Goal: Task Accomplishment & Management: Manage account settings

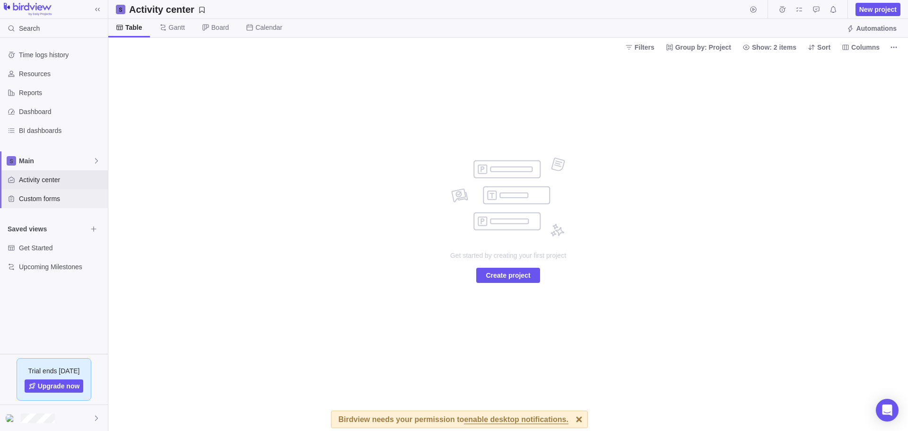
click at [38, 197] on span "Custom forms" at bounding box center [61, 198] width 85 height 9
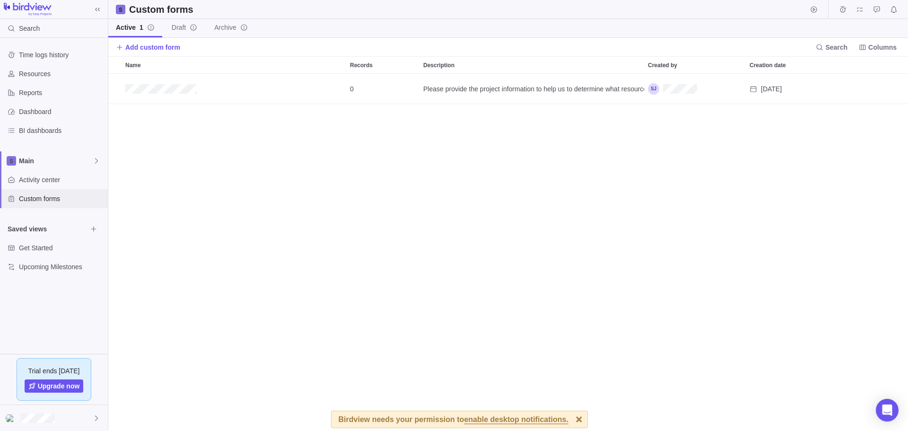
scroll to position [350, 792]
click at [47, 166] on div "Main" at bounding box center [54, 160] width 108 height 19
click at [481, 416] on body "Search Time logs history Resources Reports Dashboard BI dashboards Main Activit…" at bounding box center [454, 215] width 908 height 431
click at [482, 420] on span "enable desktop notifications." at bounding box center [516, 420] width 104 height 9
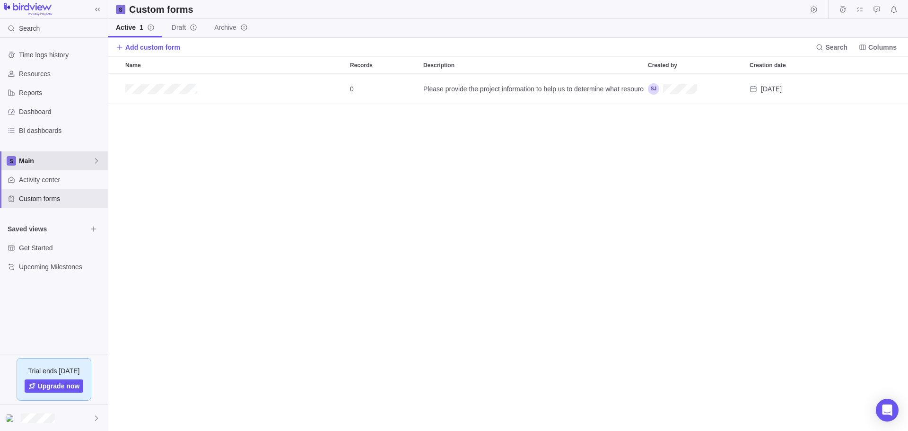
click at [56, 156] on div "Main" at bounding box center [54, 160] width 108 height 19
click at [55, 198] on span "New space" at bounding box center [44, 200] width 34 height 9
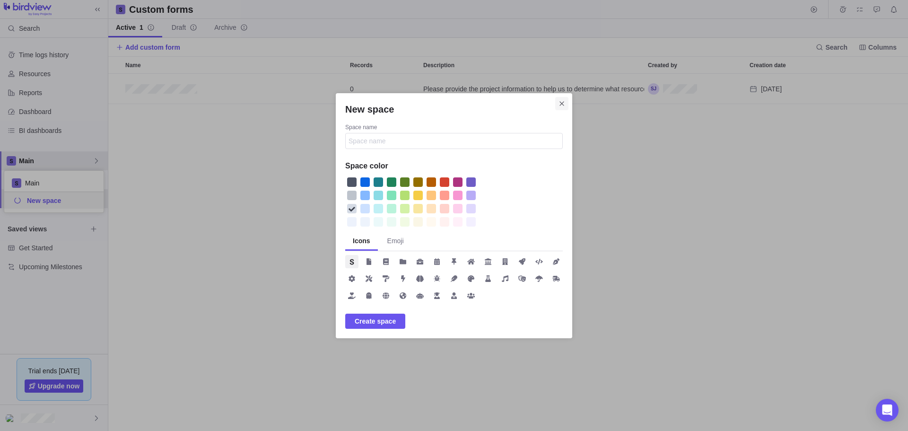
click at [561, 105] on icon "Close" at bounding box center [562, 104] width 8 height 8
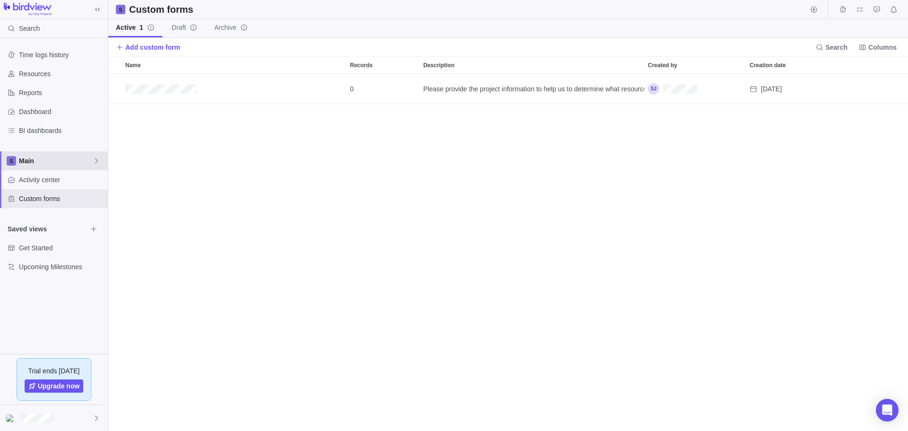
click at [75, 159] on span "Main" at bounding box center [56, 160] width 74 height 9
click at [89, 182] on icon "Edit space settings" at bounding box center [90, 183] width 8 height 8
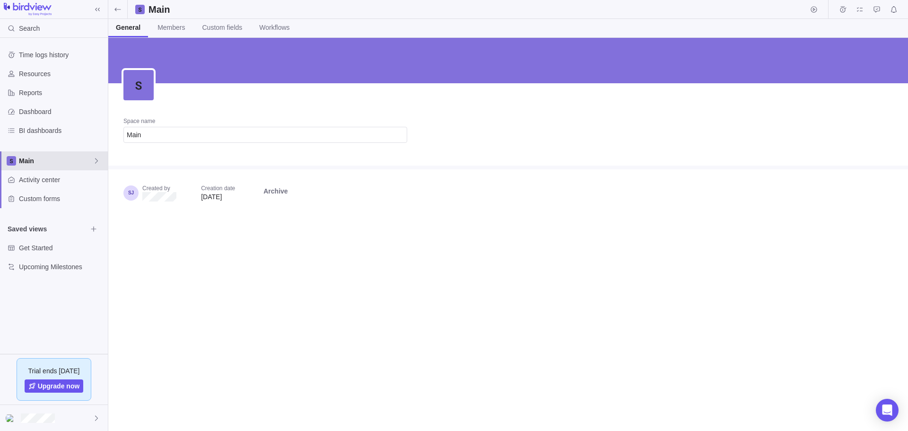
click at [83, 161] on span "Main" at bounding box center [56, 160] width 74 height 9
click at [93, 158] on icon at bounding box center [97, 161] width 8 height 8
click at [74, 256] on div "Get Started" at bounding box center [54, 247] width 108 height 19
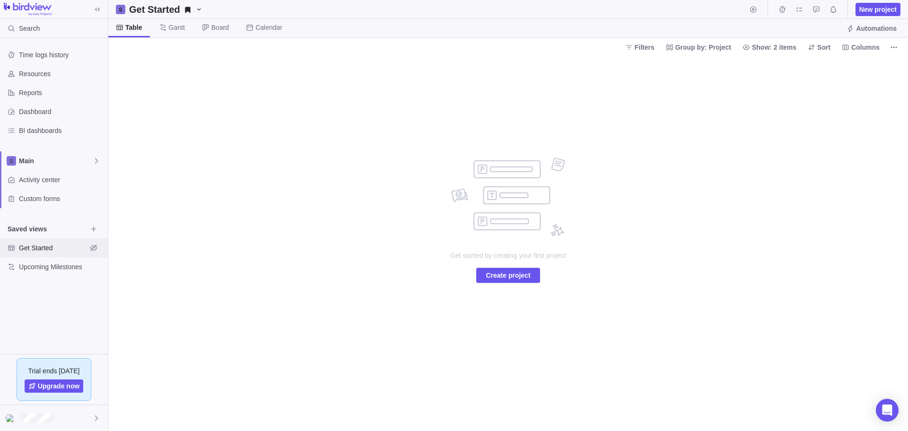
click at [70, 247] on span "Get Started" at bounding box center [53, 247] width 68 height 9
click at [87, 414] on div at bounding box center [54, 418] width 108 height 26
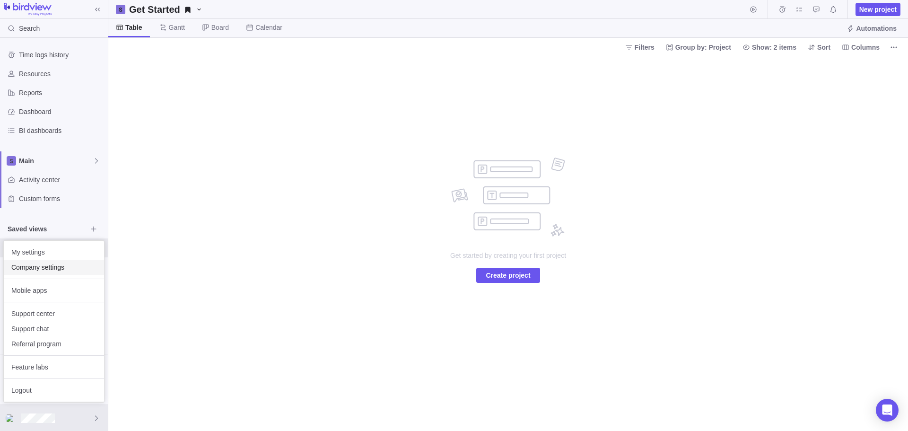
click at [60, 269] on span "Company settings" at bounding box center [53, 266] width 85 height 9
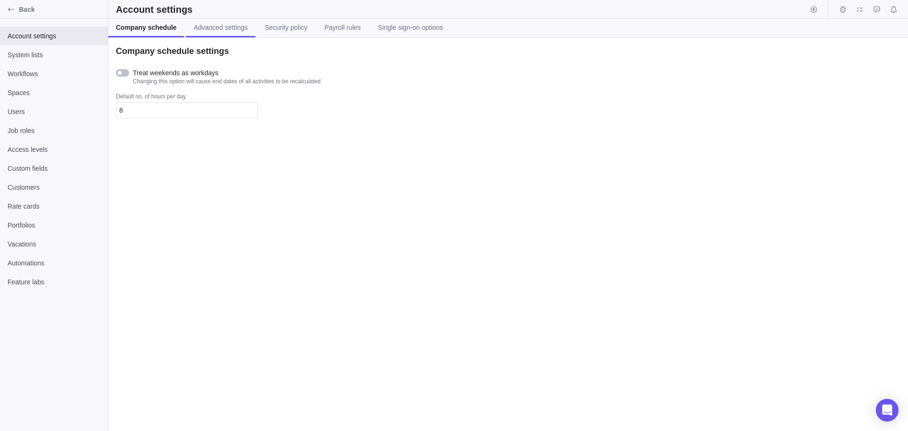
click at [224, 31] on span "Advanced settings" at bounding box center [220, 27] width 54 height 9
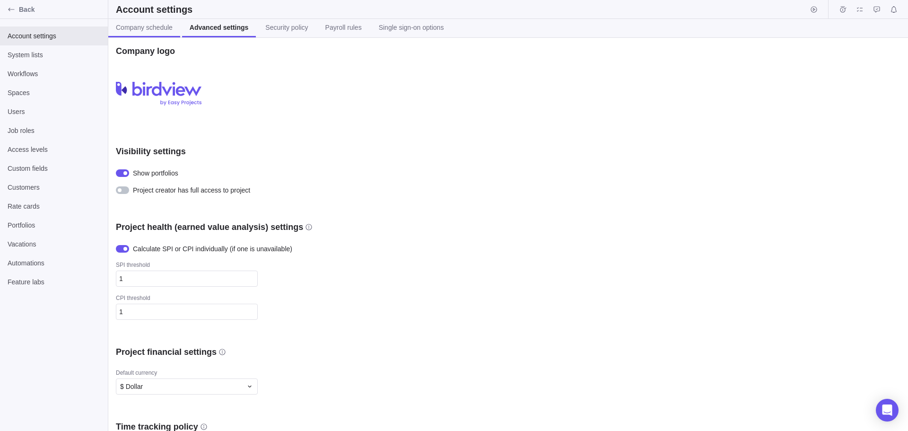
click at [156, 26] on span "Company schedule" at bounding box center [144, 27] width 57 height 9
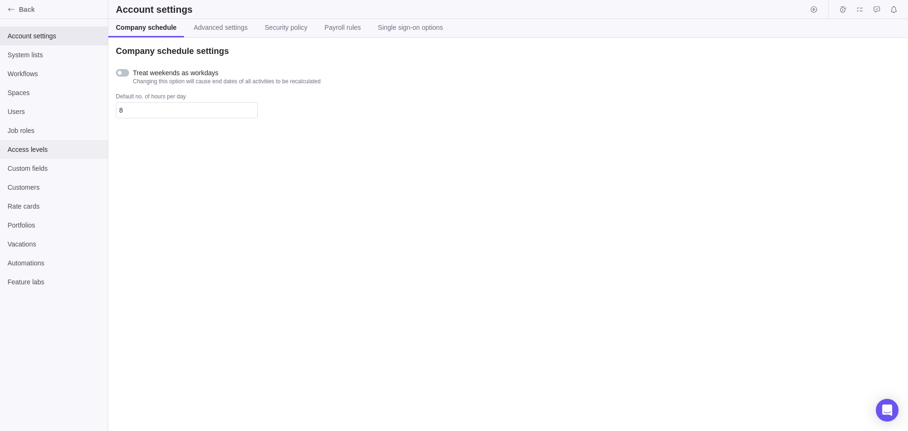
click at [62, 147] on span "Access levels" at bounding box center [54, 149] width 93 height 9
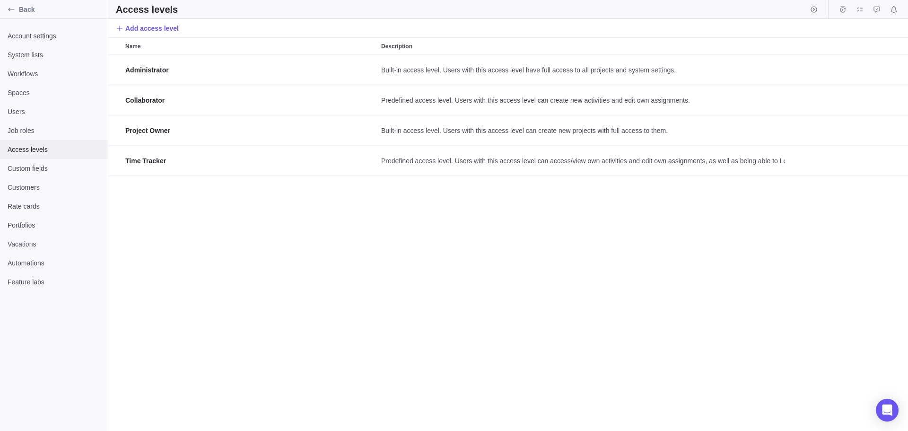
scroll to position [369, 792]
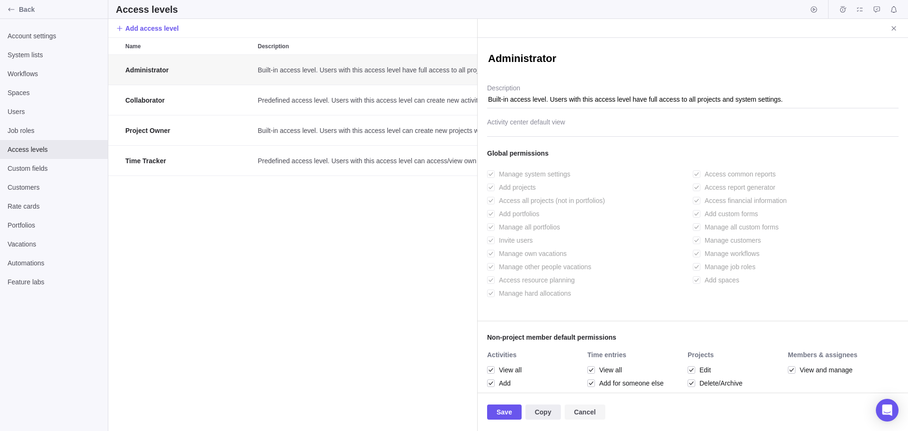
click at [595, 415] on span "Cancel" at bounding box center [584, 411] width 41 height 15
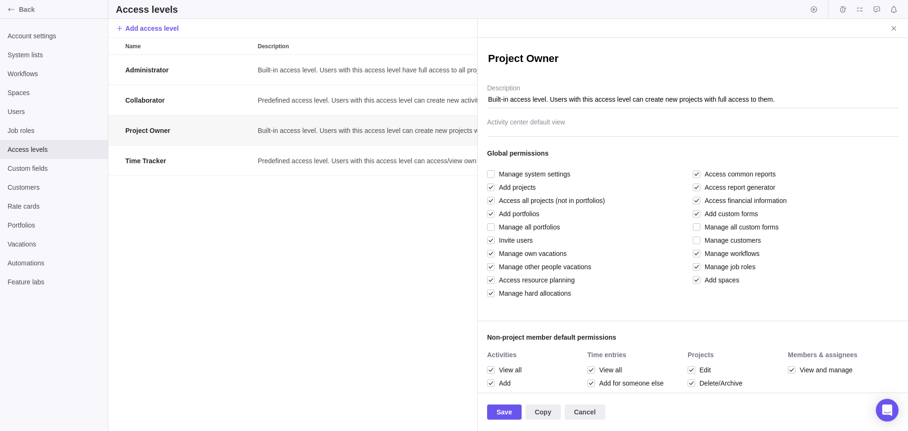
drag, startPoint x: 359, startPoint y: 280, endPoint x: 360, endPoint y: 275, distance: 5.8
click at [359, 280] on div "Administrator Built-in access level. Users with this access level have full acc…" at bounding box center [292, 243] width 369 height 376
click at [894, 27] on icon "Close" at bounding box center [894, 29] width 8 height 8
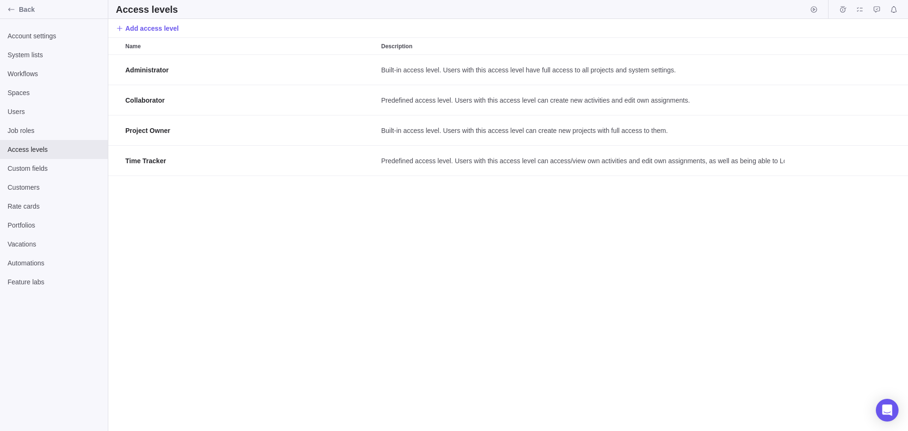
click at [571, 261] on div "Administrator Built-in access level. Users with this access level have full acc…" at bounding box center [507, 243] width 799 height 376
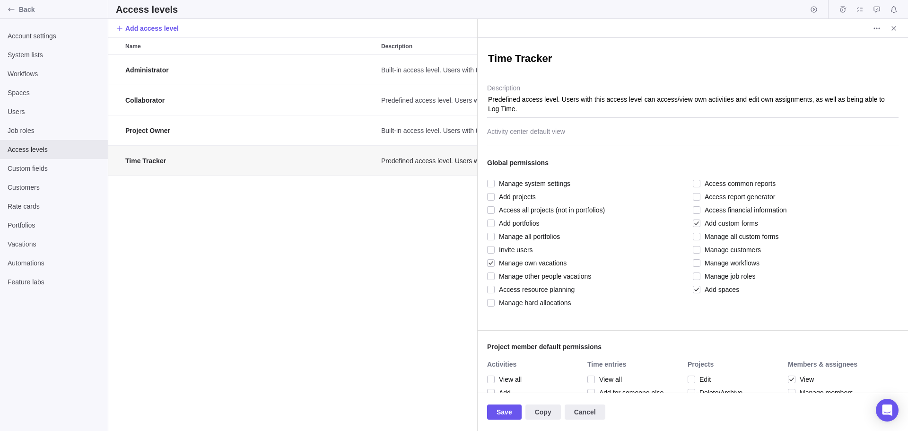
scroll to position [369, 362]
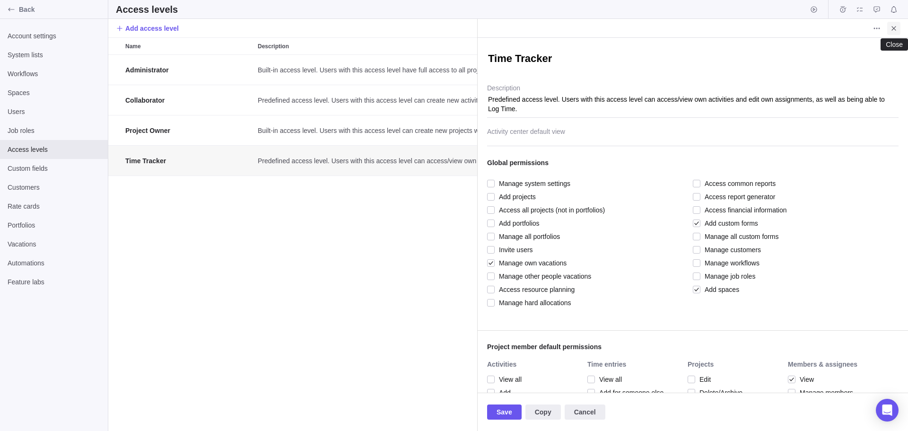
click at [891, 29] on icon "Close" at bounding box center [894, 29] width 8 height 8
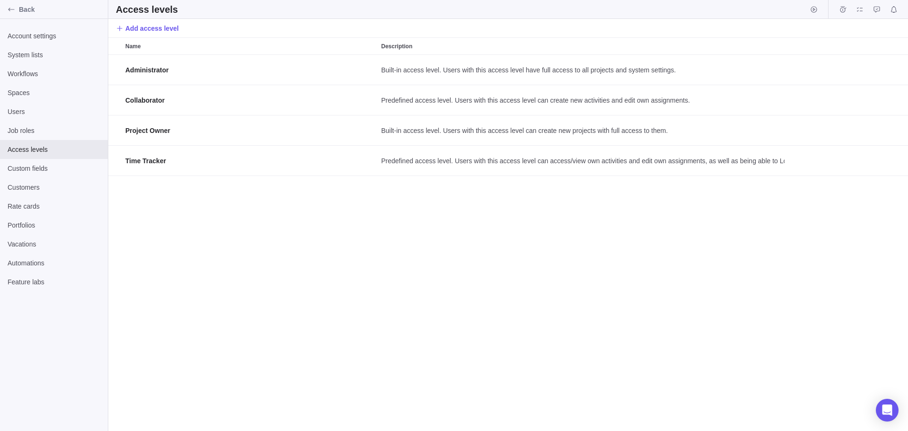
click at [364, 236] on div "Administrator Built-in access level. Users with this access level have full acc…" at bounding box center [507, 243] width 799 height 376
click at [63, 130] on span "Job roles" at bounding box center [54, 130] width 93 height 9
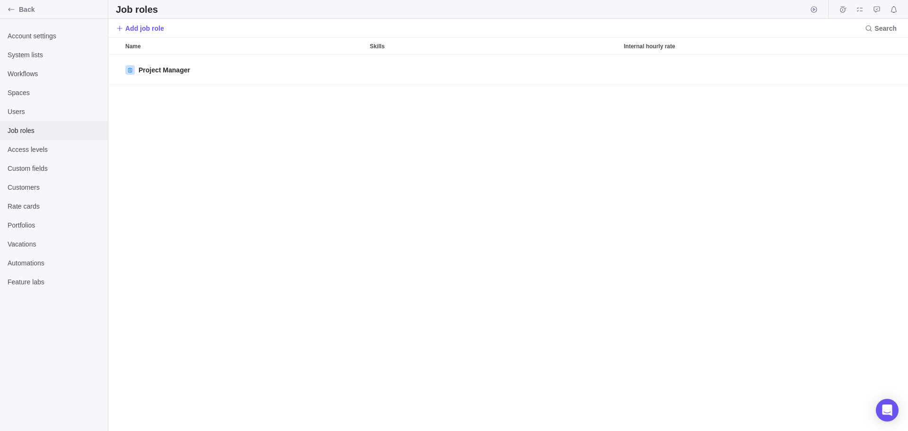
scroll to position [369, 792]
click at [526, 223] on div "Project Manager" at bounding box center [406, 243] width 596 height 376
click at [260, 254] on div "Project Manager" at bounding box center [406, 243] width 596 height 376
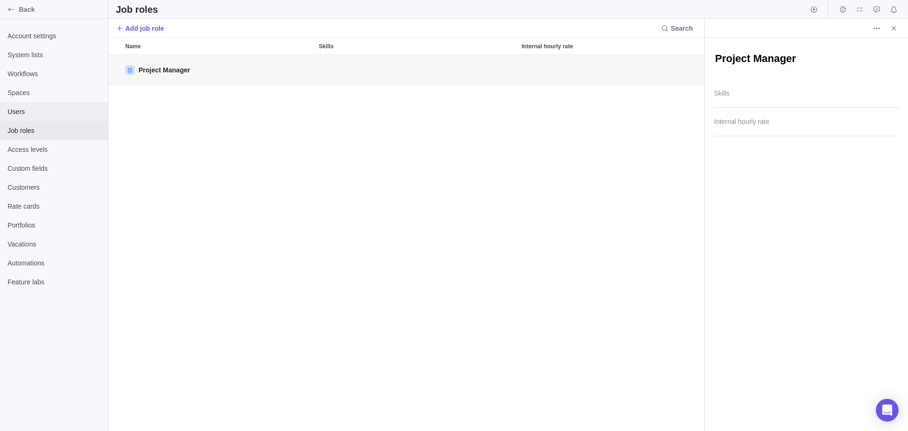
click at [52, 107] on span "Users" at bounding box center [54, 111] width 93 height 9
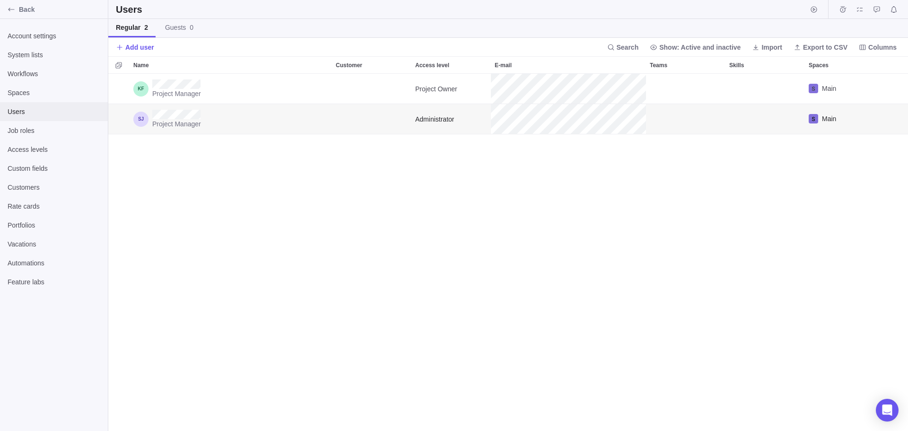
scroll to position [350, 792]
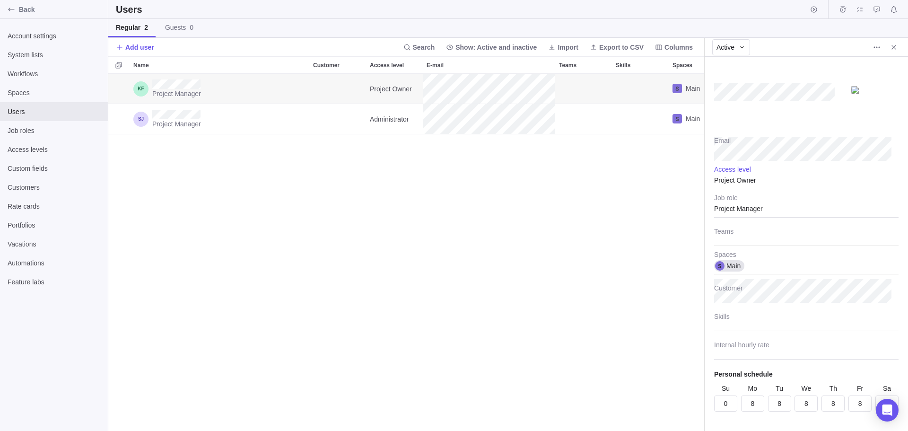
click at [755, 182] on div "Project Owner" at bounding box center [806, 177] width 184 height 24
click at [763, 200] on div "Administrator" at bounding box center [802, 203] width 176 height 17
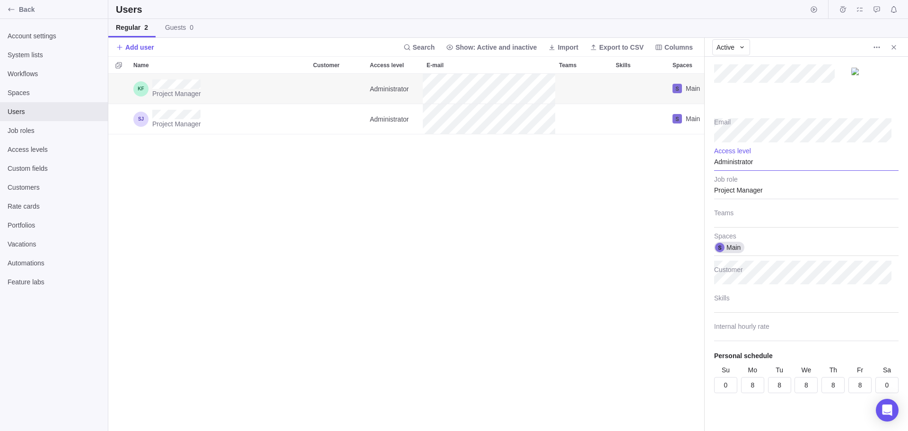
click at [560, 286] on div "Project Manager Administrator Main Project Manager Administrator Main" at bounding box center [406, 252] width 596 height 357
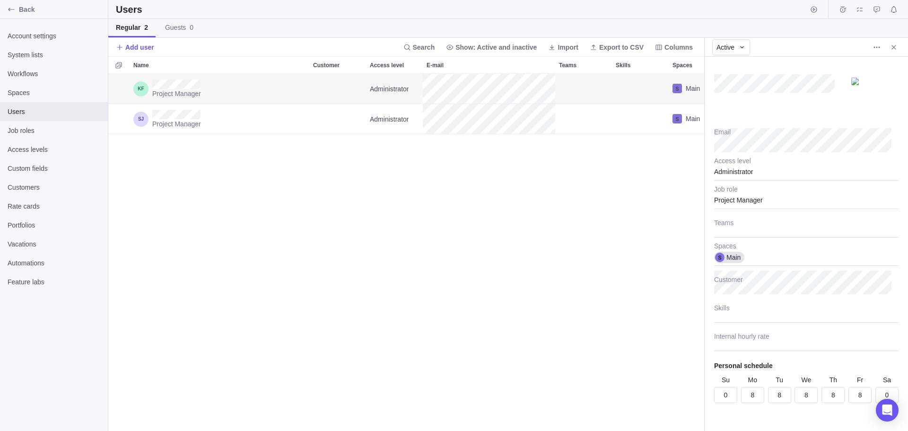
scroll to position [0, 0]
click at [893, 44] on icon "Close" at bounding box center [894, 47] width 8 height 8
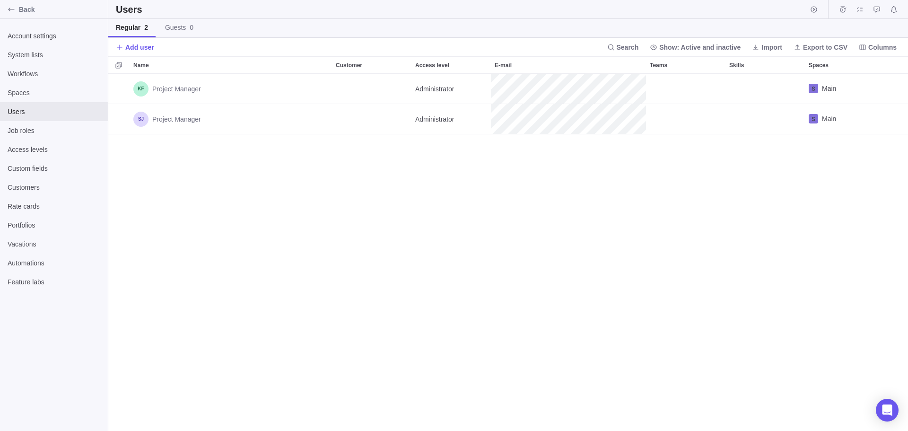
scroll to position [350, 792]
click at [601, 220] on div "Project Manager Administrator Main Project Manager Administrator Main" at bounding box center [507, 252] width 799 height 357
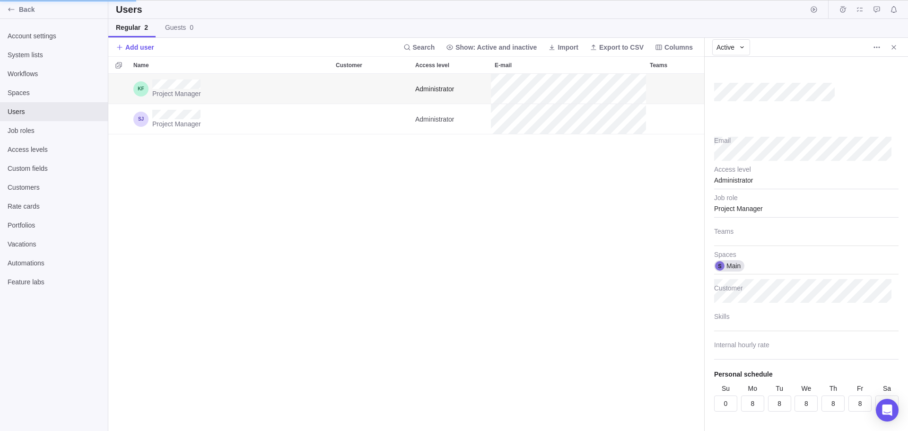
scroll to position [350, 589]
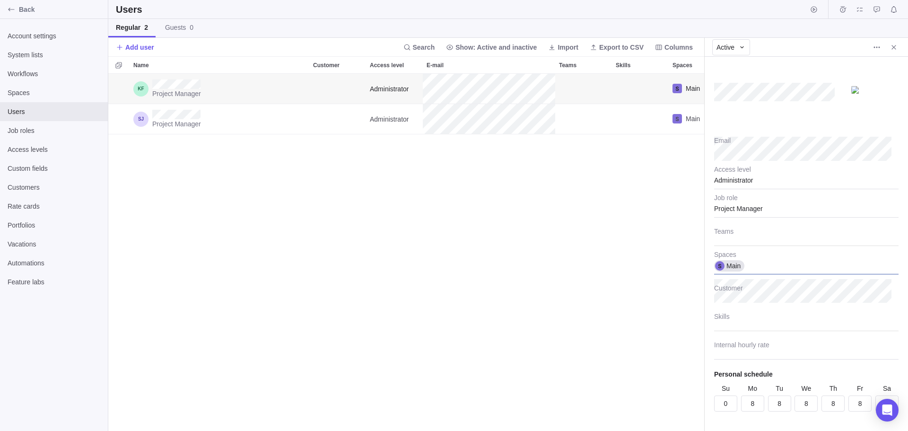
type textarea "x"
click at [739, 266] on span "Main" at bounding box center [733, 265] width 14 height 9
click at [638, 264] on body "Back Account settings System lists Workflows Spaces Users Job roles Access leve…" at bounding box center [454, 215] width 908 height 431
click at [892, 45] on icon "Close" at bounding box center [894, 47] width 8 height 8
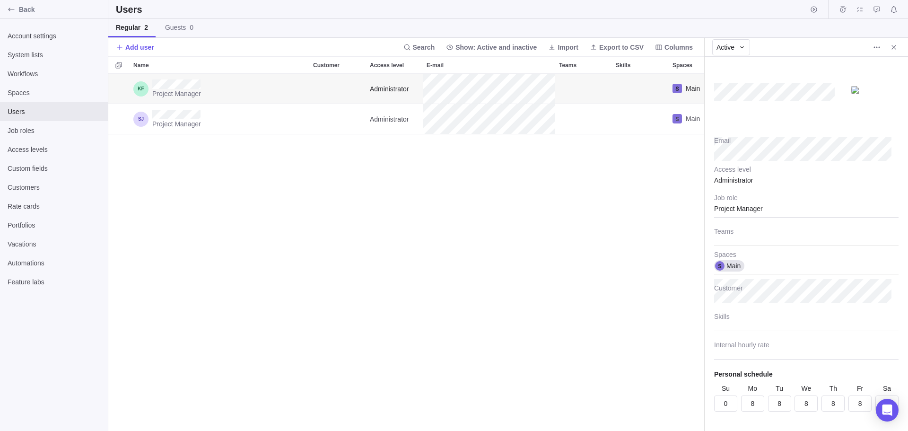
scroll to position [350, 792]
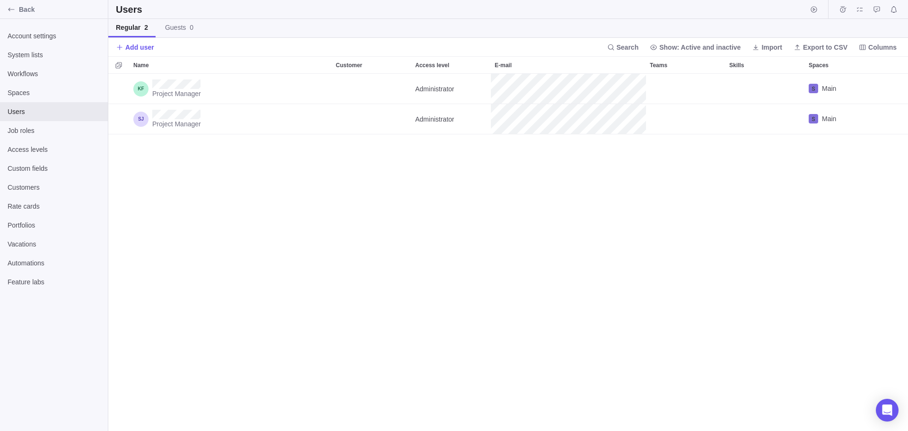
click at [388, 232] on div "Project Manager Administrator Main Project Manager Administrator Main" at bounding box center [507, 252] width 799 height 357
click at [49, 74] on span "Workflows" at bounding box center [54, 73] width 93 height 9
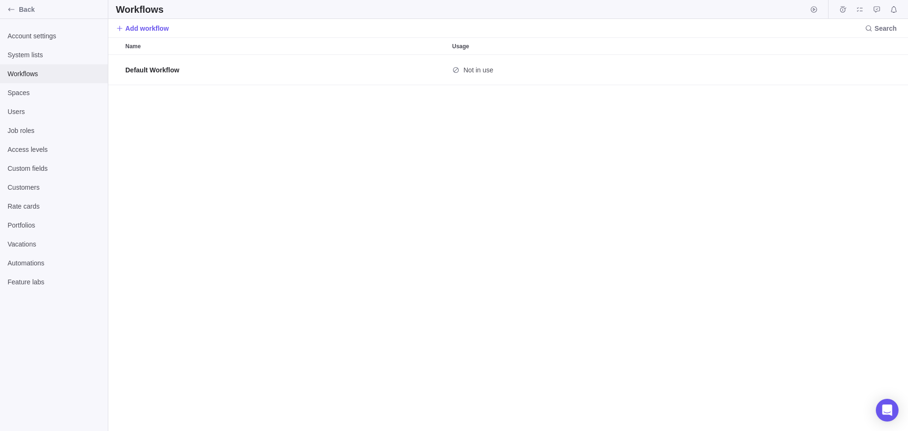
scroll to position [369, 792]
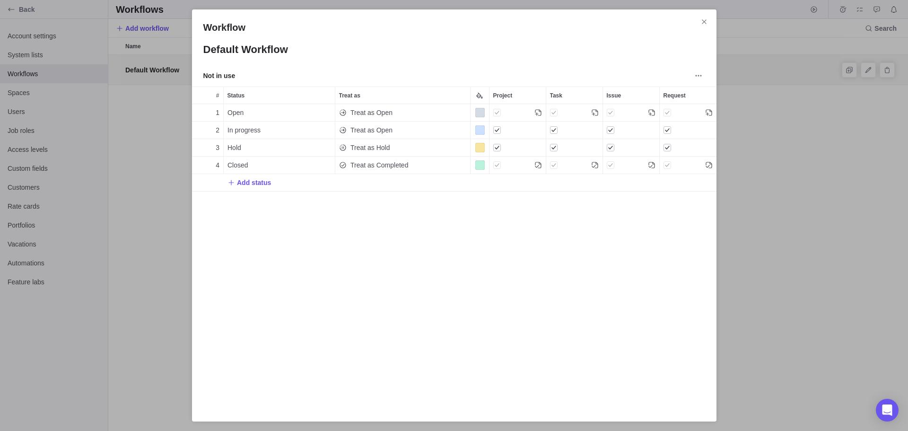
scroll to position [287, 517]
click at [706, 21] on icon "Close" at bounding box center [704, 22] width 8 height 8
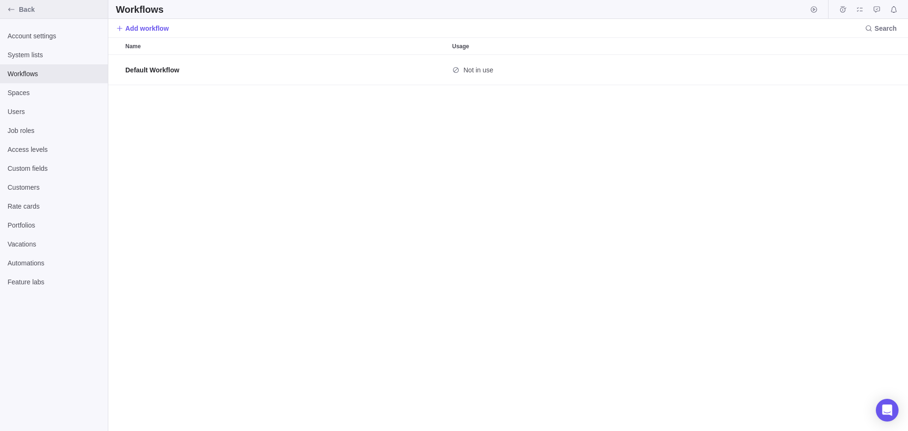
click at [14, 10] on icon "Back" at bounding box center [12, 10] width 8 height 8
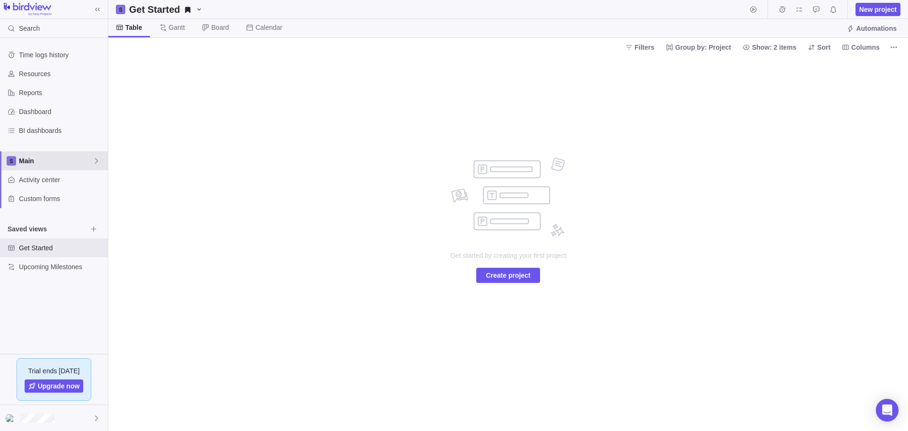
click at [45, 166] on div "Main" at bounding box center [54, 160] width 108 height 19
click at [46, 185] on span "Main" at bounding box center [54, 182] width 58 height 9
click at [99, 162] on icon at bounding box center [97, 161] width 8 height 8
click at [89, 184] on icon "Edit space settings" at bounding box center [89, 183] width 6 height 6
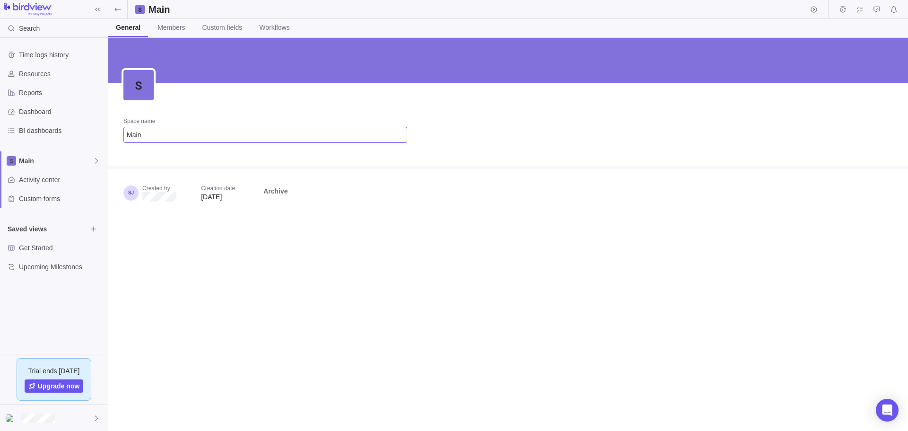
click at [149, 138] on input "Main" at bounding box center [265, 135] width 284 height 16
type input "PTSI"
click at [142, 78] on span "Edit" at bounding box center [138, 85] width 30 height 30
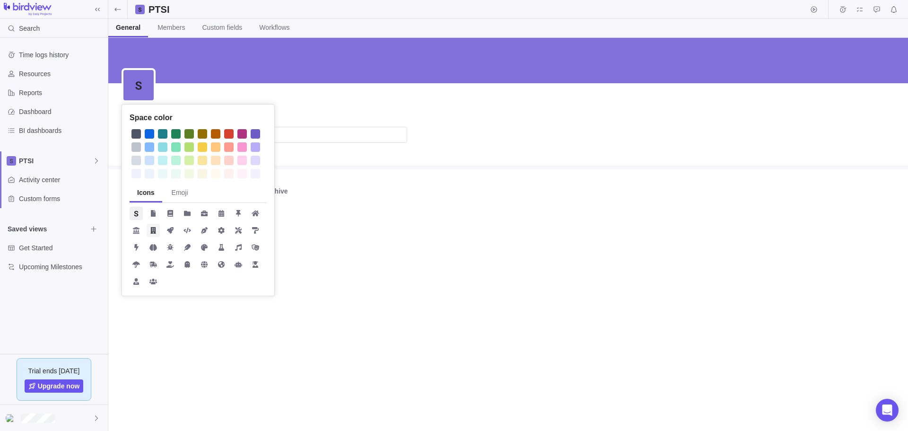
click at [155, 233] on icon at bounding box center [153, 230] width 6 height 7
click at [176, 158] on div at bounding box center [175, 160] width 9 height 9
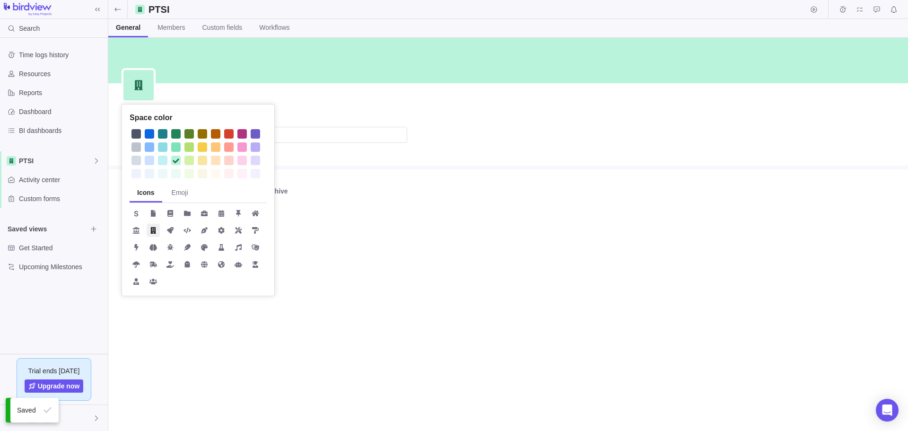
click at [177, 135] on div at bounding box center [175, 133] width 9 height 9
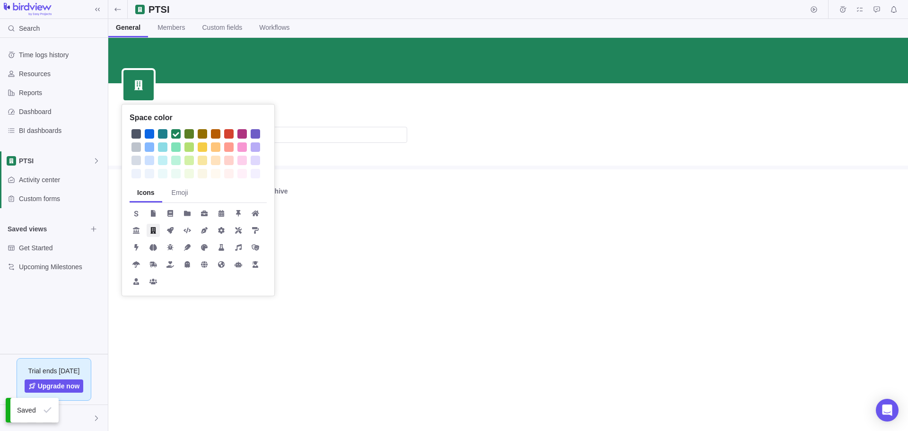
click at [482, 372] on div "Space color Icons Emoji Space name PTSI Created by Creation date [DATE] Archive" at bounding box center [507, 234] width 799 height 393
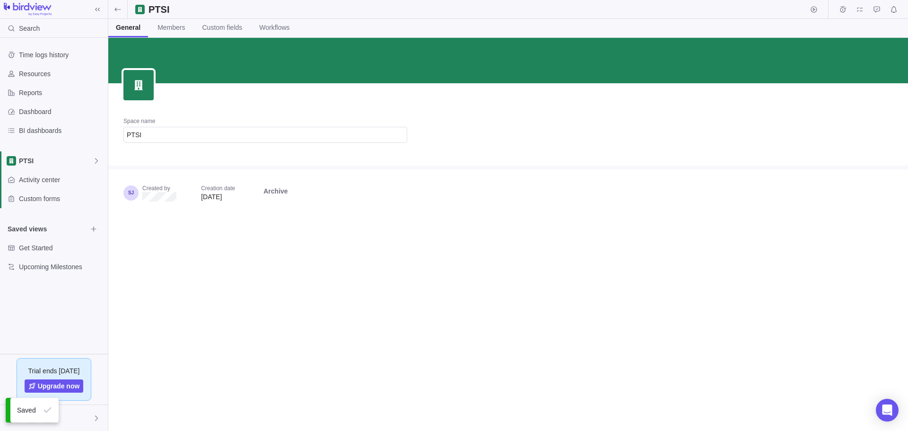
click at [300, 321] on div "Space name PTSI Created by Creation date [DATE] Archive" at bounding box center [507, 234] width 799 height 393
click at [76, 166] on div "PTSI" at bounding box center [54, 160] width 108 height 19
click at [52, 187] on span "PTSI" at bounding box center [54, 182] width 58 height 9
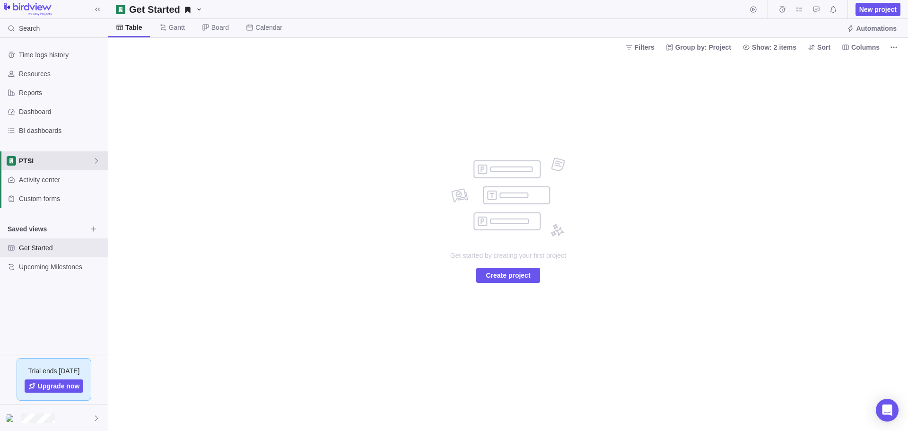
click at [38, 162] on span "PTSI" at bounding box center [56, 160] width 74 height 9
click at [90, 182] on icon "Edit space settings" at bounding box center [89, 183] width 6 height 6
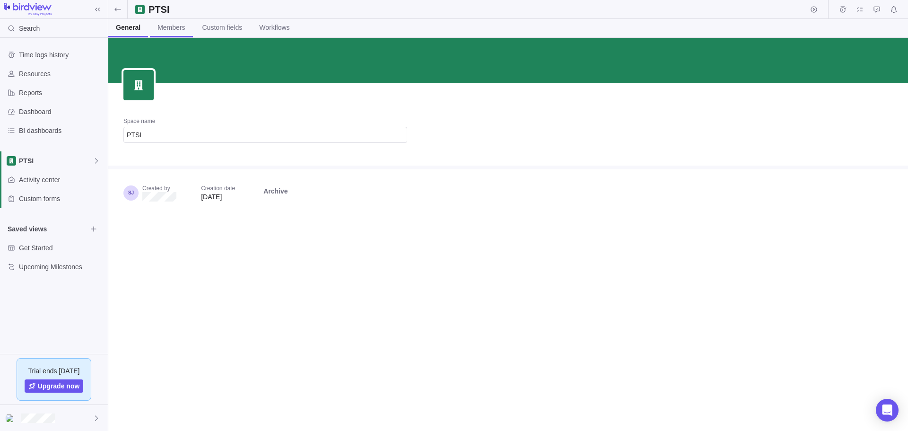
click at [173, 29] on span "Members" at bounding box center [170, 27] width 27 height 9
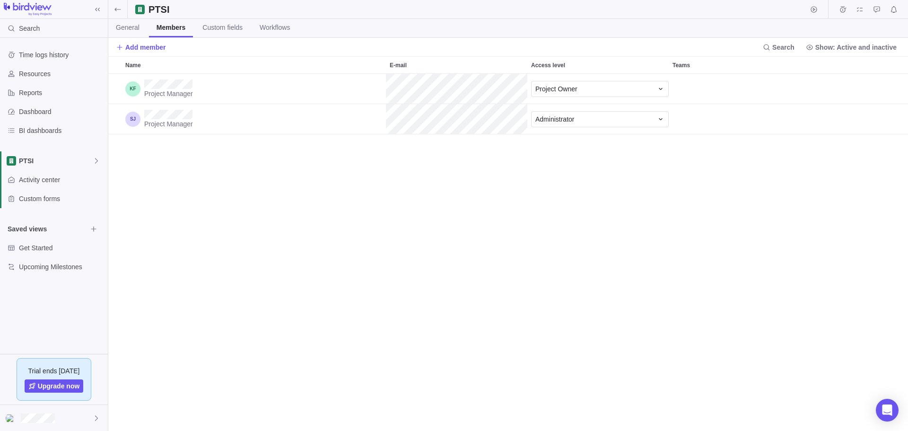
scroll to position [350, 792]
click at [221, 28] on span "Custom fields" at bounding box center [222, 27] width 40 height 9
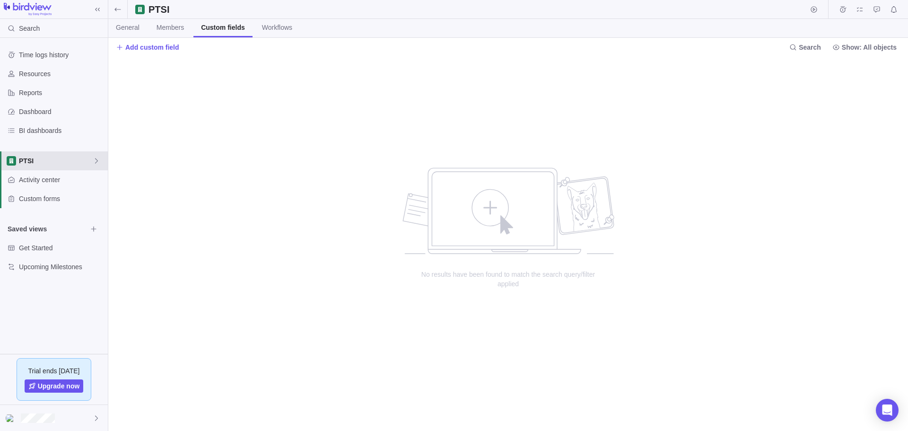
click at [52, 160] on span "PTSI" at bounding box center [56, 160] width 74 height 9
click at [50, 181] on span "PTSI" at bounding box center [54, 182] width 58 height 9
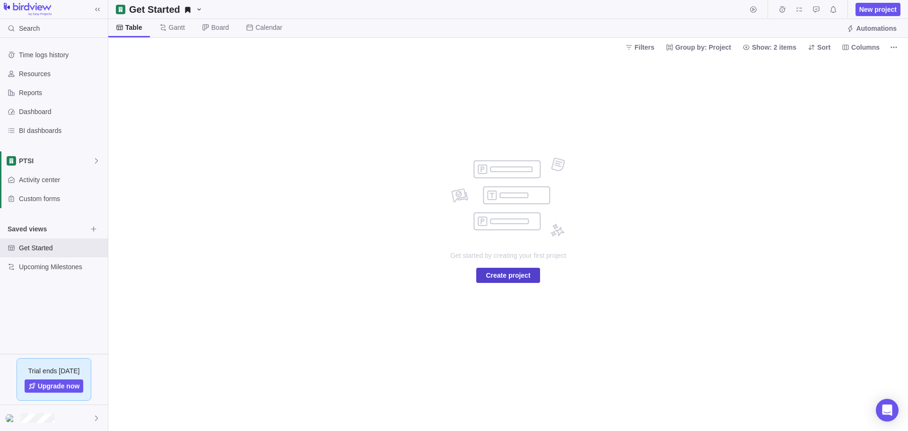
click at [518, 276] on span "Create project" at bounding box center [508, 274] width 44 height 11
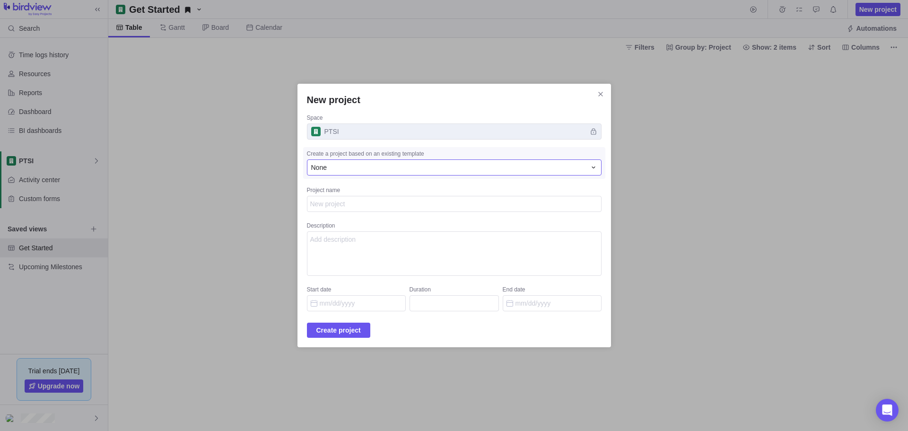
click at [396, 169] on div "None" at bounding box center [448, 167] width 275 height 9
click at [386, 200] on textarea "Project name" at bounding box center [454, 204] width 295 height 16
type textarea "x"
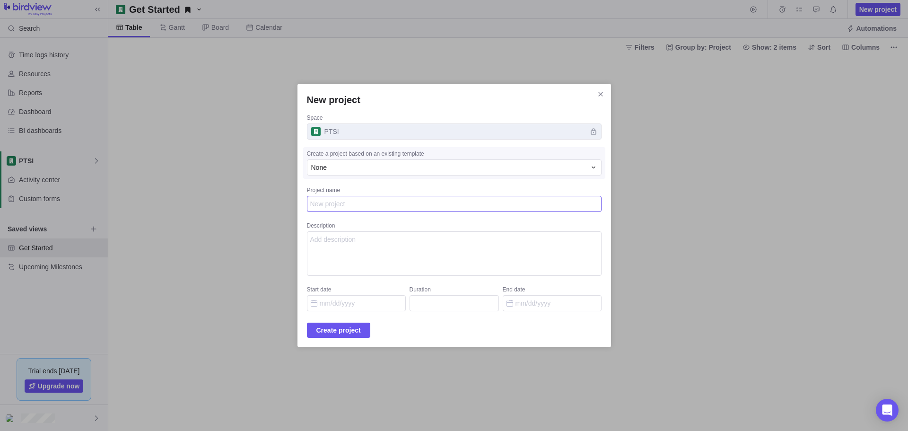
type textarea "W"
type textarea "x"
type textarea "WS"
type textarea "x"
type textarea "WSI"
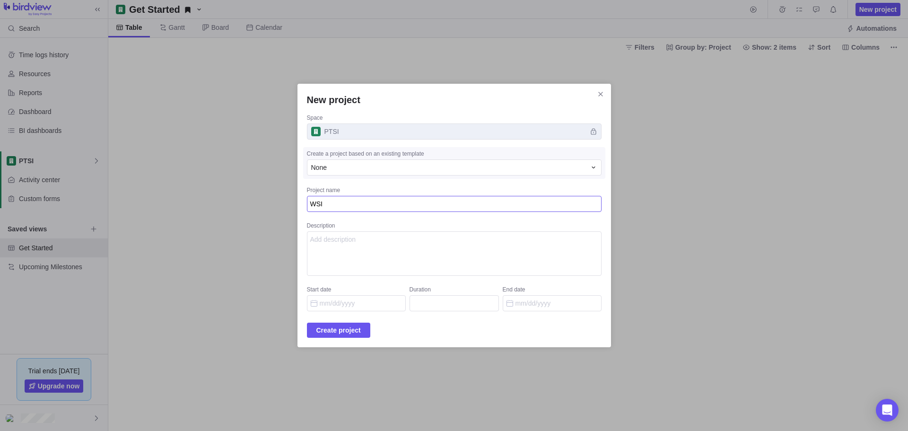
type textarea "x"
type textarea "WSIB"
type textarea "x"
type textarea "WSIB"
type textarea "x"
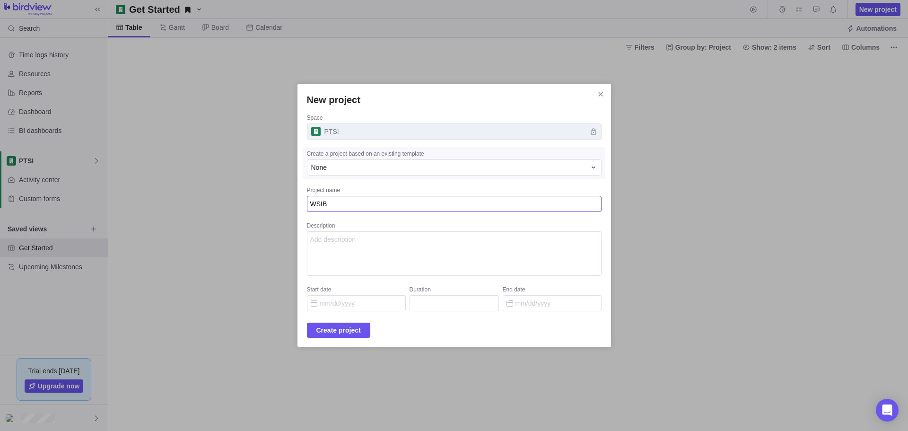
type textarea "WSIB P"
type textarea "x"
type textarea "WSIB Ph"
type textarea "x"
type textarea "WSIB Pha"
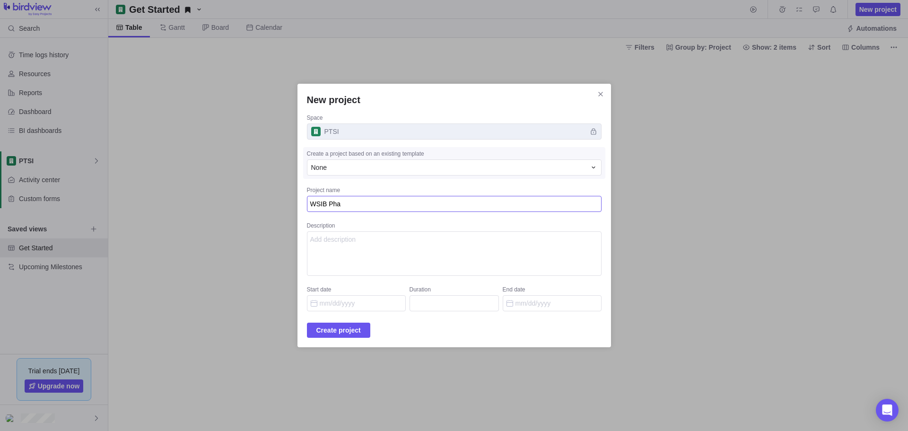
type textarea "x"
type textarea "WSIB Phas"
type textarea "x"
type textarea "WSIB Phase"
type textarea "x"
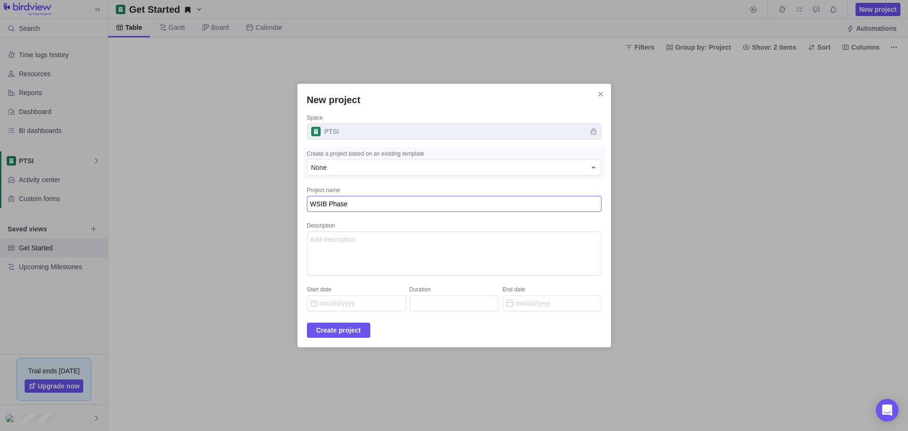
type textarea "WSIB Phase"
type textarea "x"
type textarea "WSIB Phase 2"
type textarea "x"
type textarea "WSIB Phase 2"
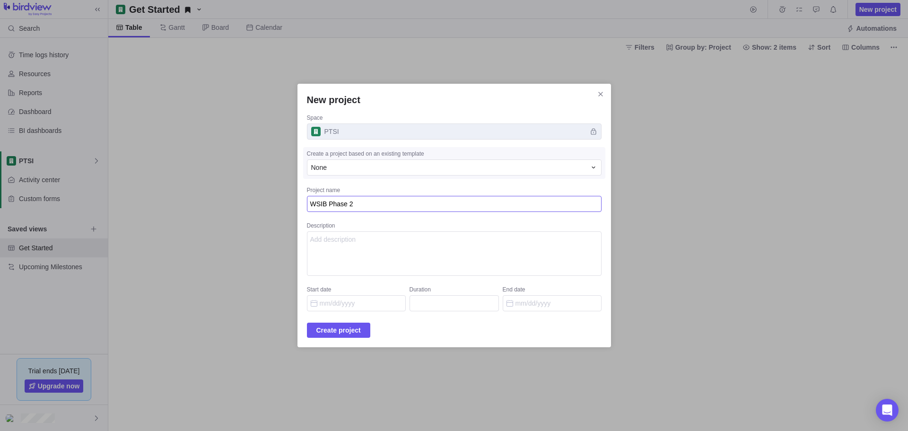
type textarea "x"
type textarea "WSIB Phase 2 R"
type textarea "x"
type textarea "WSIB Phase 2 Re"
type textarea "x"
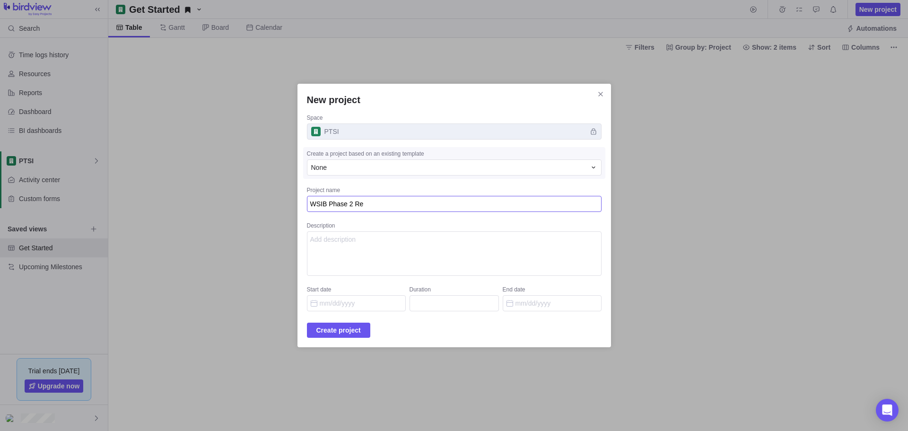
type textarea "WSIB Phase 2 Rep"
type textarea "x"
type textarea "WSIB Phase 2 Repo"
type textarea "x"
type textarea "WSIB Phase 2 Repor"
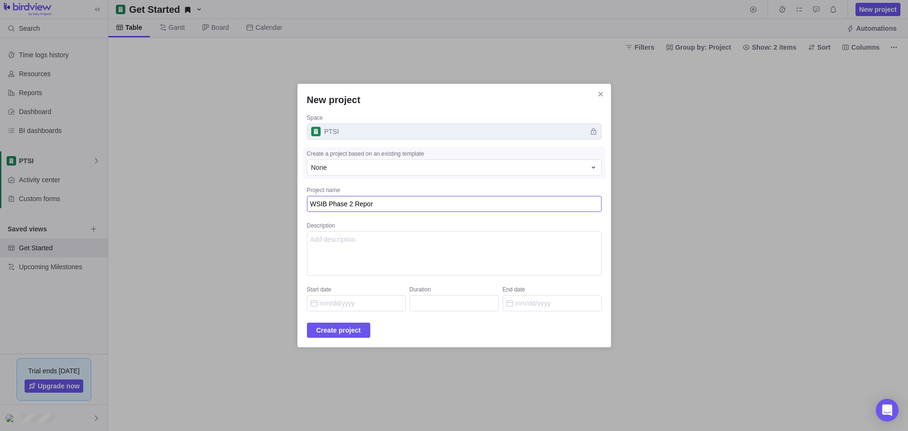
type textarea "x"
type textarea "WSIB Phase 2 Report"
click at [383, 231] on div "Description" at bounding box center [454, 226] width 295 height 9
click at [383, 231] on textarea "Description" at bounding box center [454, 253] width 295 height 44
click at [717, 142] on div "New project Space PTSI Create a project based on an existing template None Proj…" at bounding box center [454, 215] width 908 height 431
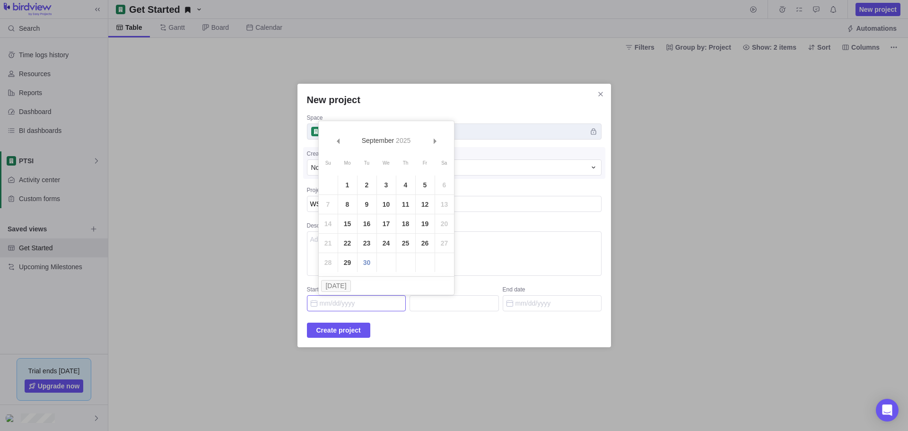
click at [378, 303] on input "Start date" at bounding box center [356, 303] width 99 height 16
click at [338, 287] on button "[DATE]" at bounding box center [336, 286] width 30 height 12
click at [337, 278] on div "Prev Next [DATE] Su Mo Tu We Th Fr Sa 1 2 3 4 5 6 7 8 9 10 11 12 13 14 15 16 17…" at bounding box center [386, 208] width 136 height 174
click at [337, 284] on button "[DATE]" at bounding box center [336, 286] width 30 height 12
click at [365, 263] on link "30" at bounding box center [366, 262] width 19 height 19
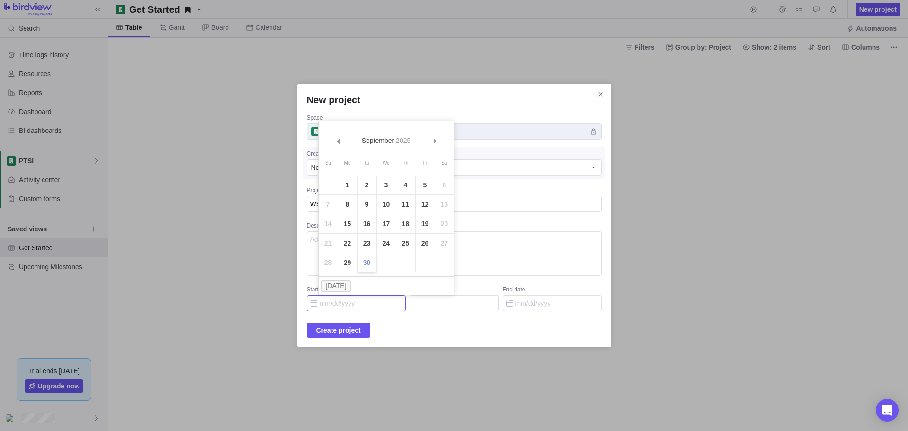
type input "[DATE]"
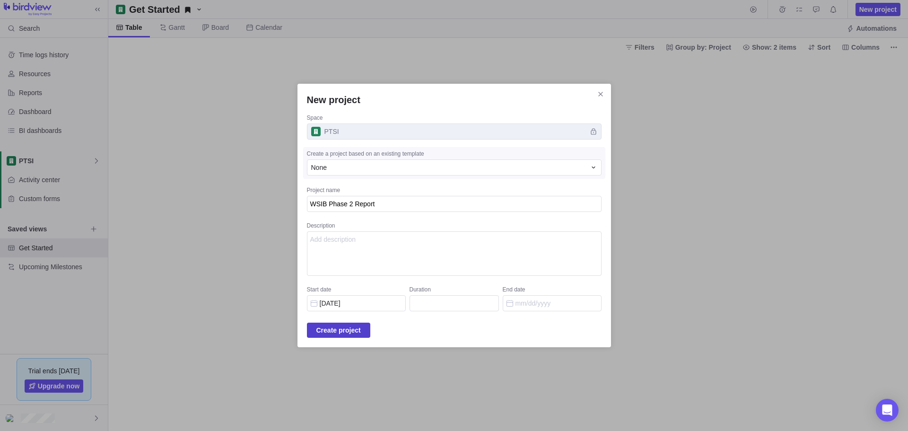
click at [361, 330] on span "Create project" at bounding box center [338, 329] width 44 height 11
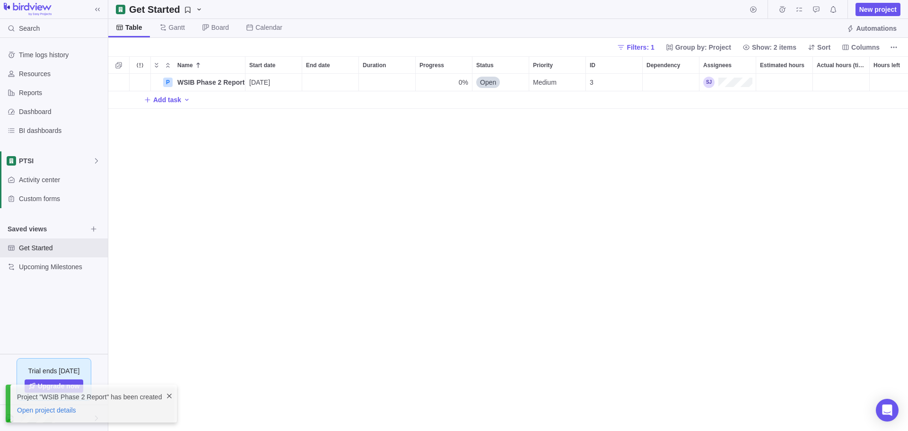
scroll to position [350, 792]
click at [198, 82] on icon "Name" at bounding box center [198, 81] width 5 height 5
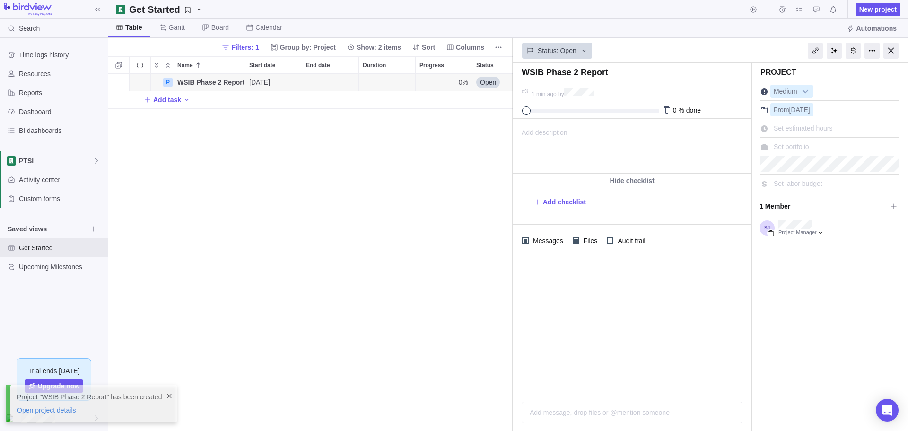
click at [331, 185] on div "P WSIB Phase 2 Report Details [DATE] 0% Open Medium 3 Add task" at bounding box center [310, 252] width 404 height 357
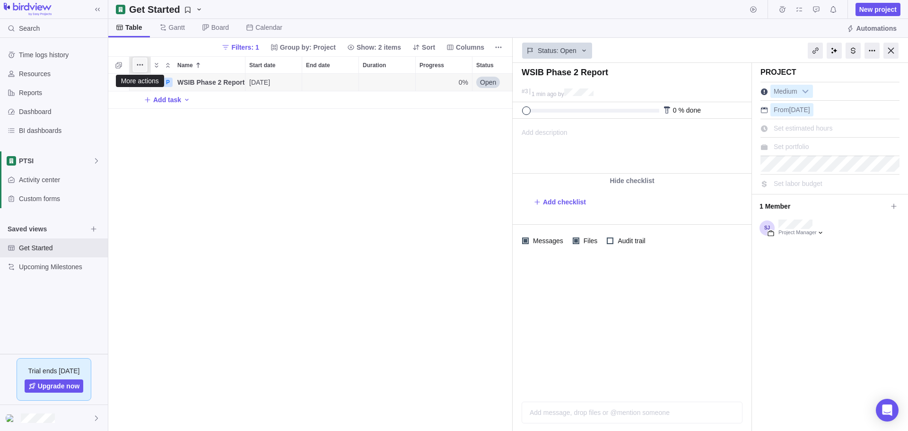
click at [135, 69] on span "More actions" at bounding box center [139, 64] width 13 height 13
click at [289, 168] on div "Name Start date End date Duration Progress Status Priority ID Dependency Assign…" at bounding box center [310, 243] width 404 height 374
click at [890, 51] on div at bounding box center [890, 51] width 15 height 16
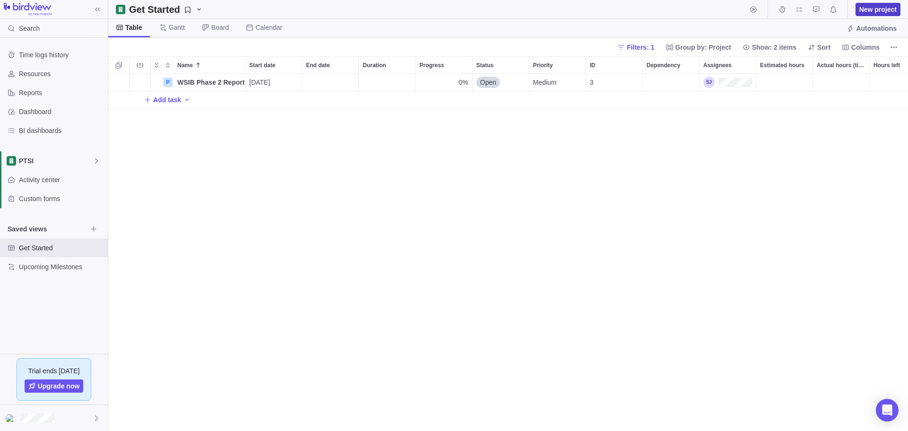
click at [860, 7] on span "New project" at bounding box center [877, 9] width 37 height 9
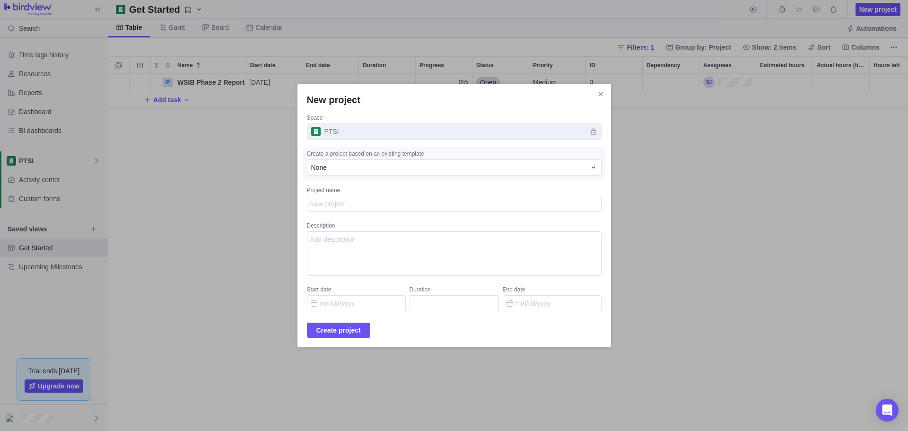
click at [382, 205] on textarea "Project name" at bounding box center [454, 204] width 295 height 16
type textarea "x"
type textarea "B"
type textarea "x"
type textarea "Br"
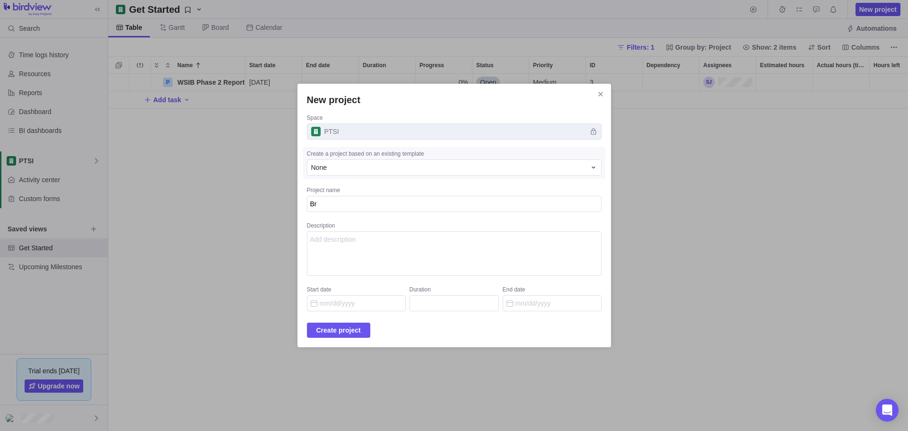
type textarea "x"
type textarea "Bra"
type textarea "x"
type textarea "Bran"
type textarea "x"
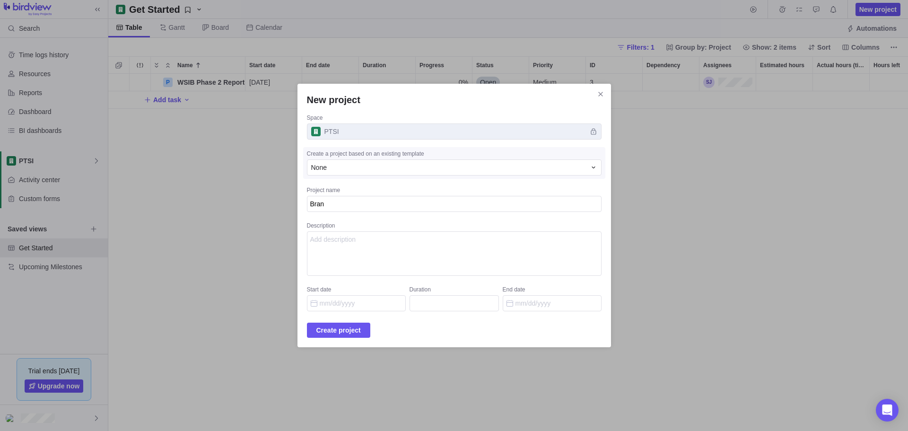
type textarea "Brand"
type textarea "x"
type textarea "[PERSON_NAME]"
type textarea "x"
type textarea "Brandin"
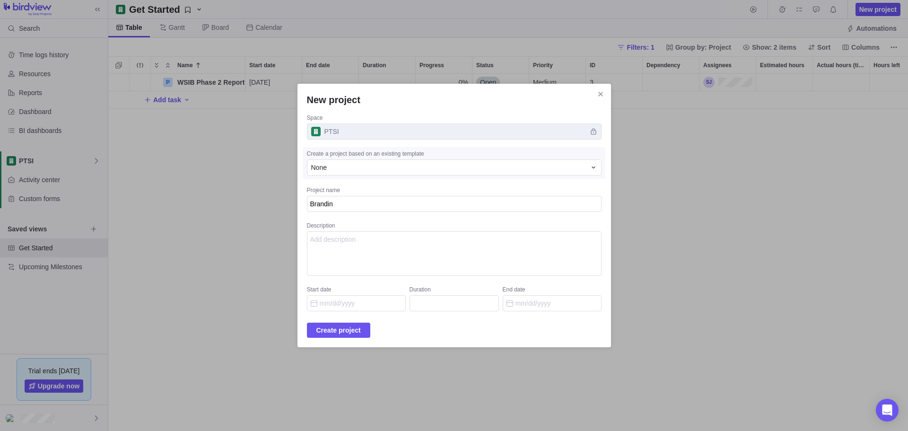
type textarea "x"
type textarea "Branding"
type textarea "x"
type textarea "Branding"
type textarea "x"
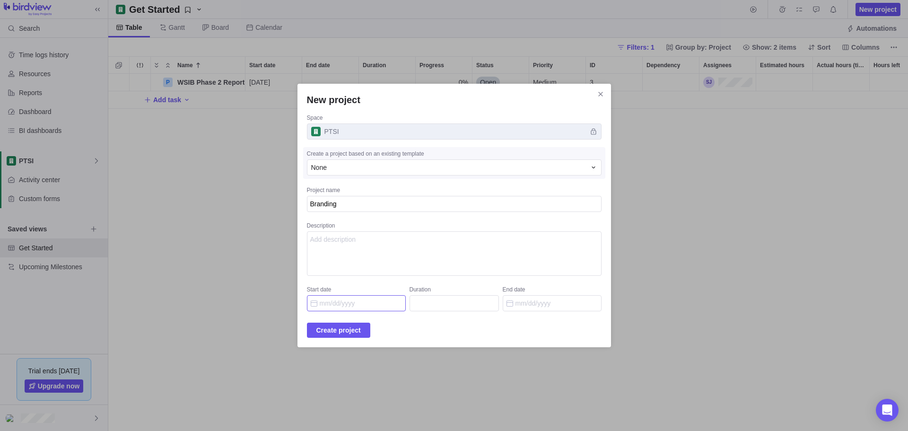
click at [371, 308] on input "Start date" at bounding box center [356, 303] width 99 height 16
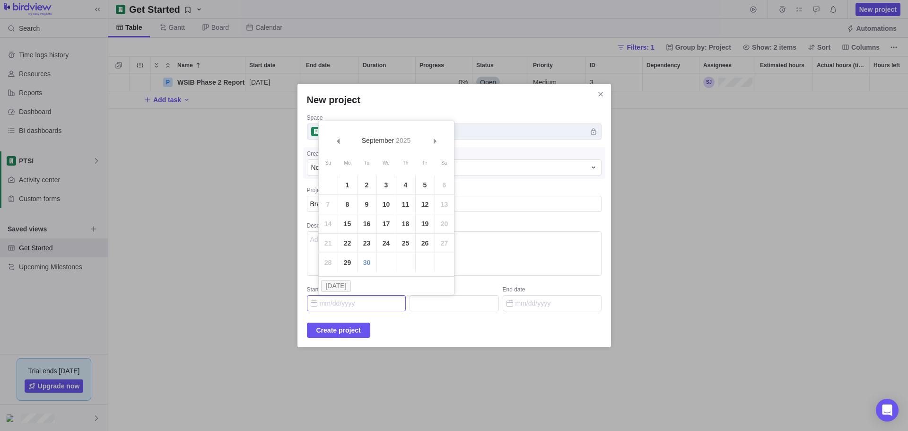
drag, startPoint x: 366, startPoint y: 263, endPoint x: 355, endPoint y: 293, distance: 31.9
click at [366, 263] on link "30" at bounding box center [366, 262] width 19 height 19
type input "[DATE]"
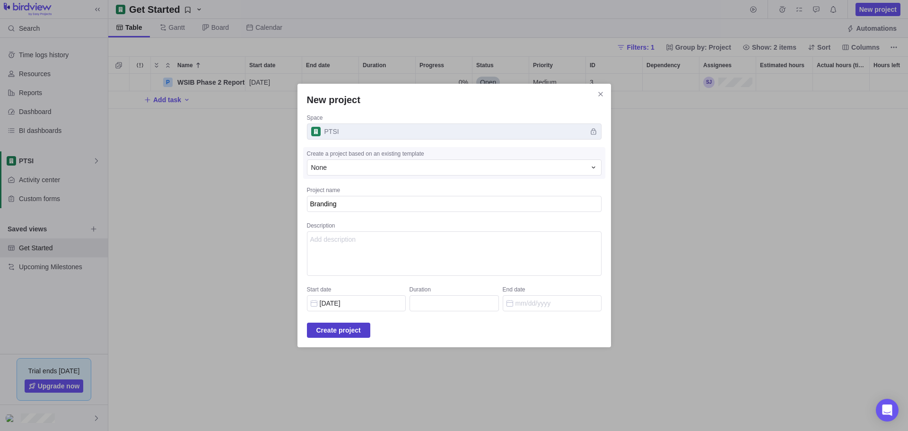
click at [344, 326] on span "Create project" at bounding box center [338, 329] width 44 height 11
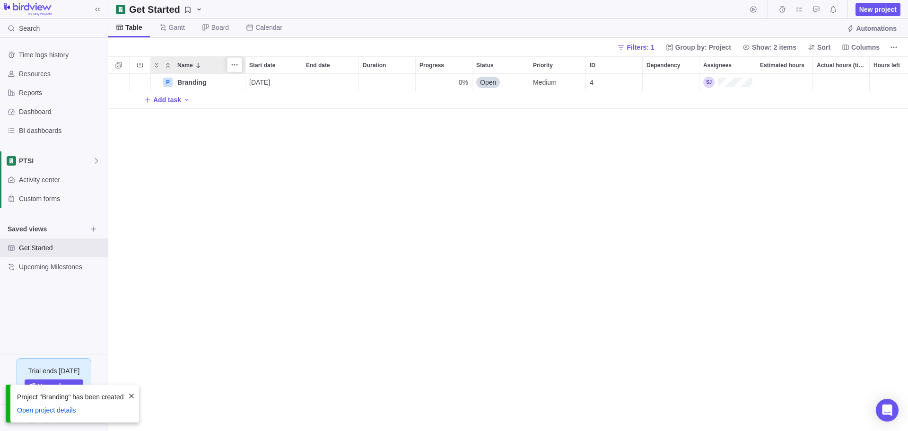
click at [196, 69] on icon at bounding box center [198, 65] width 8 height 8
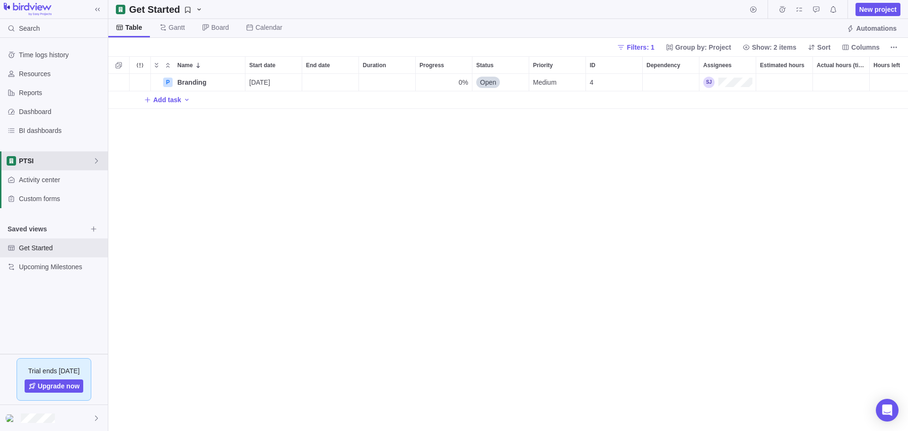
click at [22, 163] on span "PTSI" at bounding box center [56, 160] width 74 height 9
click at [178, 190] on body "Search Time logs history Resources Reports Dashboard BI dashboards PTSI Activit…" at bounding box center [454, 215] width 908 height 431
click at [35, 181] on span "Activity center" at bounding box center [61, 179] width 85 height 9
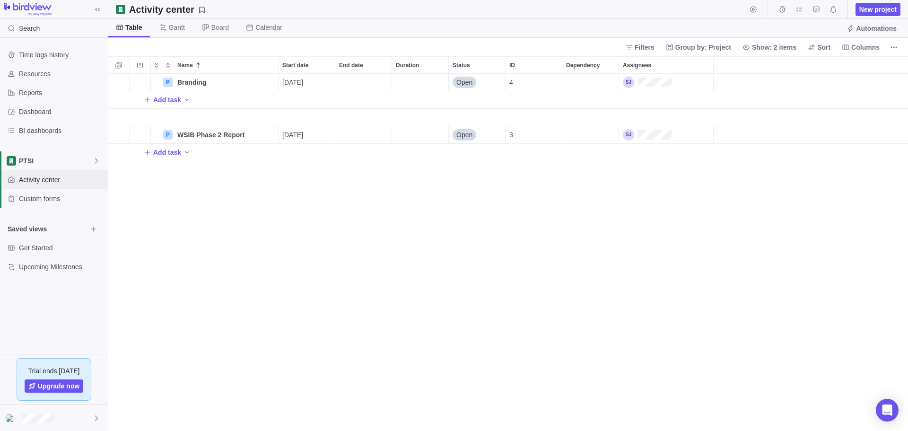
scroll to position [350, 792]
click at [883, 9] on span "New project" at bounding box center [877, 9] width 37 height 9
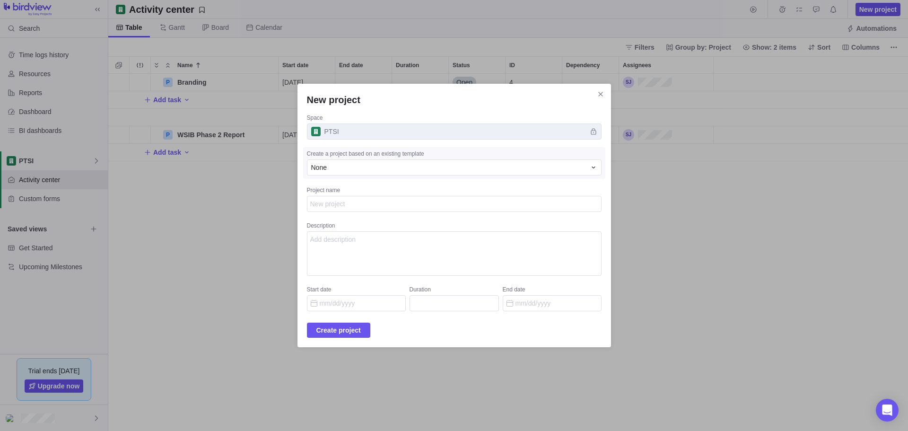
click at [371, 207] on textarea "Project name" at bounding box center [454, 204] width 295 height 16
click at [452, 207] on textarea "Project name" at bounding box center [454, 204] width 295 height 16
type textarea "x"
type textarea "Vi"
type textarea "x"
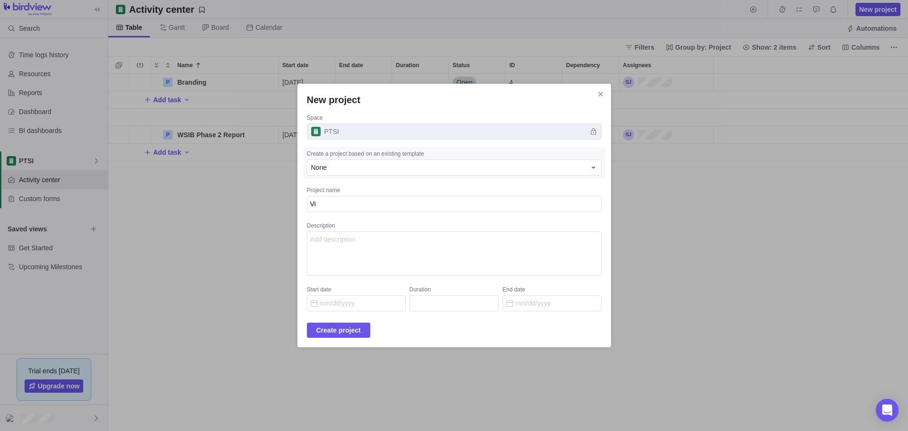
type textarea "Vir"
type textarea "x"
type textarea "Virt"
type textarea "x"
type textarea "Virtu"
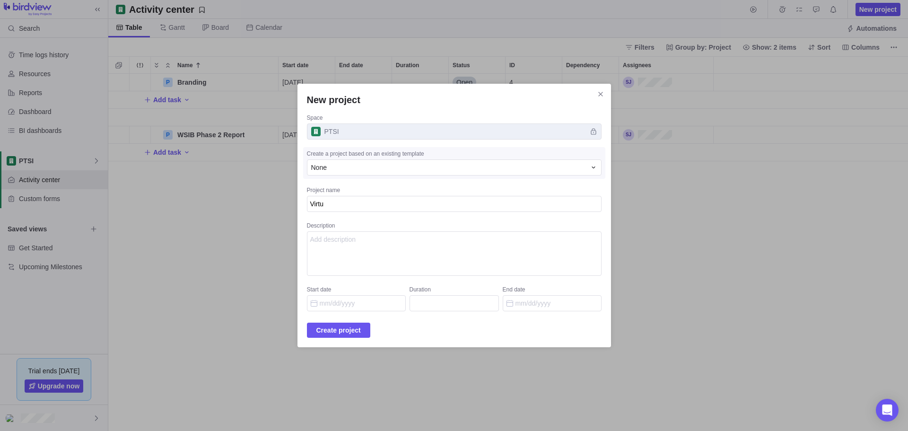
type textarea "x"
type textarea "Virtua"
type textarea "x"
type textarea "Virtual"
type textarea "x"
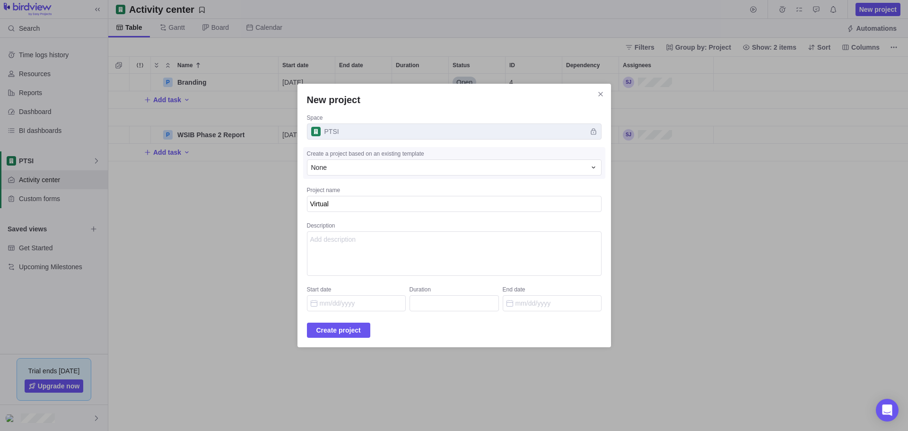
type textarea "Virtual"
type textarea "x"
type textarea "Virtual He"
type textarea "x"
type textarea "Virtual Hea"
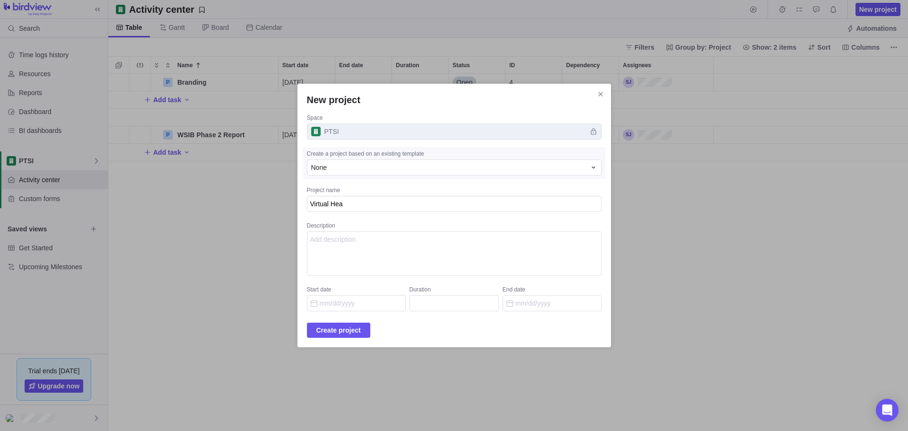
type textarea "x"
type textarea "Virtual Heal"
type textarea "x"
type textarea "Virtual Healt"
type textarea "x"
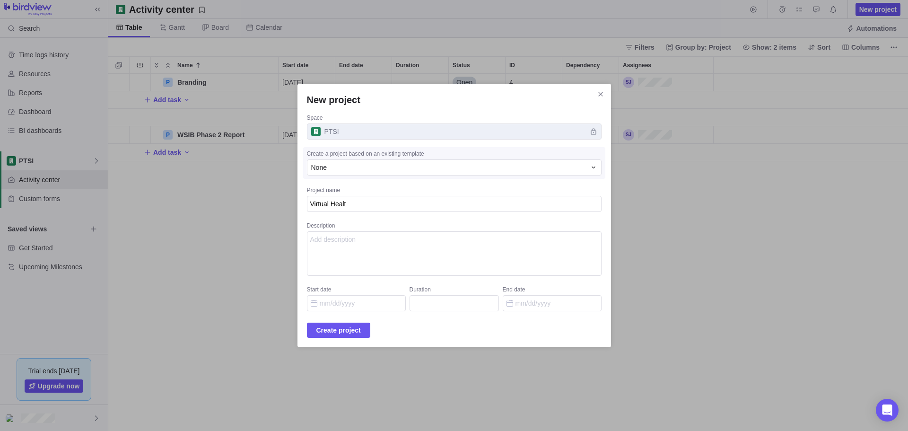
type textarea "Virtual Health"
type textarea "x"
type textarea "Virtual HealthC"
type textarea "x"
type textarea "Virtual HealthCa"
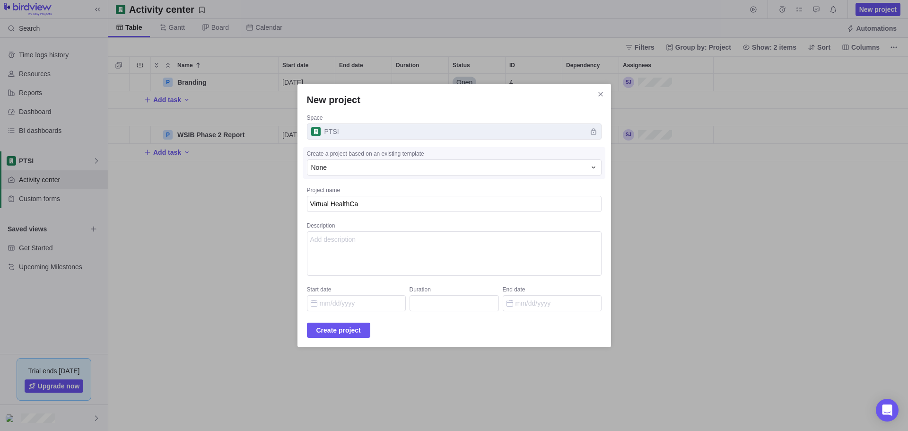
type textarea "x"
type textarea "Virtual HealthCar"
type textarea "x"
type textarea "Virtual HealthCare"
type textarea "x"
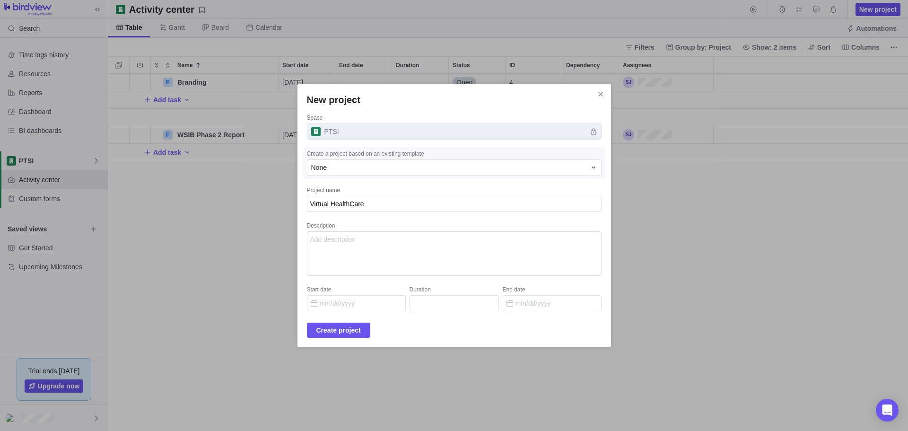
type textarea "Virtual HealthCare"
type textarea "x"
type textarea "Virtual HealthCare p"
type textarea "x"
type textarea "Virtual HealthCare"
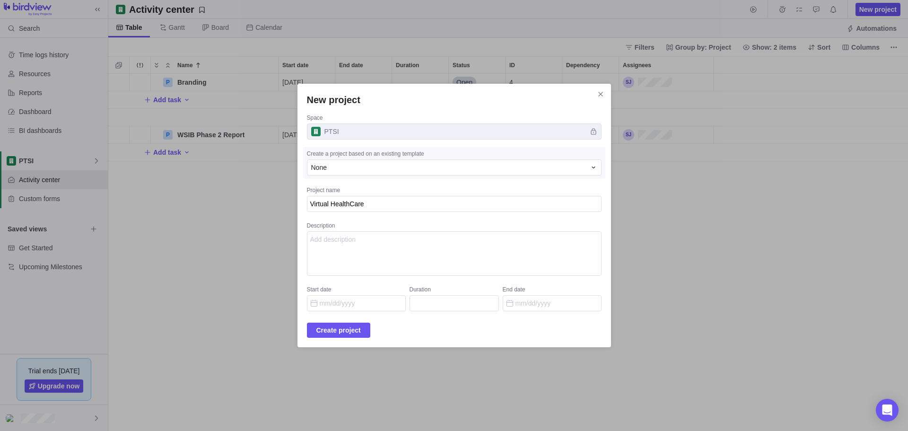
type textarea "x"
type textarea "Virtual HealthCare P"
type textarea "x"
type textarea "Virtual HealthCare Pl"
type textarea "x"
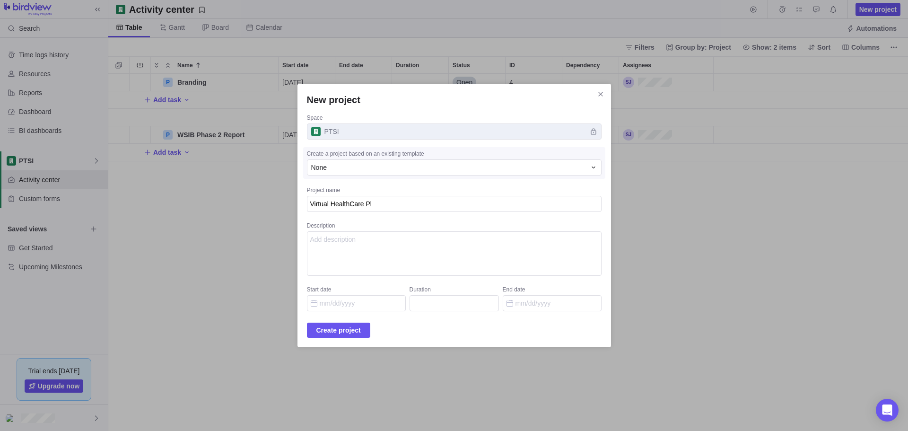
type textarea "Virtual HealthCare Pla"
type textarea "x"
type textarea "Virtual HealthCare Plat"
type textarea "x"
type textarea "Virtual HealthCare Platf"
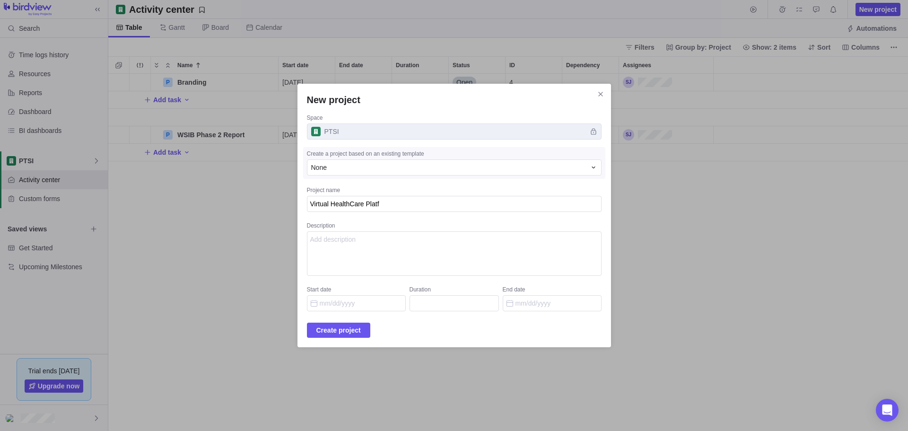
type textarea "x"
type textarea "Virtual HealthCare Platfr"
type textarea "x"
type textarea "Virtual HealthCare Platfro"
type textarea "x"
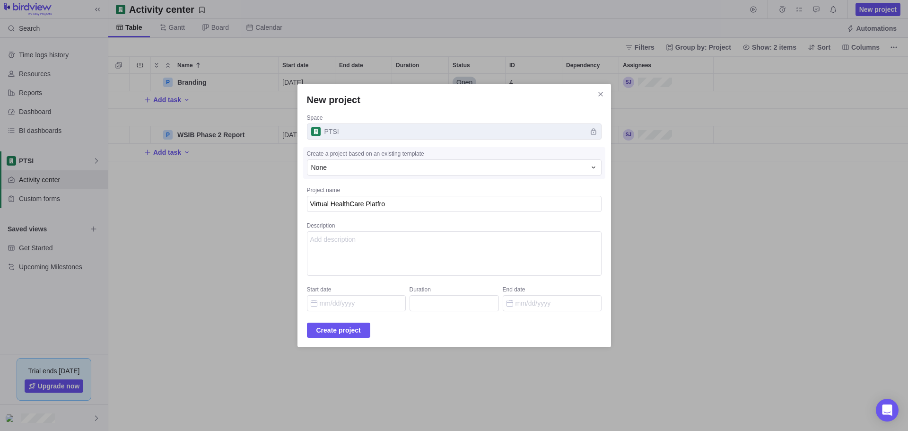
type textarea "Virtual HealthCare Platfrom"
type textarea "x"
type textarea "Virtual HealthCare Platfro"
type textarea "x"
type textarea "Virtual HealthCare Platfr"
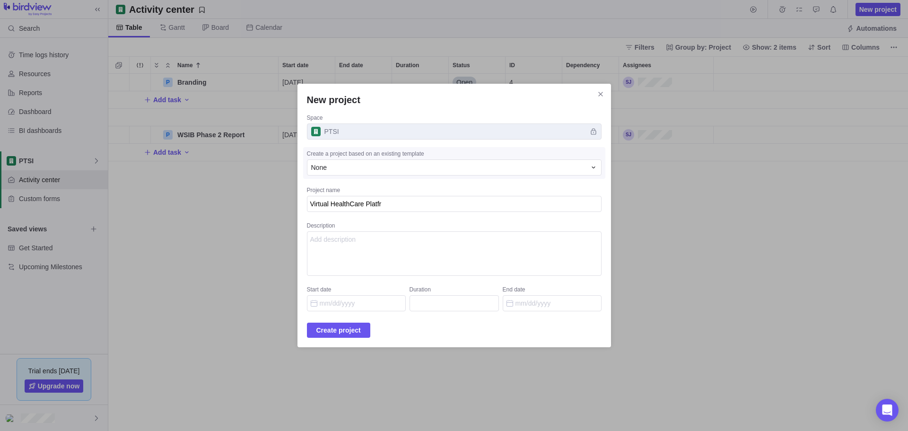
type textarea "x"
type textarea "Virtual HealthCare Platf"
type textarea "x"
type textarea "Virtual HealthCare Platfo"
type textarea "x"
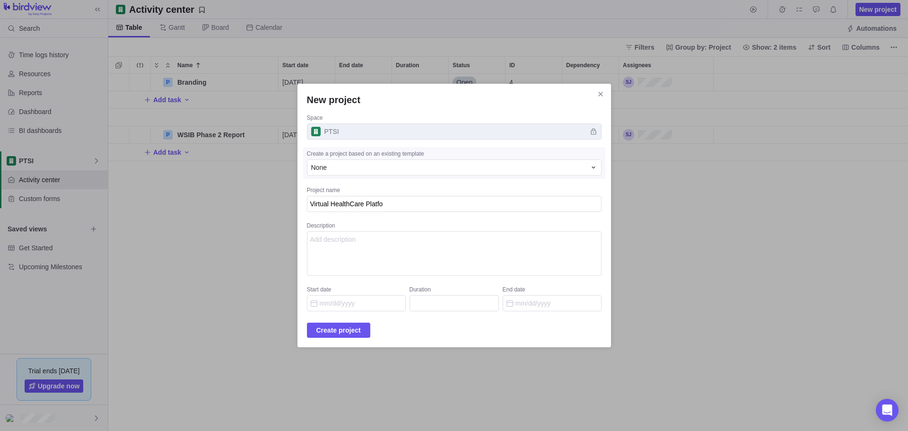
type textarea "Virtual HealthCare Platfor"
type textarea "x"
type textarea "Virtual HealthCare Platform"
type textarea "x"
click at [347, 303] on input "Start date" at bounding box center [356, 303] width 99 height 16
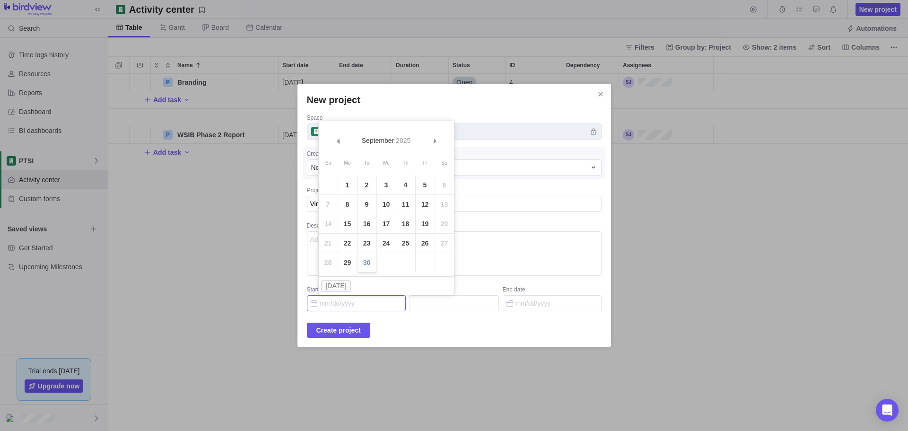
click at [368, 263] on link "30" at bounding box center [366, 262] width 19 height 19
type input "[DATE]"
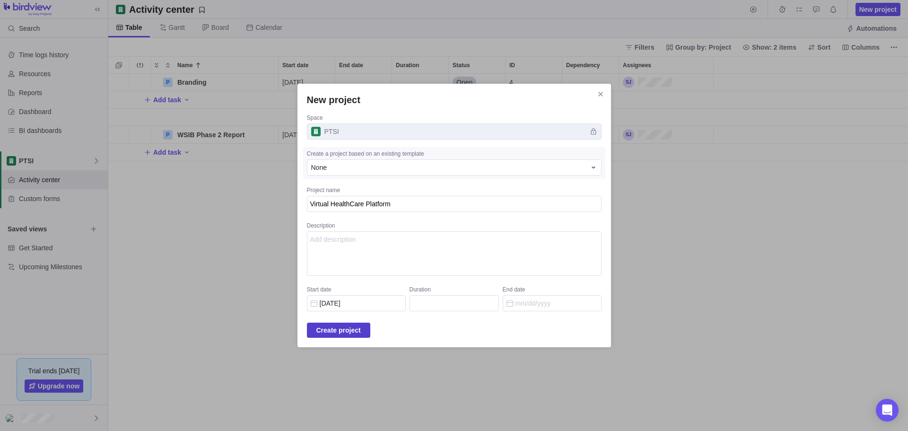
click at [353, 328] on span "Create project" at bounding box center [338, 329] width 44 height 11
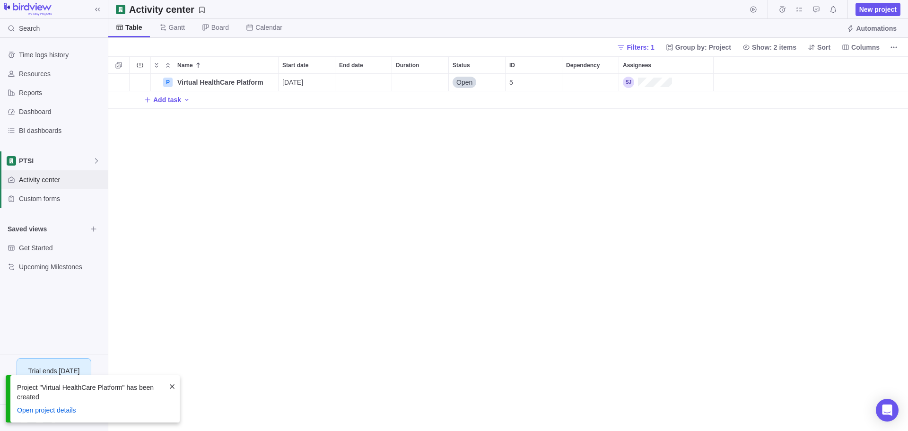
click at [62, 175] on span "Activity center" at bounding box center [61, 179] width 85 height 9
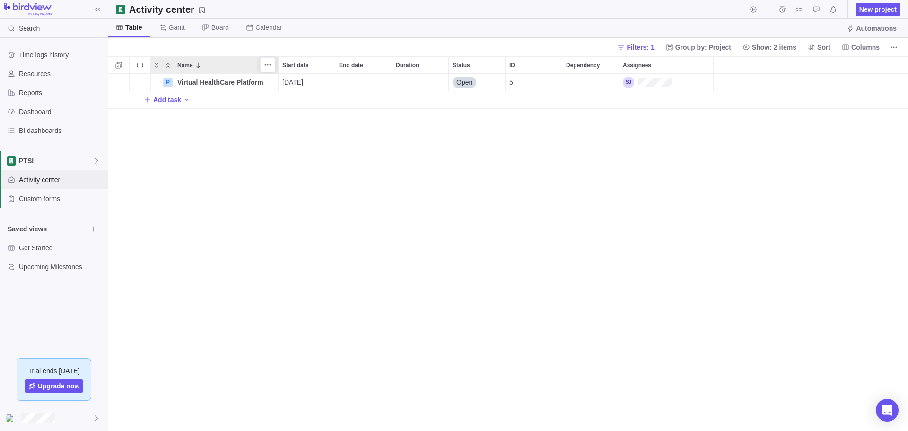
click at [195, 65] on icon at bounding box center [198, 65] width 8 height 8
click at [191, 61] on span "Name" at bounding box center [185, 65] width 16 height 9
click at [211, 177] on div "P Virtual HealthCare Platform Details [DATE] Open 5 Add task" at bounding box center [507, 252] width 799 height 357
click at [54, 157] on span "PTSI" at bounding box center [56, 160] width 74 height 9
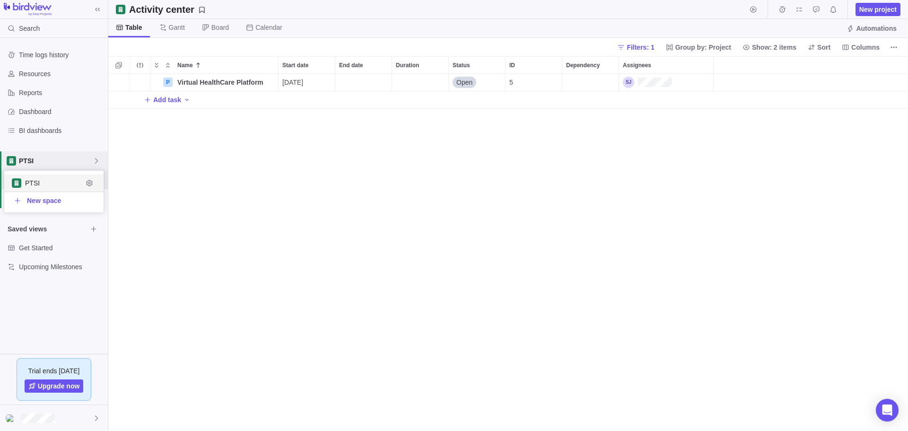
scroll to position [35, 92]
click at [331, 190] on body "Search Time logs history Resources Reports Dashboard BI dashboards PTSI Activit…" at bounding box center [454, 215] width 908 height 431
click at [42, 159] on span "PTSI" at bounding box center [56, 160] width 74 height 9
click at [351, 204] on body "Search Time logs history Resources Reports Dashboard BI dashboards PTSI Activit…" at bounding box center [454, 215] width 908 height 431
click at [46, 194] on span "Custom forms" at bounding box center [61, 198] width 85 height 9
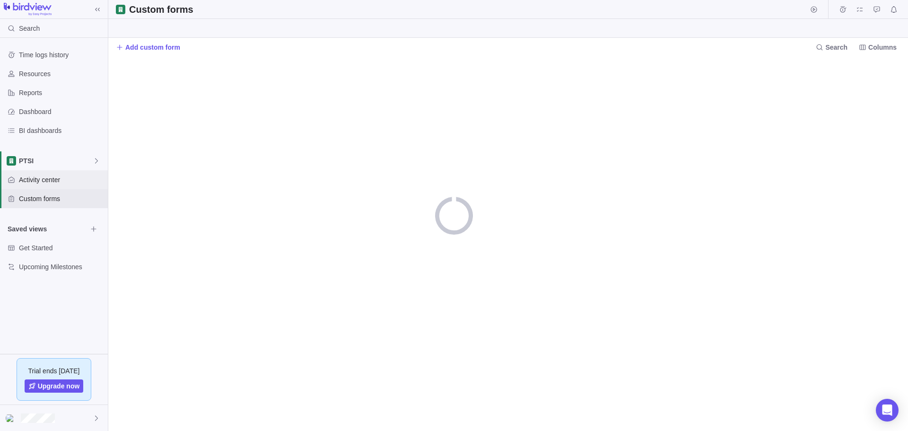
click at [50, 177] on span "Activity center" at bounding box center [61, 179] width 85 height 9
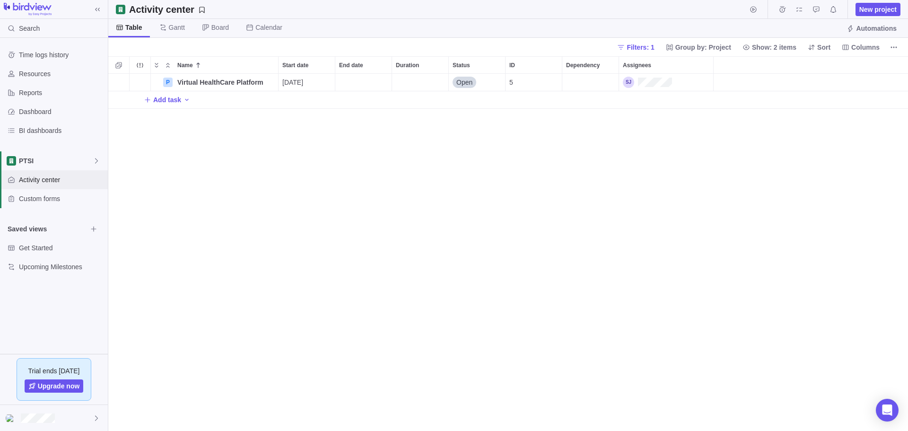
scroll to position [350, 792]
click at [67, 155] on div "PTSI" at bounding box center [54, 160] width 108 height 19
click at [178, 28] on body "Search Time logs history Resources Reports Dashboard BI dashboards PTSI Activit…" at bounding box center [454, 215] width 908 height 431
click at [218, 29] on span "Board" at bounding box center [219, 27] width 17 height 9
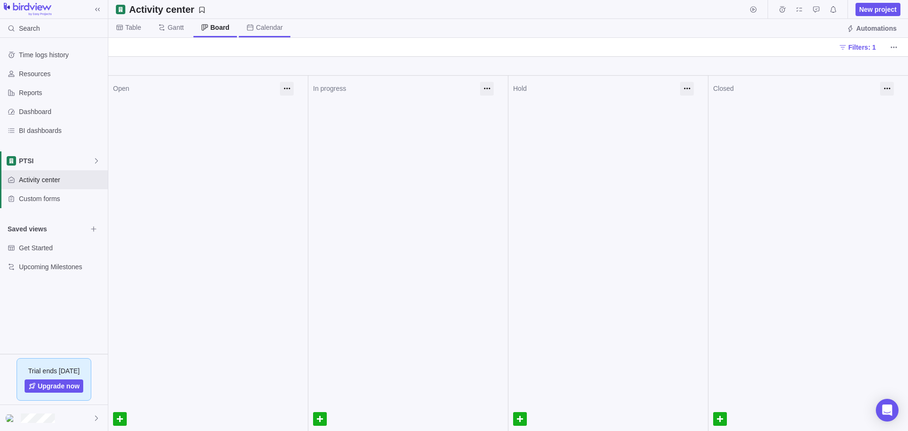
click at [269, 24] on span "Calendar" at bounding box center [269, 27] width 27 height 9
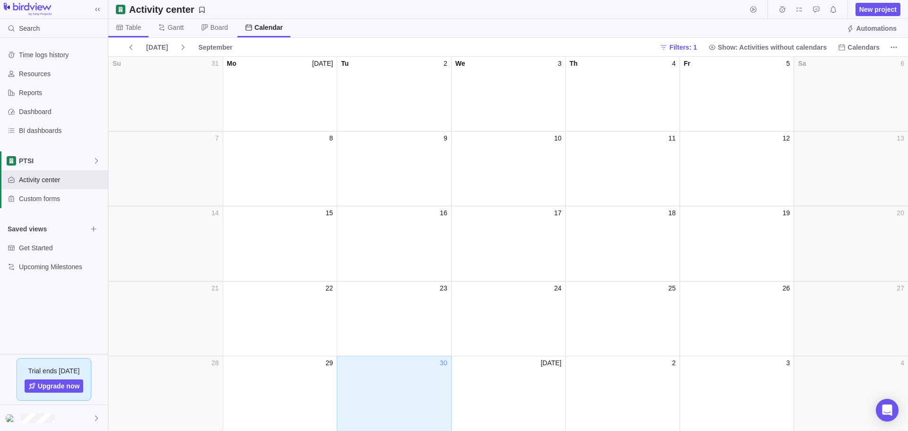
click at [128, 26] on span "Table" at bounding box center [133, 27] width 16 height 9
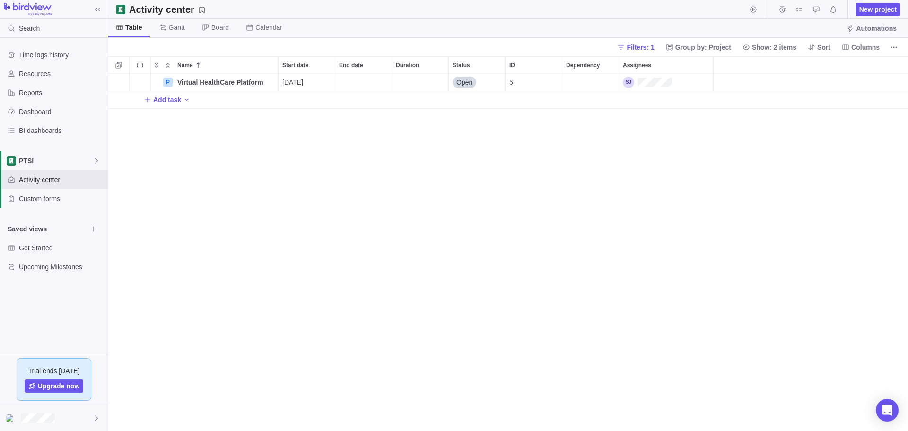
scroll to position [350, 792]
click at [512, 79] on span "5" at bounding box center [511, 82] width 4 height 9
click at [36, 107] on span "Dashboard" at bounding box center [61, 111] width 85 height 9
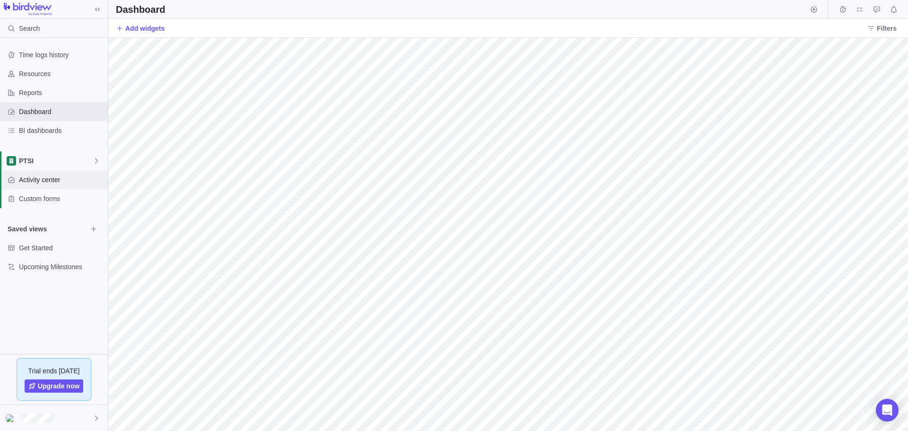
click at [41, 172] on div "Activity center" at bounding box center [54, 179] width 108 height 19
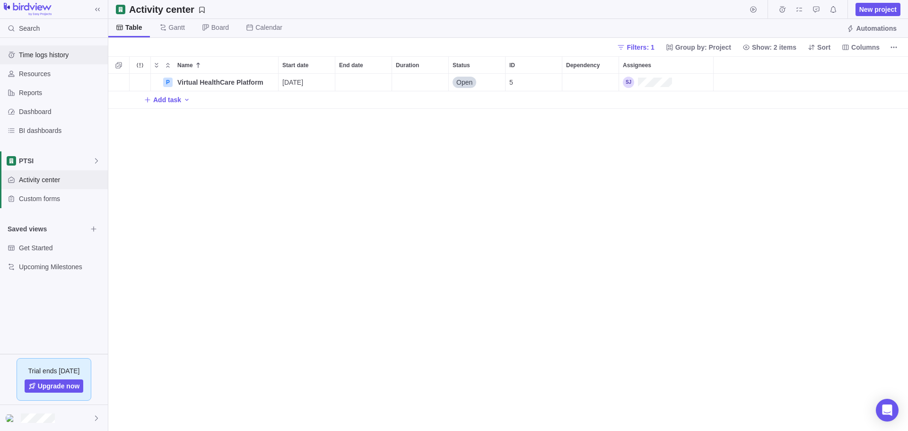
scroll to position [350, 792]
click at [28, 28] on span "Search" at bounding box center [29, 28] width 21 height 9
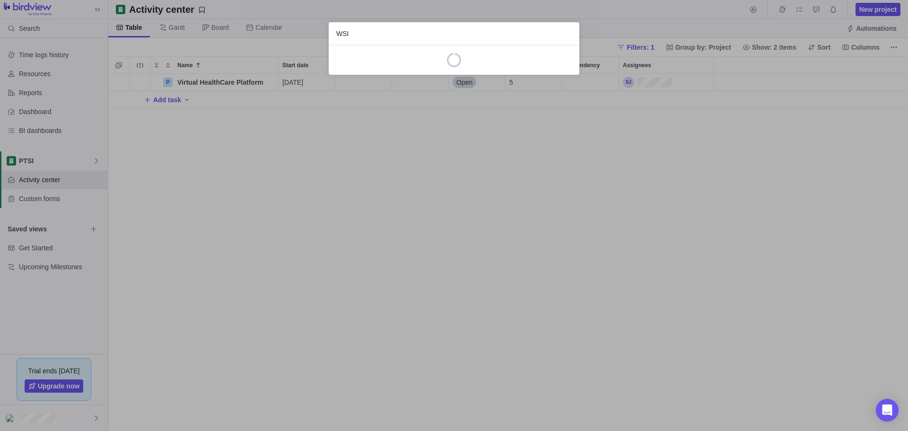
type input "WSIB"
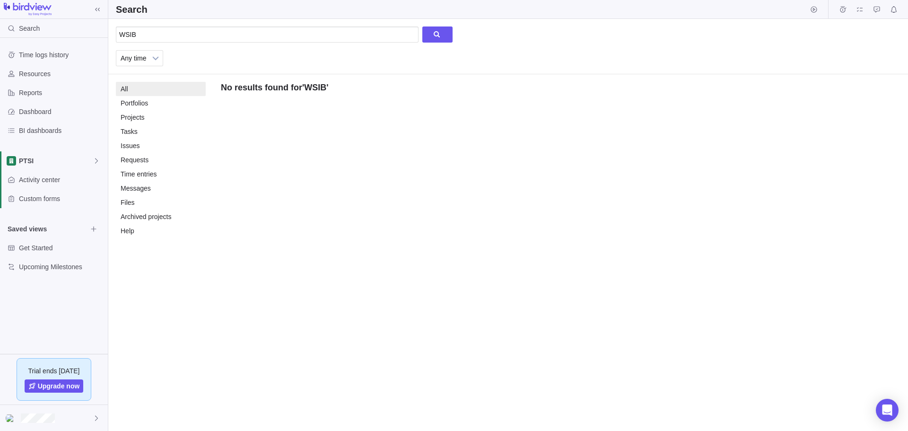
click at [162, 104] on li "Portfolios 0" at bounding box center [161, 103] width 90 height 14
click at [132, 101] on div "Portfolios" at bounding box center [134, 103] width 27 height 14
click at [135, 112] on div "Projects" at bounding box center [133, 117] width 24 height 14
click at [136, 117] on div "Projects" at bounding box center [133, 117] width 24 height 14
click at [140, 103] on div "Portfolios" at bounding box center [134, 103] width 27 height 14
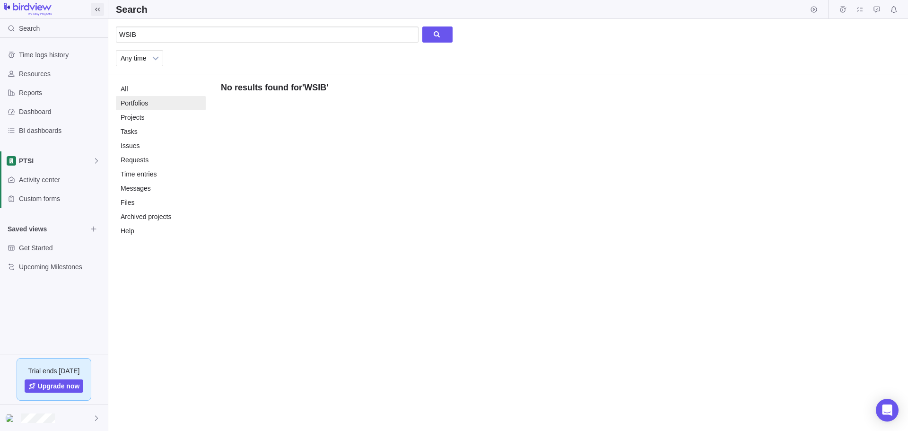
click at [99, 10] on icon at bounding box center [97, 9] width 5 height 3
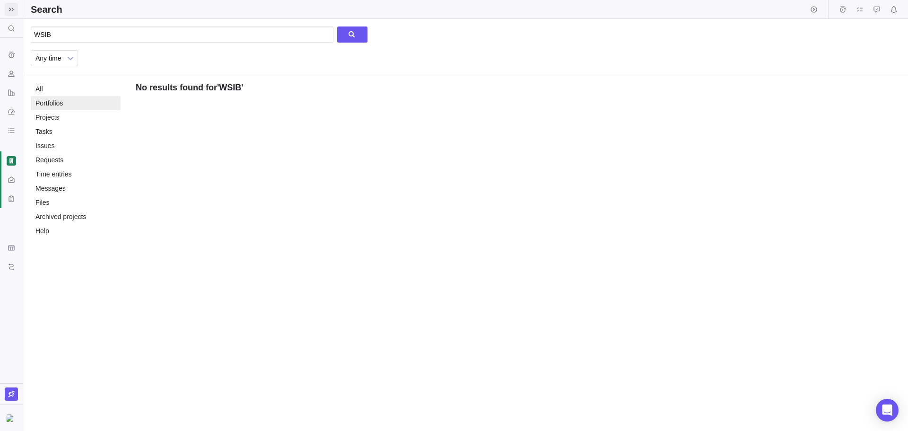
click at [9, 8] on icon at bounding box center [12, 10] width 8 height 8
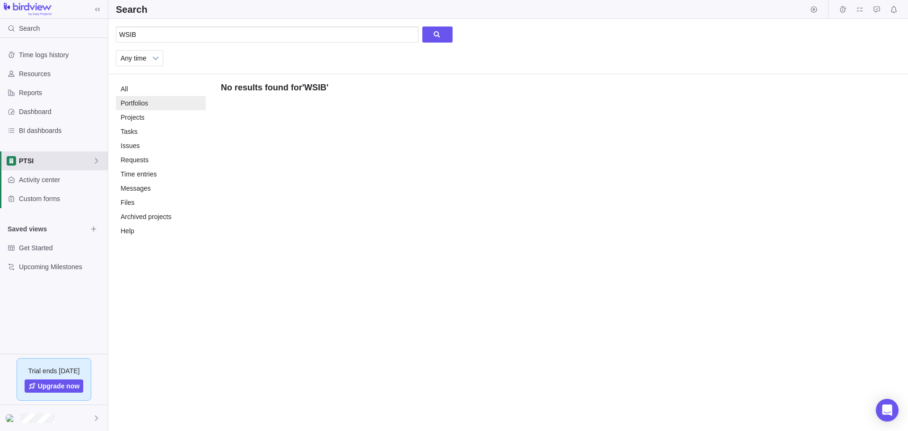
click at [76, 159] on span "PTSI" at bounding box center [56, 160] width 74 height 9
click at [33, 183] on span "PTSI" at bounding box center [54, 182] width 58 height 9
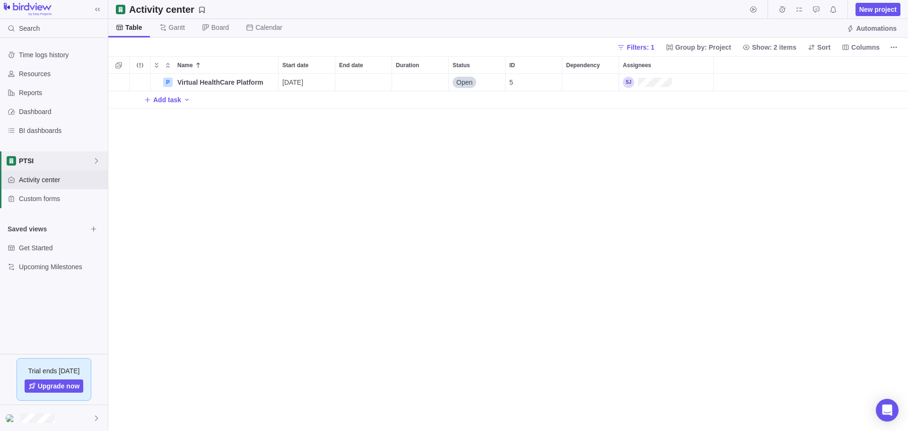
scroll to position [350, 792]
click at [861, 9] on span "New project" at bounding box center [877, 9] width 37 height 9
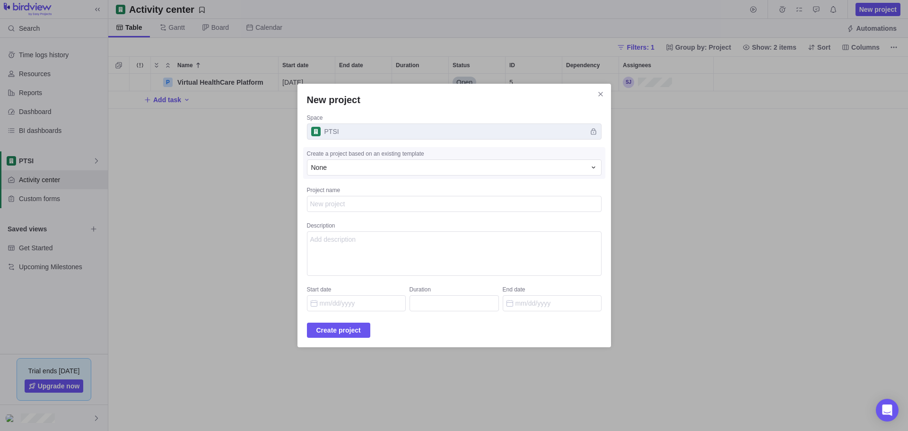
type textarea "x"
click at [586, 129] on span "PTSI" at bounding box center [454, 131] width 295 height 16
click at [594, 94] on span "Close" at bounding box center [600, 93] width 13 height 13
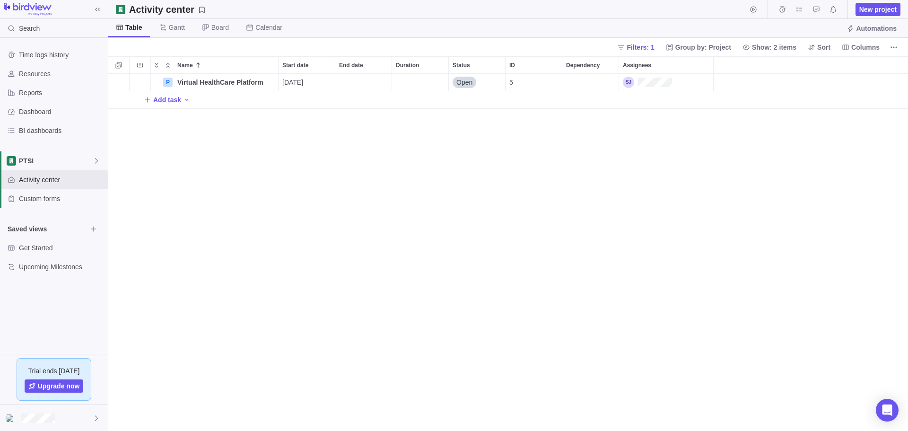
click at [665, 167] on div "P Virtual HealthCare Platform Details [DATE] Open 5 Add task" at bounding box center [507, 252] width 799 height 357
click at [251, 84] on span "Details" at bounding box center [248, 82] width 22 height 9
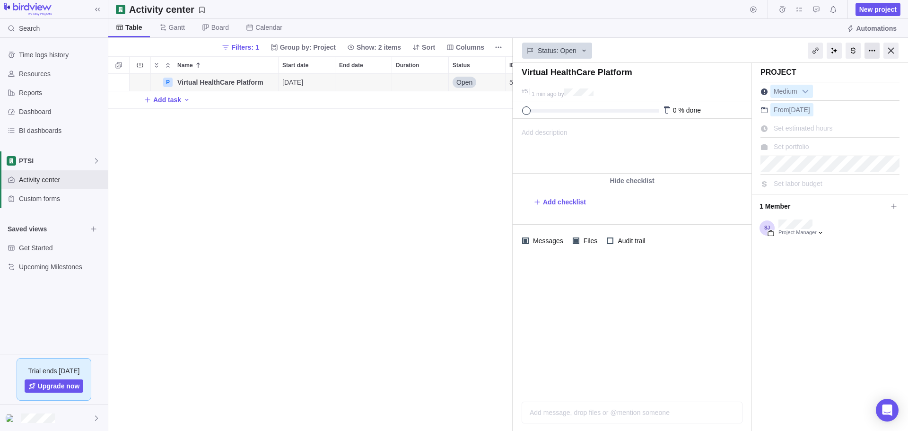
click at [872, 46] on div at bounding box center [871, 51] width 15 height 16
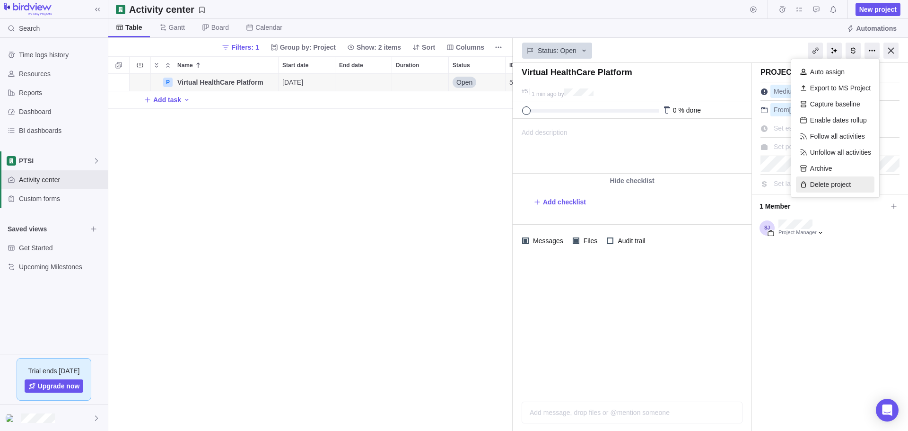
click at [822, 186] on div "Delete project" at bounding box center [835, 184] width 78 height 16
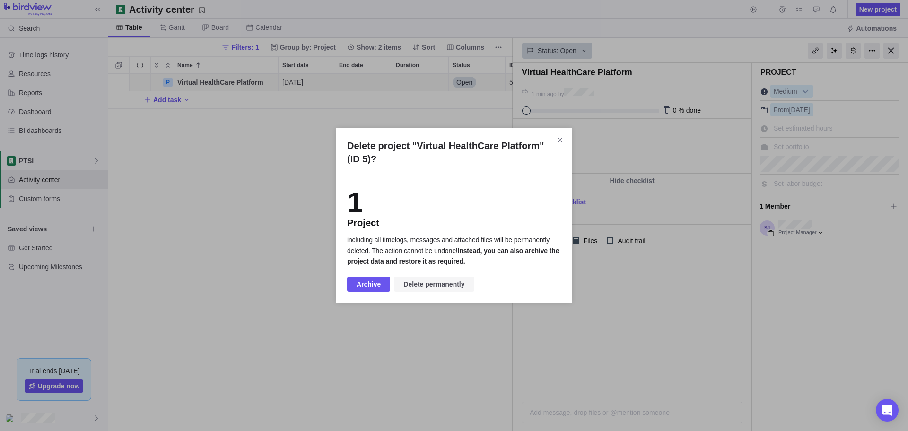
click at [425, 280] on span "Delete permanently" at bounding box center [433, 283] width 61 height 11
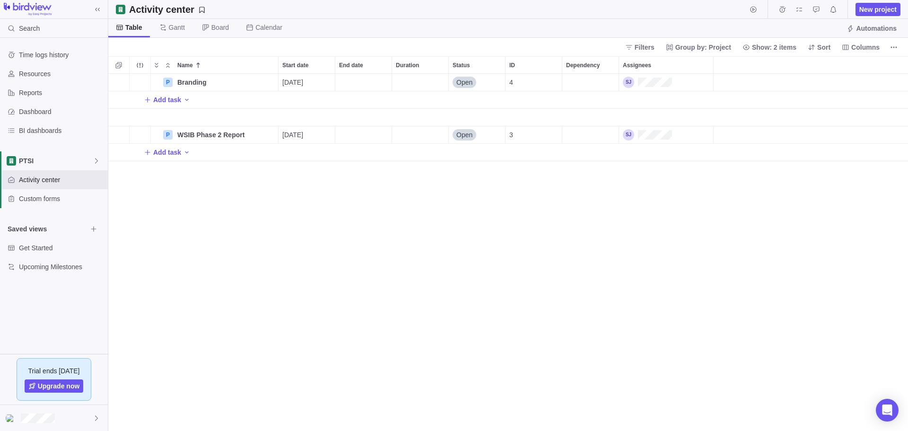
scroll to position [350, 792]
click at [171, 99] on span "Add task" at bounding box center [167, 99] width 28 height 9
click at [214, 98] on input "Name" at bounding box center [231, 100] width 94 height 18
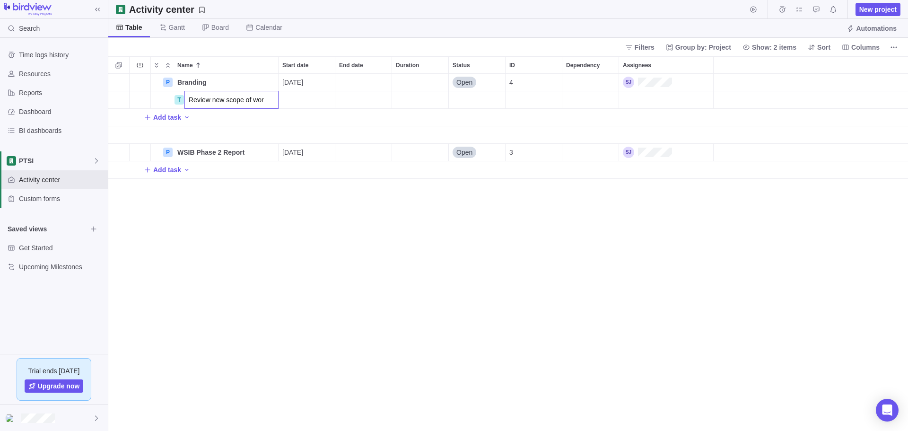
type input "Review new scope of work"
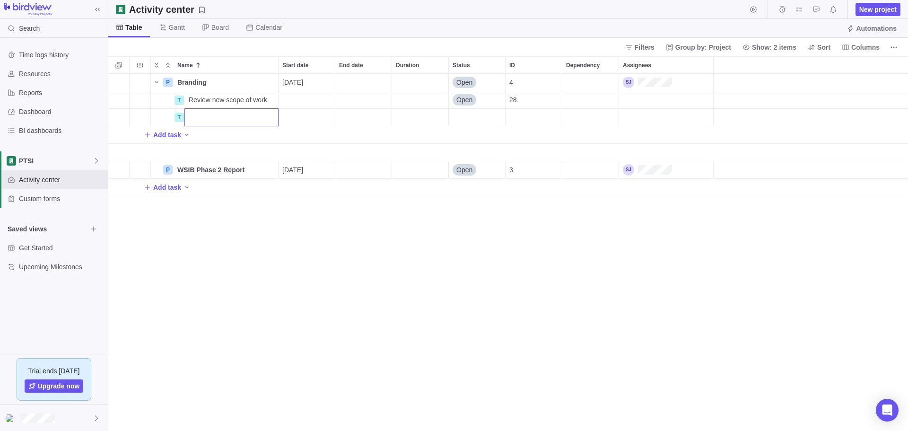
click at [297, 101] on div "Name Start date End date Duration Status ID Dependency Assignees P Branding Det…" at bounding box center [507, 243] width 799 height 374
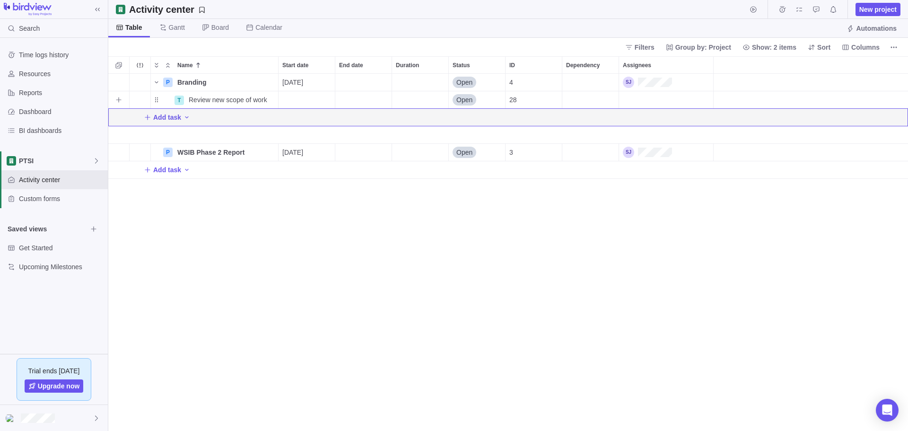
click at [305, 96] on div "Start date" at bounding box center [306, 99] width 56 height 17
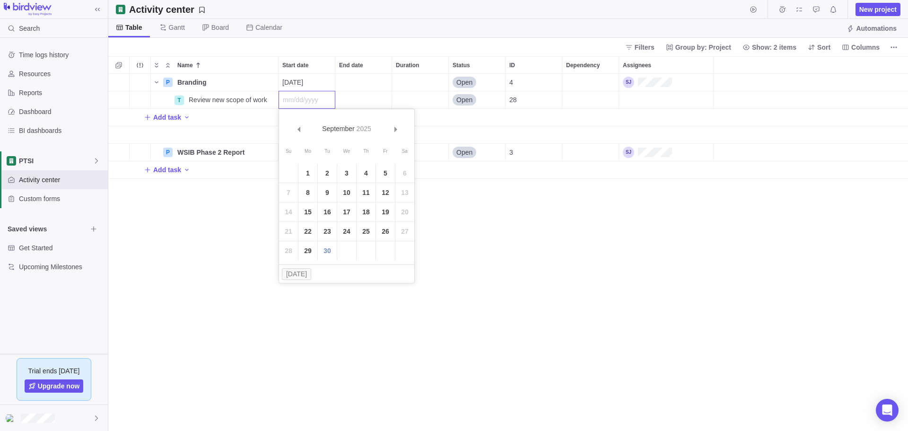
click at [311, 253] on link "29" at bounding box center [307, 250] width 19 height 19
click at [363, 96] on div "End date" at bounding box center [363, 99] width 56 height 17
click at [455, 131] on link "Next" at bounding box center [451, 129] width 20 height 20
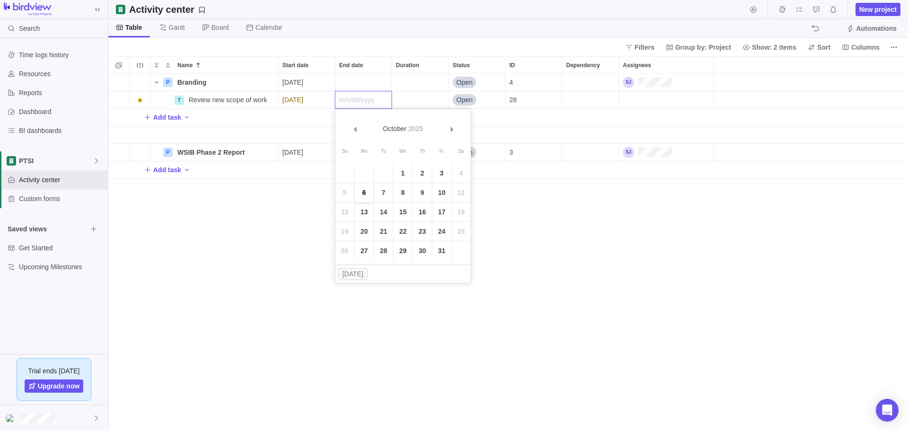
click at [364, 193] on link "6" at bounding box center [364, 192] width 19 height 19
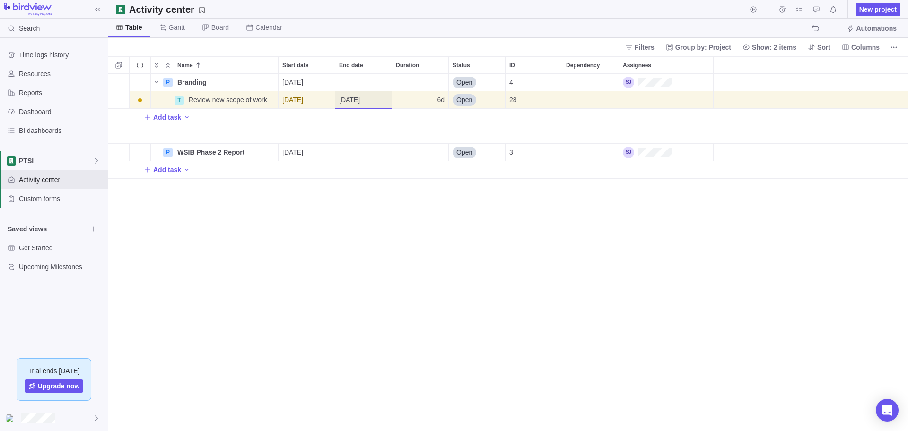
click at [370, 232] on div "P Branding Details [DATE] Open 4 T Review new scope of work Details [DATE] [DAT…" at bounding box center [507, 252] width 799 height 357
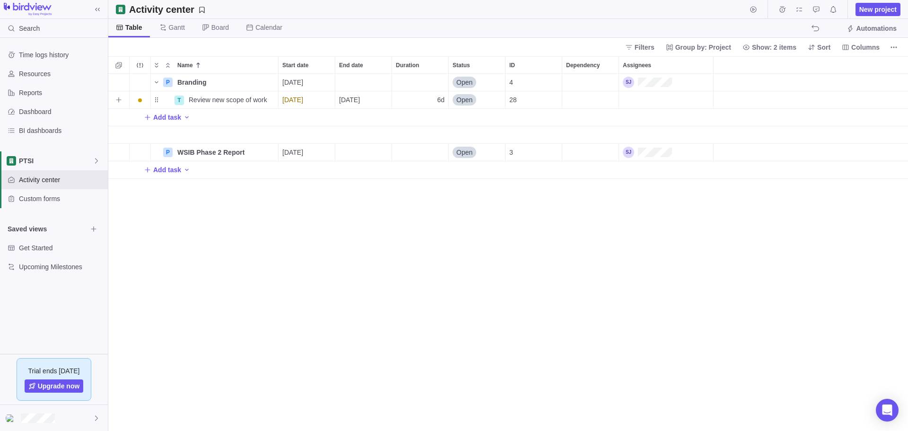
click at [515, 102] on span "28" at bounding box center [513, 99] width 8 height 9
click at [587, 98] on div "Dependency" at bounding box center [590, 99] width 56 height 17
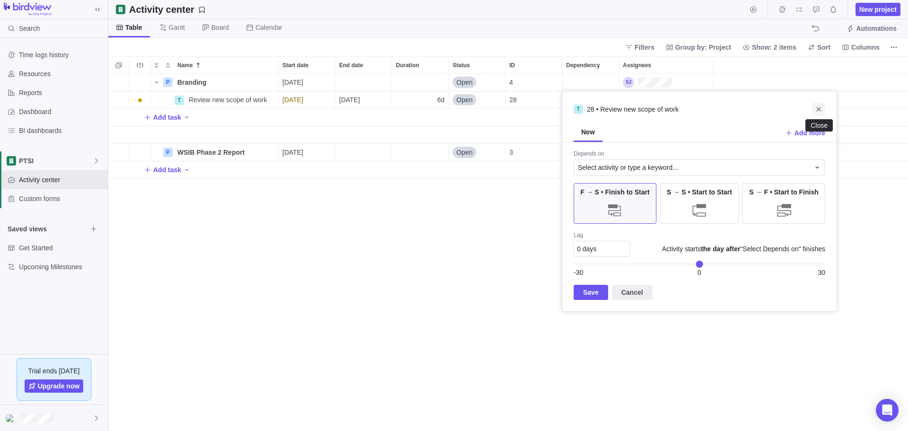
click at [821, 106] on icon "Close" at bounding box center [819, 109] width 8 height 8
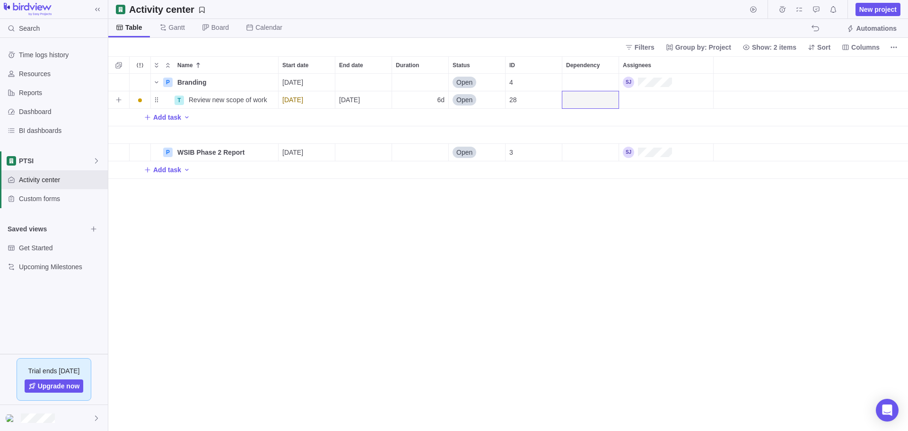
click at [650, 102] on div "Assignees" at bounding box center [666, 99] width 94 height 17
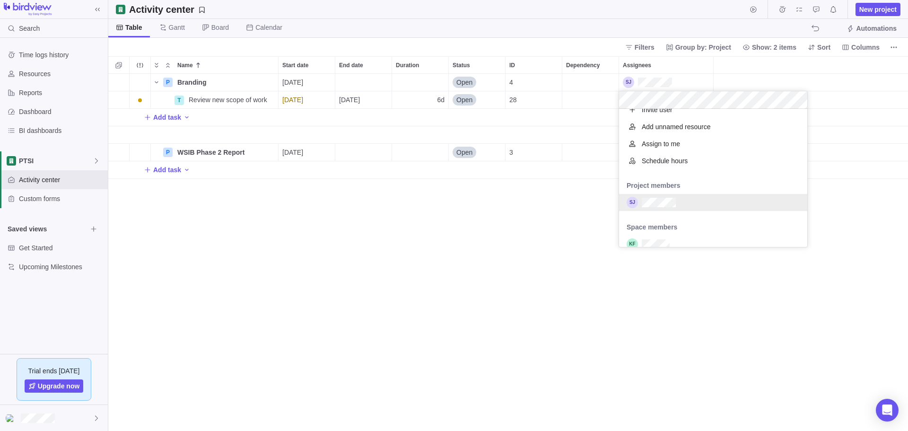
scroll to position [21, 0]
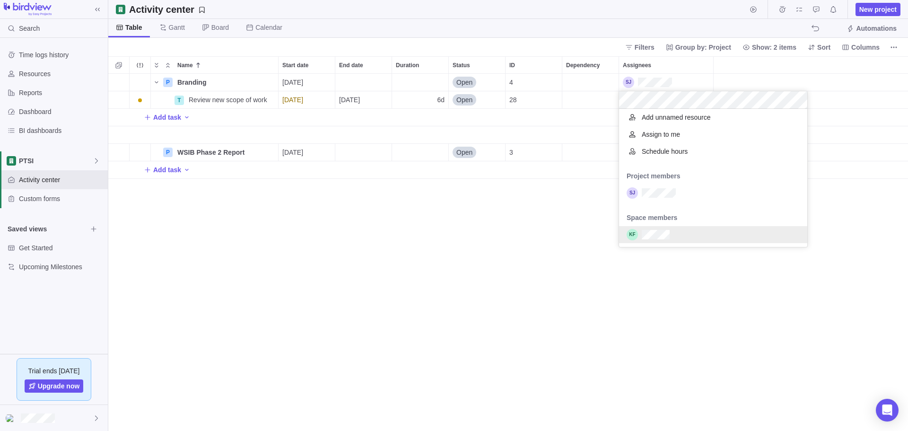
click at [473, 281] on div "Name Start date End date Duration Status ID Dependency Assignees P Branding Det…" at bounding box center [507, 243] width 799 height 374
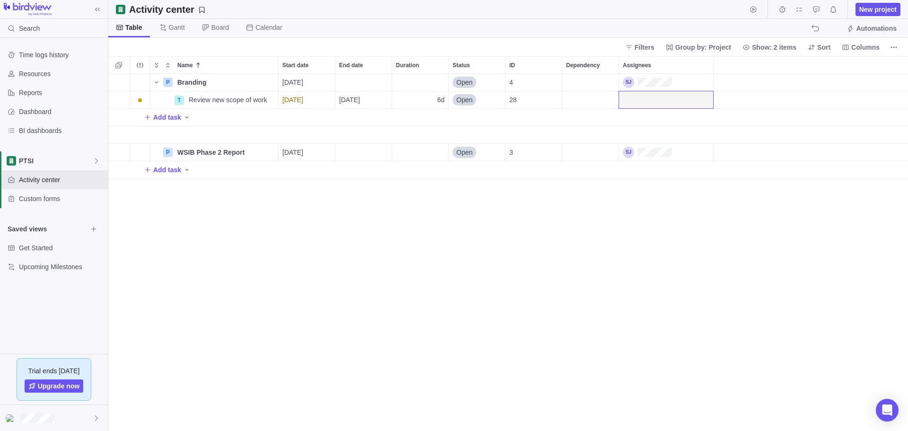
click at [257, 214] on div "P Branding Details [DATE] Open 4 T Review new scope of work Details [DATE] [DAT…" at bounding box center [507, 252] width 799 height 357
click at [225, 113] on div "Add task" at bounding box center [507, 117] width 799 height 17
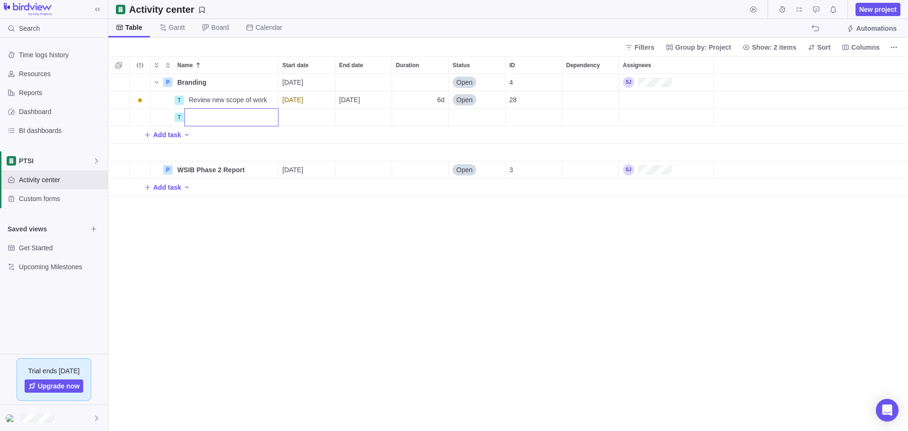
click at [321, 102] on div "Name Start date End date Duration Status ID Dependency Assignees P Branding Det…" at bounding box center [507, 243] width 799 height 374
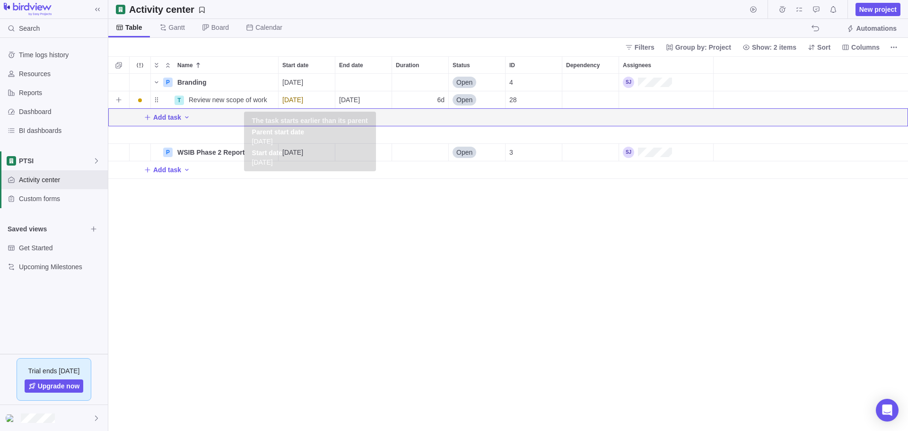
click at [320, 98] on div "[DATE]" at bounding box center [306, 99] width 56 height 17
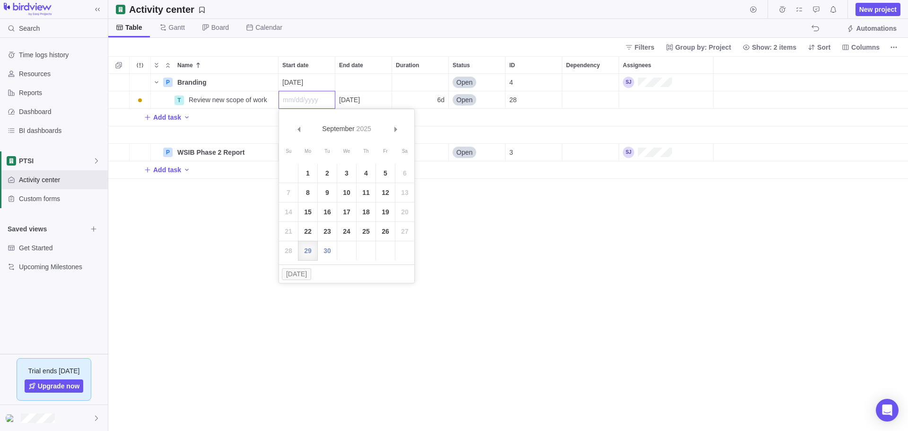
click at [497, 119] on div "Name Start date End date Duration Status ID Dependency Assignees P Branding Det…" at bounding box center [507, 243] width 799 height 374
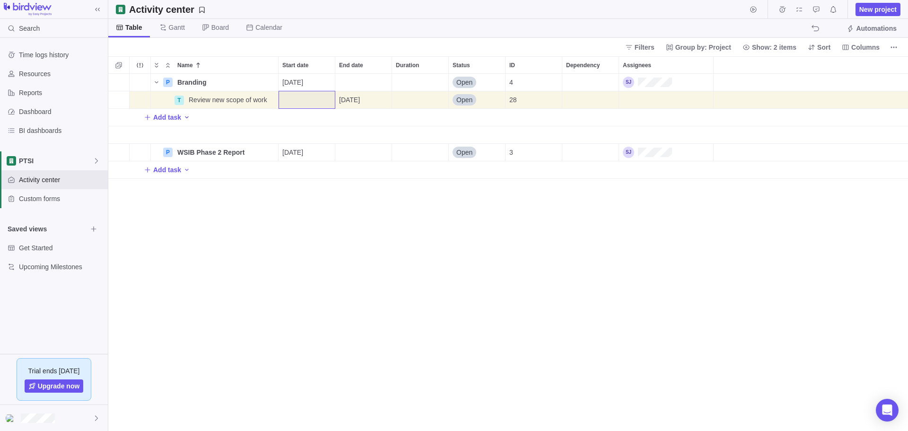
click at [184, 114] on icon "Add activity" at bounding box center [187, 117] width 8 height 8
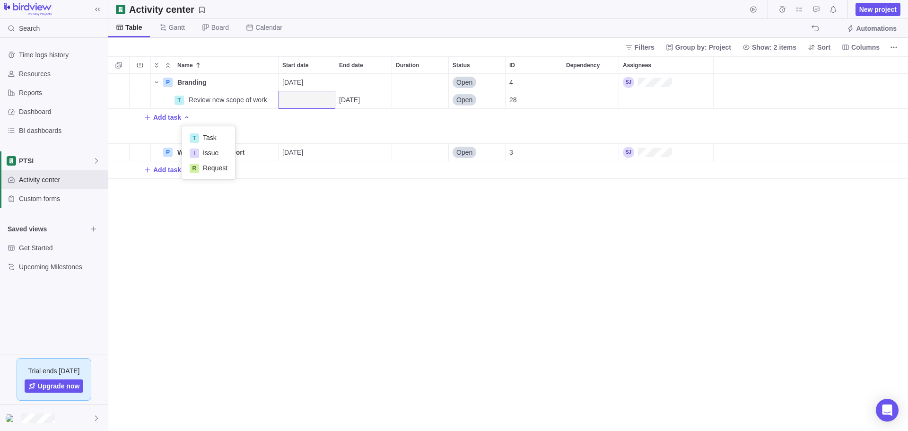
click at [169, 119] on div "Name Start date End date Duration Status ID Dependency Assignees P Branding Det…" at bounding box center [507, 243] width 799 height 374
click at [170, 118] on span "Add task" at bounding box center [167, 117] width 28 height 9
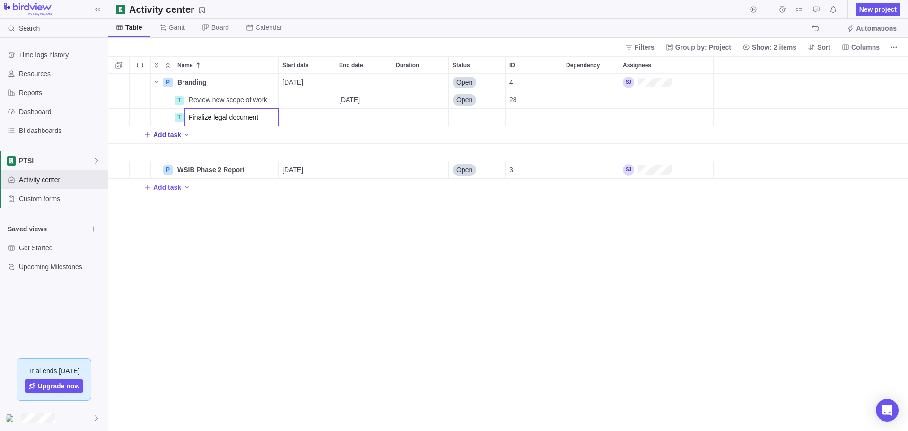
type input "Finalize legal documents"
click at [361, 114] on div "End date" at bounding box center [363, 117] width 56 height 17
click at [450, 148] on span "Next" at bounding box center [452, 146] width 5 height 5
click at [399, 208] on link "8" at bounding box center [402, 209] width 19 height 19
click at [418, 250] on div "P Branding Details [DATE] Open 4 T Review new scope of work Details [DATE] Open…" at bounding box center [507, 252] width 799 height 357
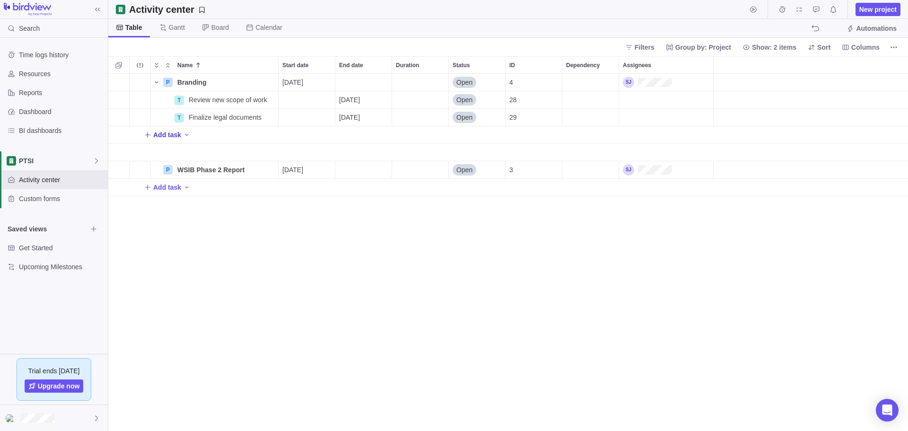
click at [168, 133] on span "Add task" at bounding box center [167, 134] width 28 height 9
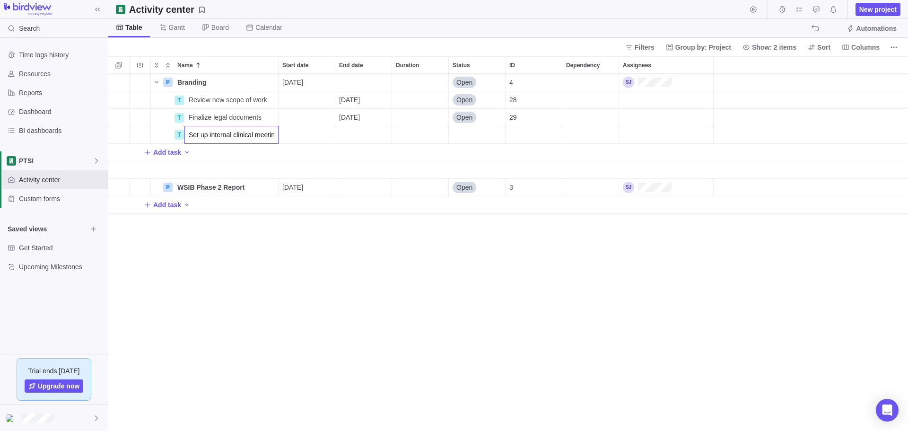
scroll to position [0, 6]
click at [247, 135] on input "Set up internal clinical meeting" at bounding box center [231, 135] width 94 height 18
type input "Set up internal meeting to gain clinical perspective"
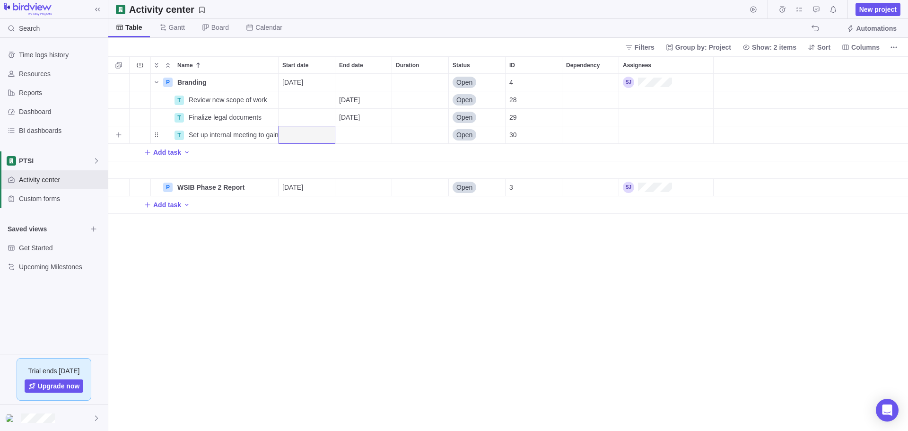
click at [349, 133] on div "End date" at bounding box center [363, 134] width 56 height 17
click at [455, 166] on link "Next" at bounding box center [451, 164] width 20 height 20
click at [403, 245] on link "15" at bounding box center [402, 246] width 19 height 19
click at [168, 150] on span "Add task" at bounding box center [167, 151] width 28 height 9
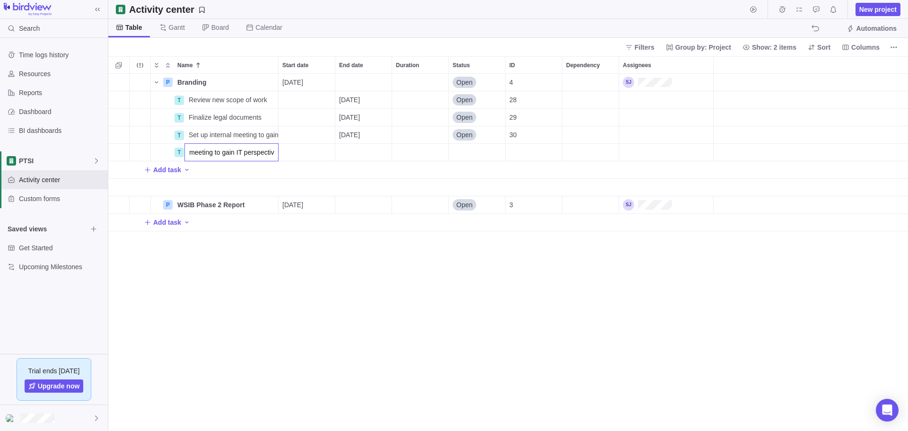
type input "Set up internal meeting to gain IT perspective"
click at [361, 154] on div "End date" at bounding box center [363, 152] width 56 height 17
click at [451, 182] on span "Next" at bounding box center [452, 181] width 5 height 5
click at [408, 260] on link "15" at bounding box center [402, 264] width 19 height 19
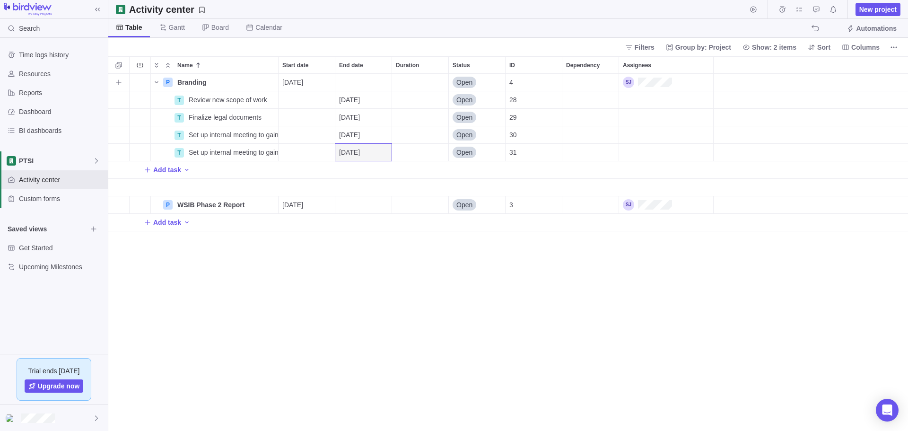
click at [358, 82] on div "End date" at bounding box center [363, 82] width 56 height 17
click at [455, 110] on link "Next" at bounding box center [451, 111] width 20 height 20
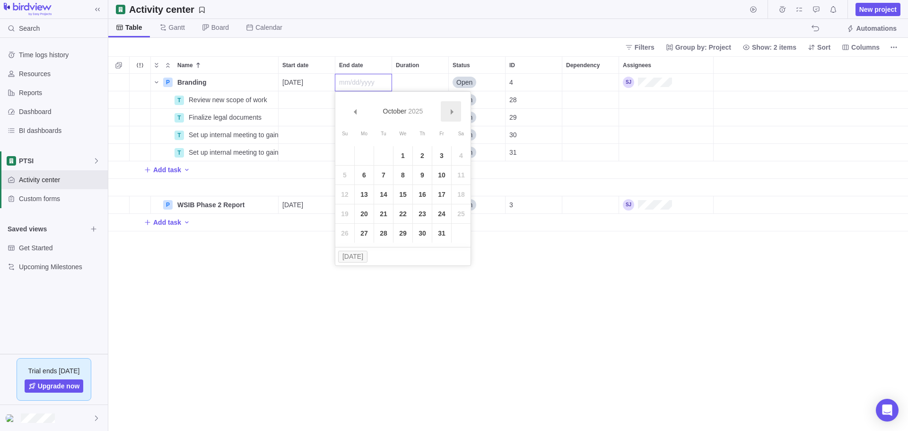
click at [455, 110] on link "Next" at bounding box center [451, 111] width 20 height 20
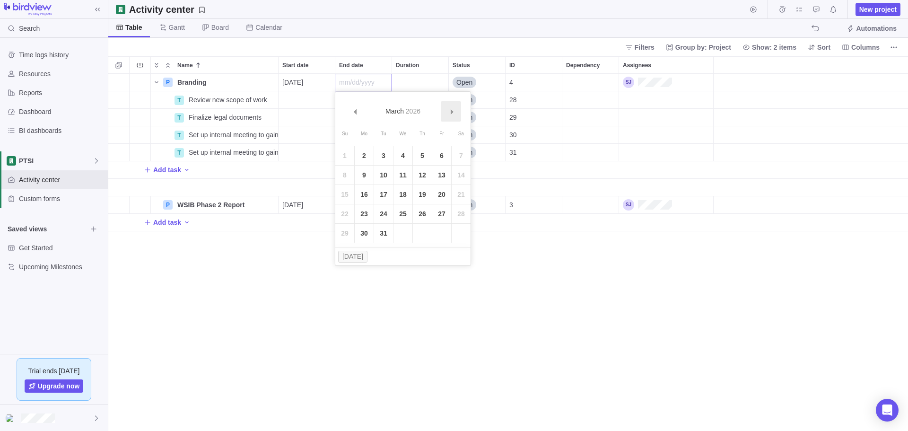
click at [455, 110] on link "Next" at bounding box center [451, 111] width 20 height 20
click at [450, 113] on span "Next" at bounding box center [452, 111] width 5 height 5
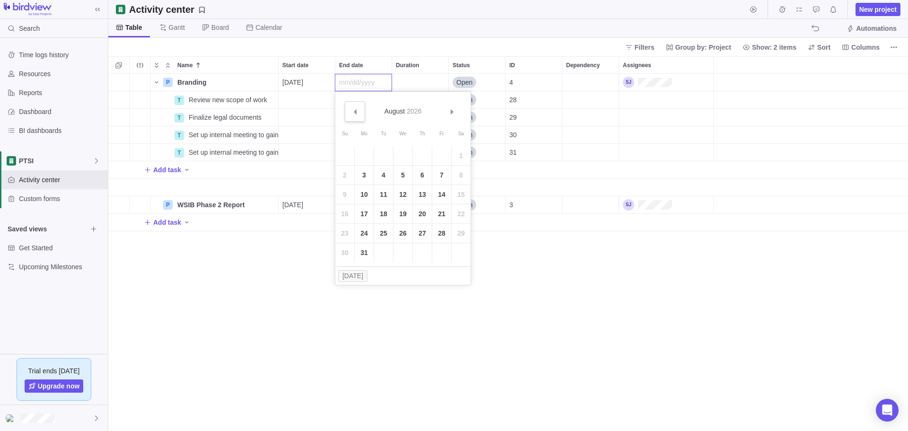
click at [360, 111] on link "Prev" at bounding box center [355, 111] width 20 height 20
click at [425, 231] on link "30" at bounding box center [422, 233] width 19 height 19
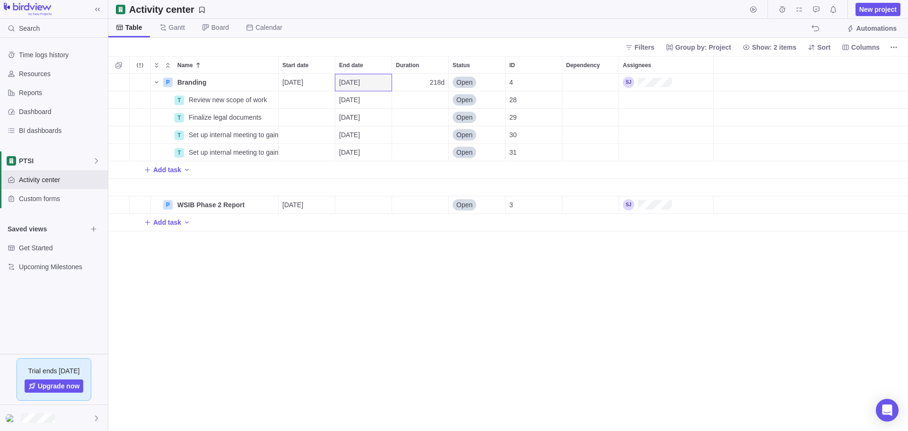
click at [390, 268] on div "P Branding Details [DATE] [DATE] 218d Open 4 T Review new scope of work Details…" at bounding box center [507, 252] width 799 height 357
click at [175, 169] on span "Add task" at bounding box center [167, 169] width 28 height 9
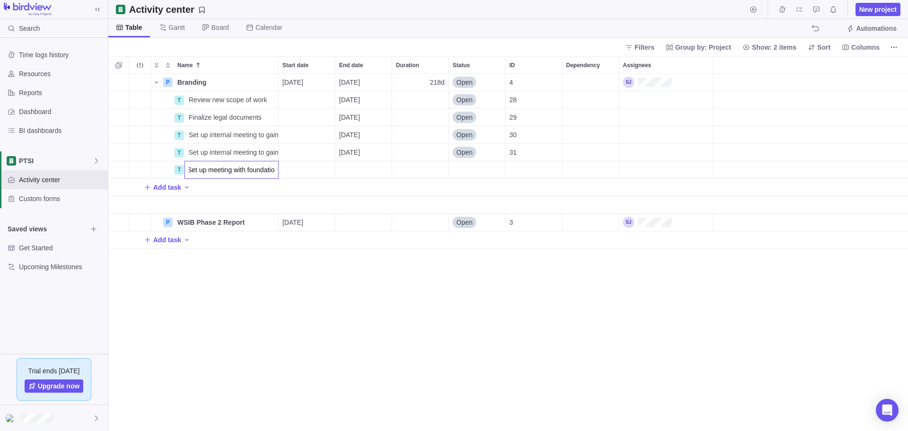
type input "Set up meeting with foundation"
click at [373, 173] on div "End date" at bounding box center [363, 169] width 56 height 17
click at [448, 200] on link "Next" at bounding box center [451, 199] width 20 height 20
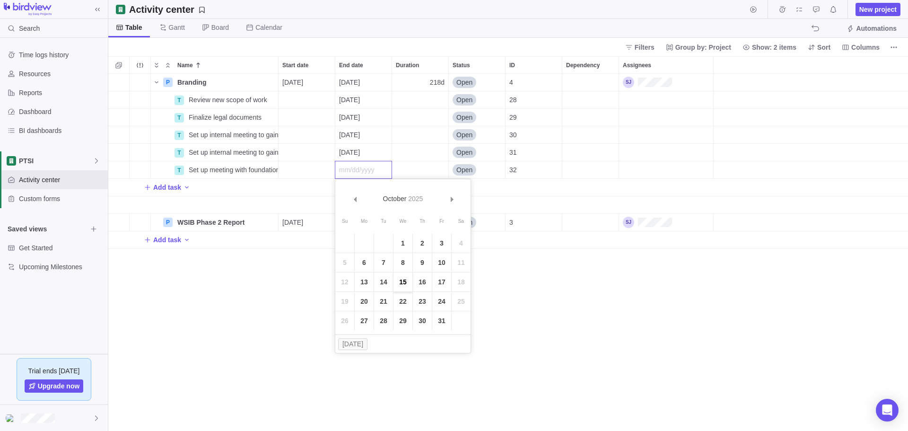
click at [403, 278] on link "15" at bounding box center [402, 281] width 19 height 19
click at [393, 291] on div "P Branding Details [DATE] [DATE] 218d Open 4 T Review new scope of work Details…" at bounding box center [507, 252] width 799 height 357
click at [322, 285] on div "P Branding Details [DATE] [DATE] 218d Open 4 T Review new scope of work Details…" at bounding box center [507, 252] width 799 height 357
click at [347, 222] on div "End date" at bounding box center [363, 222] width 56 height 17
click at [453, 252] on span "Next" at bounding box center [452, 251] width 5 height 5
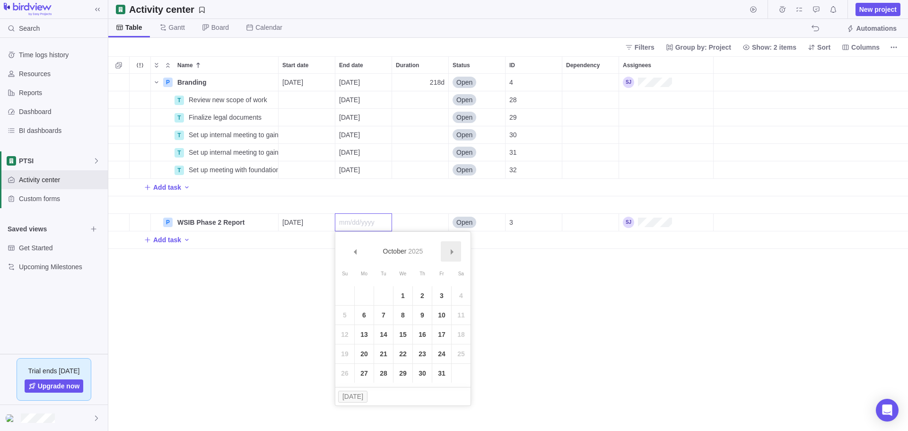
click at [453, 252] on span "Next" at bounding box center [452, 251] width 5 height 5
click at [359, 311] on link "3" at bounding box center [364, 314] width 19 height 19
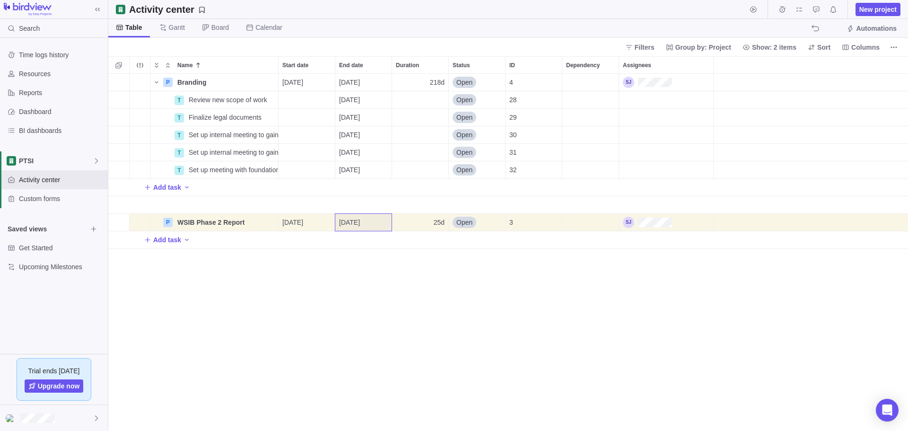
click at [359, 311] on div "P Branding Details [DATE] [DATE] 218d Open 4 T Review new scope of work Details…" at bounding box center [507, 252] width 799 height 357
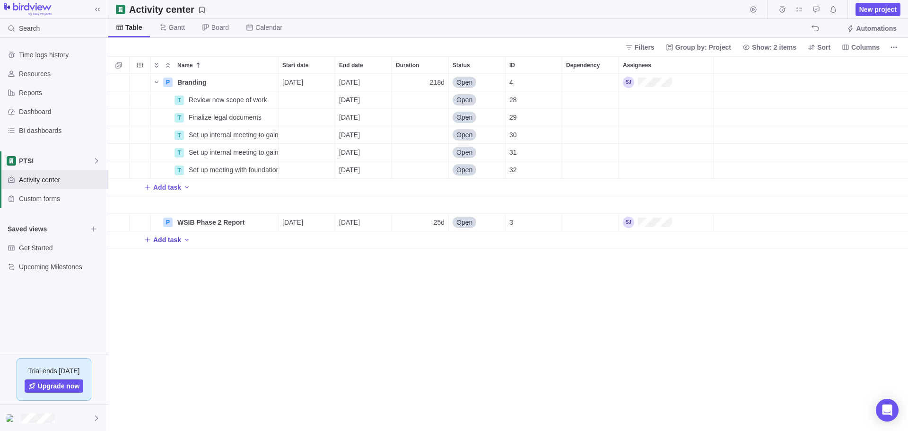
click at [174, 238] on span "Add task" at bounding box center [167, 239] width 28 height 9
type input "Obtain legal costs to close out phase 2"
click at [174, 256] on span "Add task" at bounding box center [167, 256] width 28 height 9
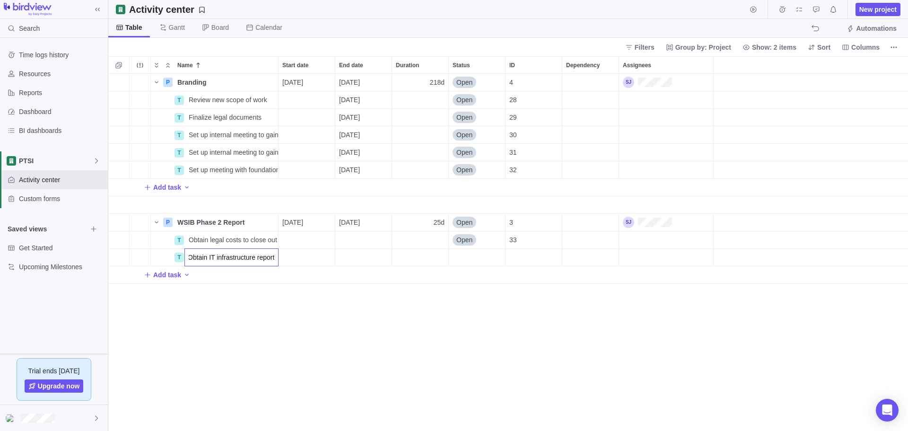
type input "Obtain IT infrastructure report"
click at [274, 290] on div "Name Start date End date Duration Status ID Dependency Assignees P Branding Det…" at bounding box center [507, 243] width 799 height 374
click at [170, 21] on span "Gantt" at bounding box center [172, 28] width 41 height 18
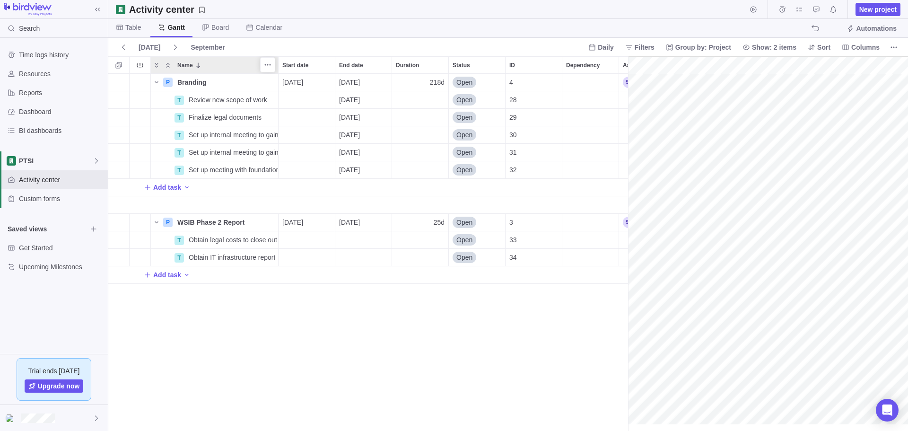
scroll to position [0, 78]
drag, startPoint x: 627, startPoint y: 80, endPoint x: 451, endPoint y: 94, distance: 176.4
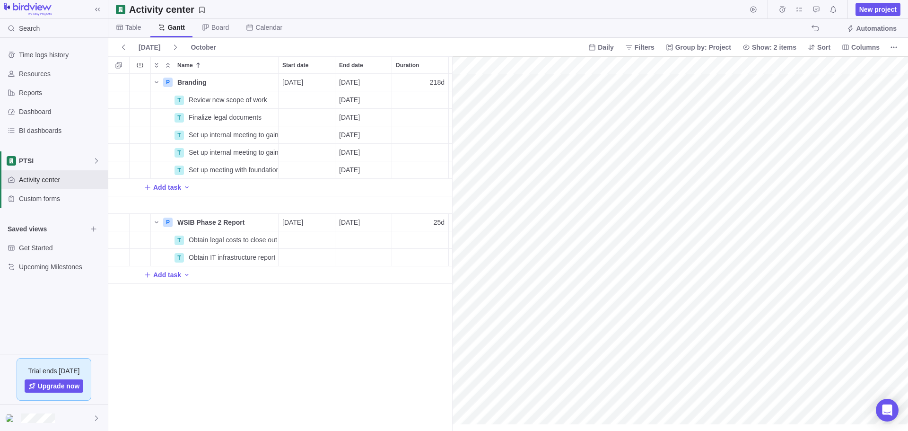
scroll to position [0, 140]
click at [453, 46] on div "[DATE] October Daily Filters Group by: Project Show: 2 items Sort Columns" at bounding box center [507, 47] width 799 height 18
click at [451, 62] on div at bounding box center [452, 243] width 9 height 374
drag, startPoint x: 452, startPoint y: 67, endPoint x: 730, endPoint y: 97, distance: 280.1
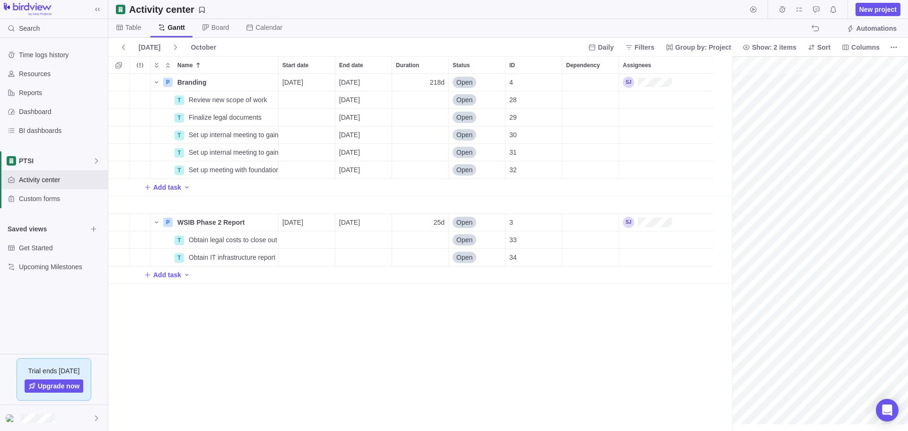
scroll to position [0, 118]
click at [217, 25] on span "Board" at bounding box center [219, 27] width 17 height 9
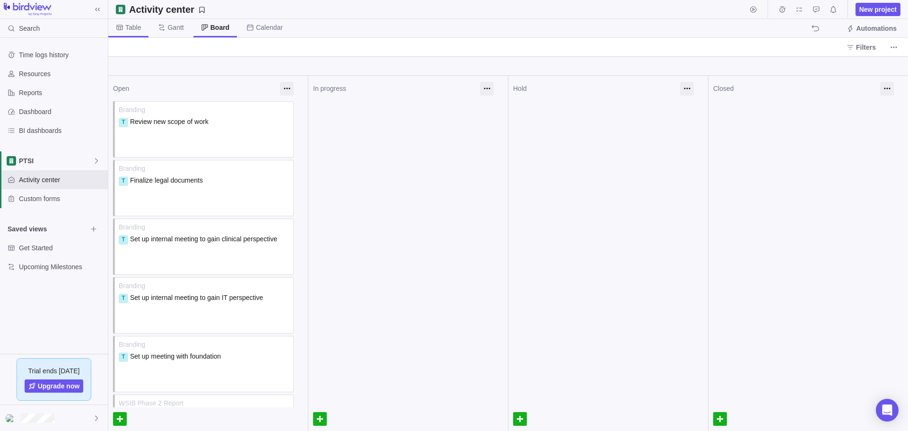
click at [131, 29] on span "Table" at bounding box center [133, 27] width 16 height 9
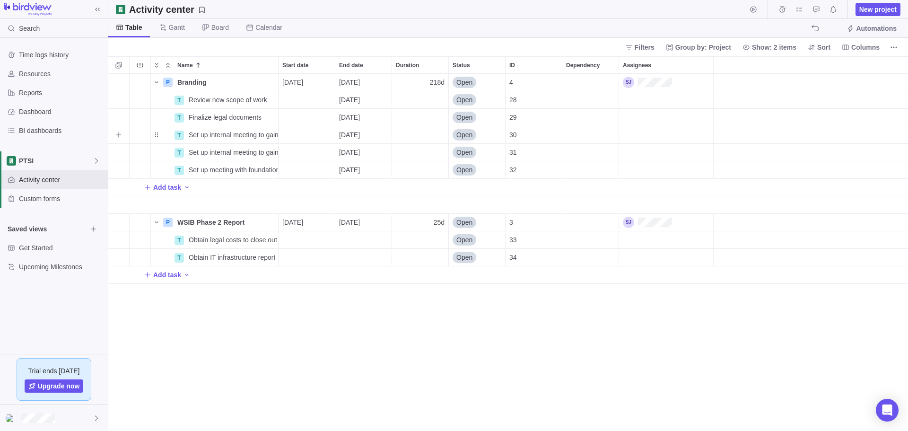
scroll to position [350, 792]
click at [474, 84] on div "Open" at bounding box center [464, 82] width 24 height 9
click at [486, 139] on span "In progress" at bounding box center [476, 137] width 33 height 9
click at [467, 103] on span "Open" at bounding box center [464, 99] width 16 height 9
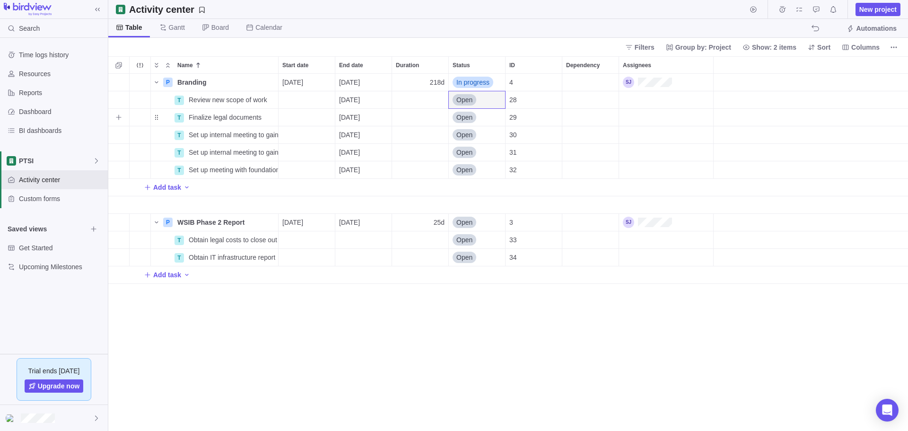
click at [466, 122] on div "Open" at bounding box center [464, 117] width 24 height 11
click at [473, 172] on span "In progress" at bounding box center [476, 172] width 33 height 9
click at [468, 103] on span "Open" at bounding box center [464, 99] width 16 height 9
click at [478, 154] on span "In progress" at bounding box center [476, 155] width 33 height 9
click at [470, 134] on span "Open" at bounding box center [464, 134] width 16 height 9
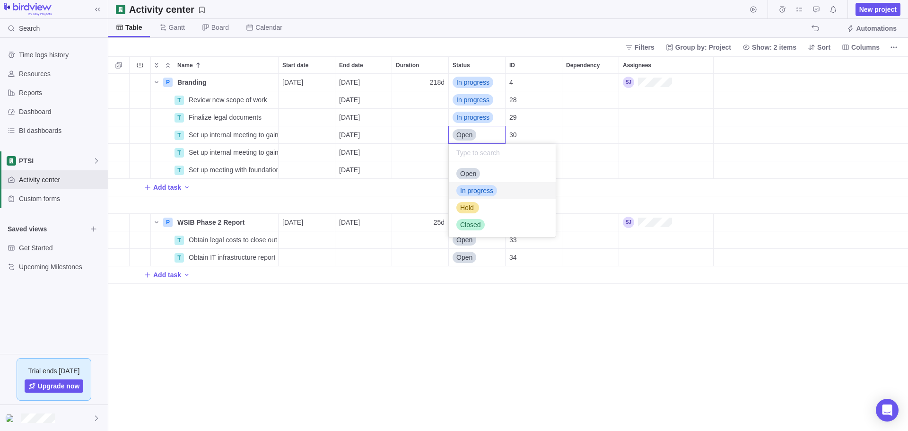
click at [487, 191] on span "In progress" at bounding box center [476, 190] width 33 height 9
click at [476, 133] on span "In progress" at bounding box center [472, 134] width 33 height 9
click at [479, 171] on div "Open" at bounding box center [468, 173] width 24 height 9
click at [460, 236] on span "Open" at bounding box center [464, 239] width 16 height 9
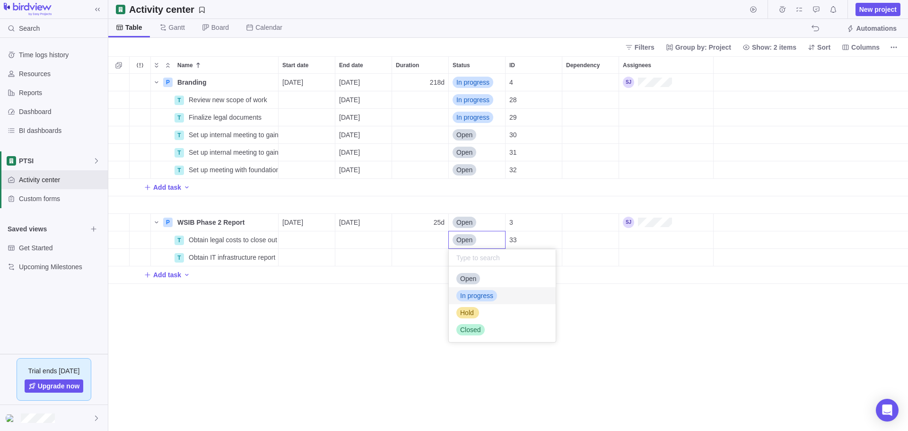
click at [498, 292] on div "In progress" at bounding box center [502, 295] width 107 height 17
click at [467, 258] on span "Open" at bounding box center [464, 256] width 16 height 9
click at [504, 314] on div "In progress" at bounding box center [502, 312] width 107 height 17
click at [527, 308] on div "P Branding Details [DATE] [DATE] 218d In progress 4 T Review new scope of work …" at bounding box center [507, 252] width 799 height 357
click at [237, 259] on span "Details" at bounding box center [243, 257] width 39 height 13
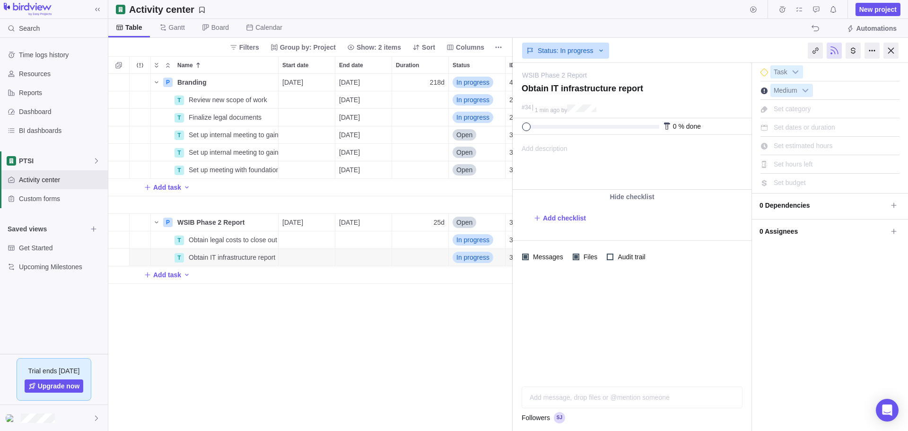
click at [546, 151] on span "Add description" at bounding box center [540, 162] width 54 height 54
click at [573, 371] on div at bounding box center [631, 326] width 239 height 106
click at [555, 159] on span "Add description" at bounding box center [540, 162] width 54 height 54
drag, startPoint x: 1068, startPoint y: 295, endPoint x: 555, endPoint y: 159, distance: 530.5
click at [555, 159] on html at bounding box center [631, 162] width 236 height 54
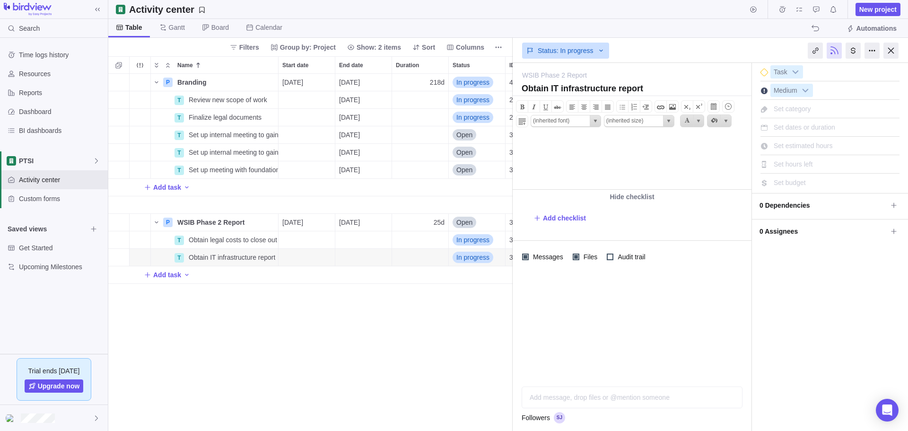
click at [578, 300] on div at bounding box center [631, 326] width 239 height 106
click at [710, 338] on div at bounding box center [631, 326] width 239 height 106
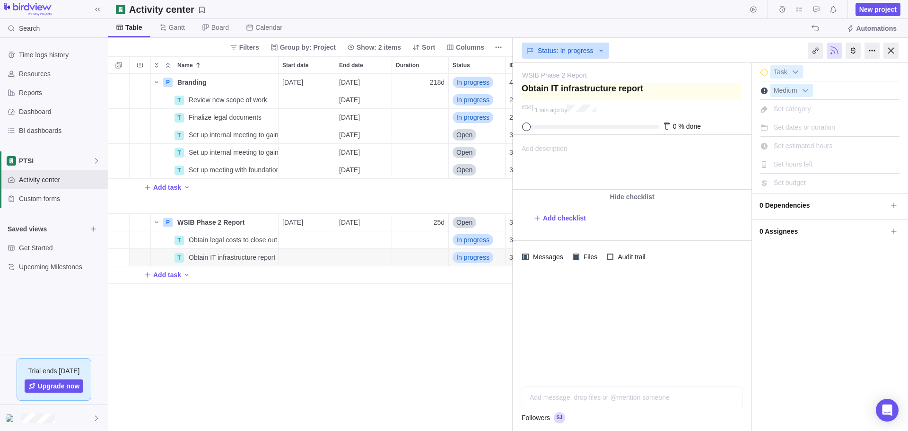
click at [696, 90] on textarea at bounding box center [631, 91] width 220 height 17
click at [685, 293] on div at bounding box center [631, 326] width 239 height 106
click at [599, 158] on div "Add description ... read all Bold Italic Underline Strikethrough Align text lef…" at bounding box center [631, 162] width 236 height 54
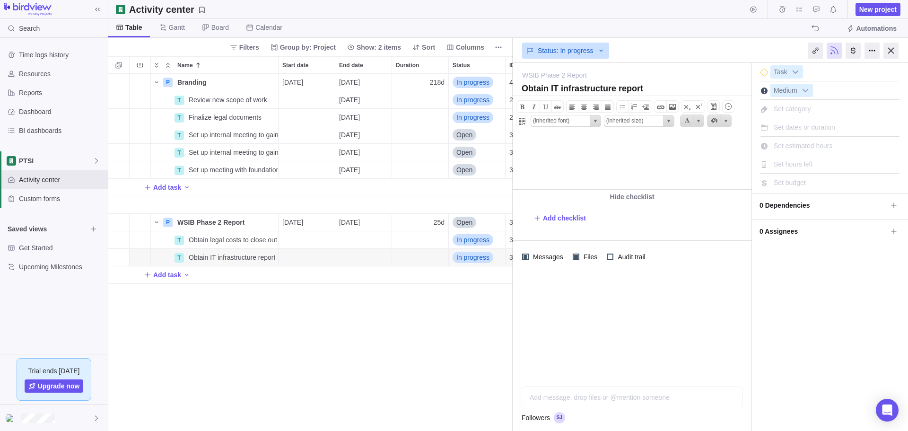
click at [591, 399] on div "Add message, drop files or @mention someone AI" at bounding box center [631, 397] width 221 height 22
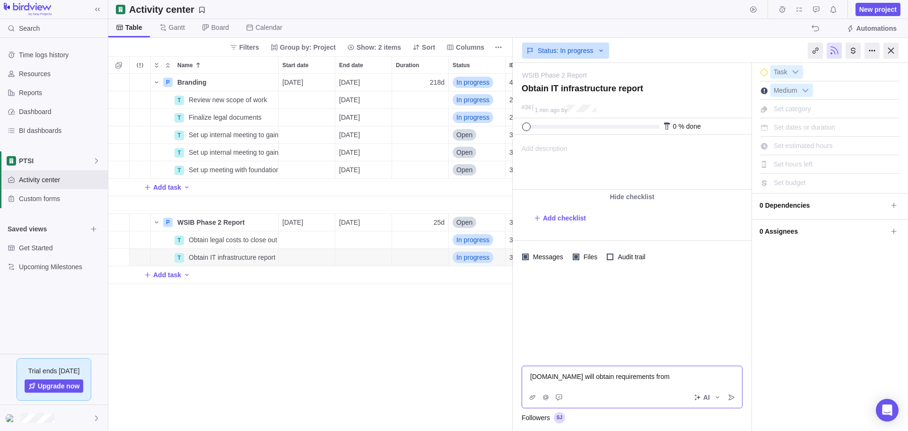
click at [602, 378] on span "[DOMAIN_NAME] will obtain requirements from" at bounding box center [599, 377] width 139 height 8
click at [661, 377] on div "[DOMAIN_NAME] will obtain the requirements from" at bounding box center [632, 376] width 204 height 9
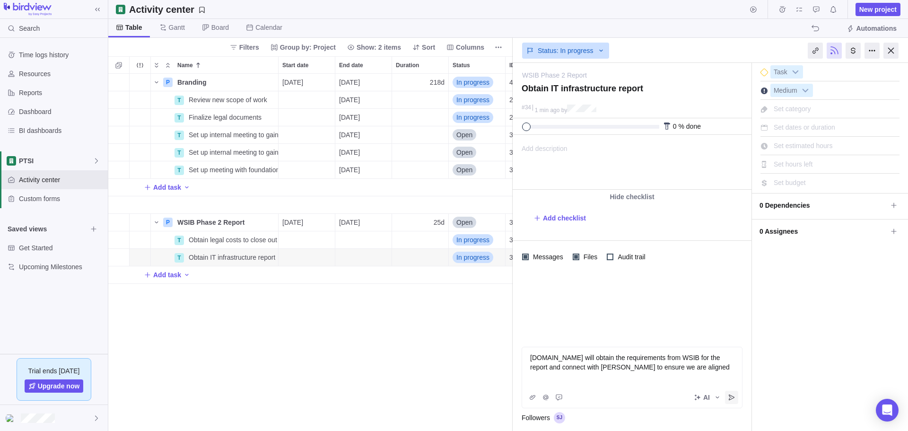
click at [730, 401] on span "Post" at bounding box center [731, 396] width 13 height 13
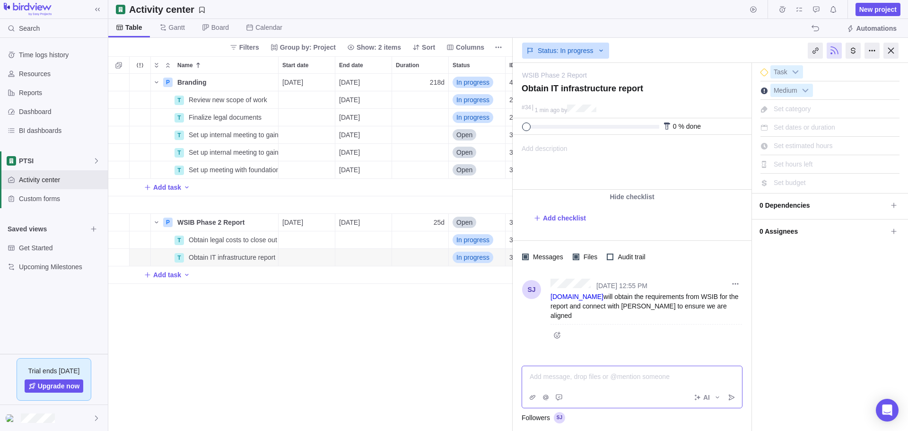
click at [610, 333] on div "[DATE] 12:55 PM [DOMAIN_NAME] will obtain the requirements from WSIB for the re…" at bounding box center [631, 311] width 239 height 76
click at [556, 294] on link "[DOMAIN_NAME]" at bounding box center [576, 297] width 53 height 8
click at [734, 286] on icon "More actions" at bounding box center [735, 284] width 8 height 8
click at [742, 300] on div "Edit" at bounding box center [751, 303] width 45 height 15
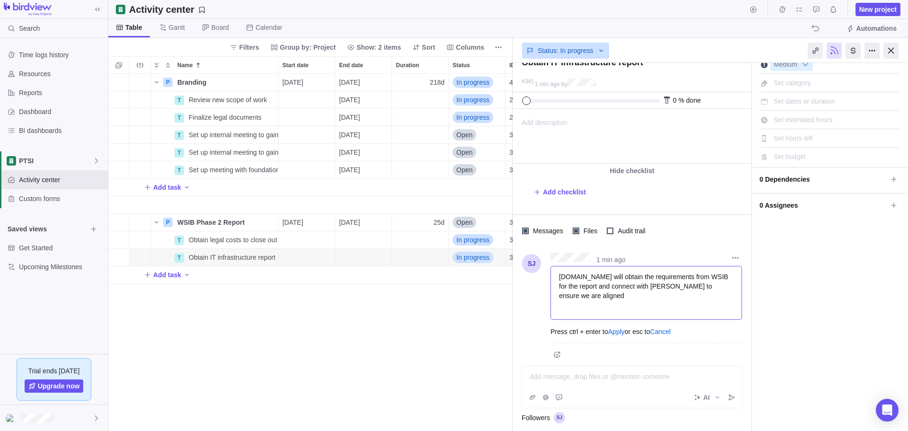
scroll to position [26, 0]
click at [564, 273] on span "[DOMAIN_NAME] will obtain the requirements from WSIB for the report and connect…" at bounding box center [644, 285] width 171 height 26
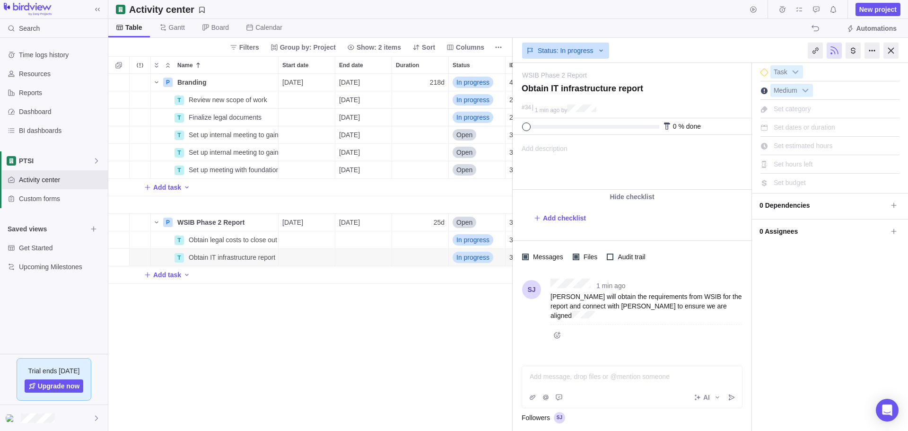
click at [811, 329] on div "I'm done Task Medium Set category Set dates or duration Set estimated hours Set…" at bounding box center [830, 247] width 156 height 368
click at [492, 301] on div "P Branding Details [DATE] [DATE] 218d In progress 4 T Review new scope of work …" at bounding box center [310, 252] width 404 height 357
click at [519, 22] on div "Table [PERSON_NAME] Board Calendar Automations" at bounding box center [507, 28] width 799 height 19
click at [894, 51] on div at bounding box center [890, 51] width 15 height 16
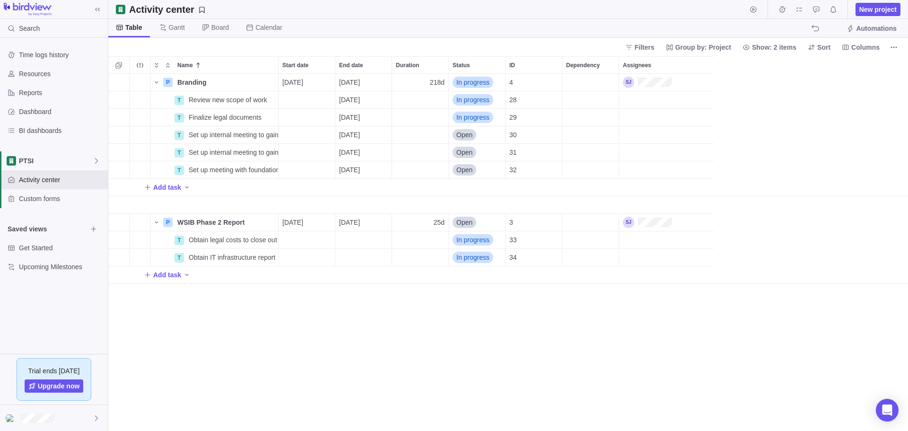
scroll to position [350, 792]
click at [217, 315] on div "P Branding Details [DATE] [DATE] 218d In progress 4 T Review new scope of work …" at bounding box center [507, 252] width 799 height 357
click at [61, 92] on span "Reports" at bounding box center [61, 92] width 85 height 9
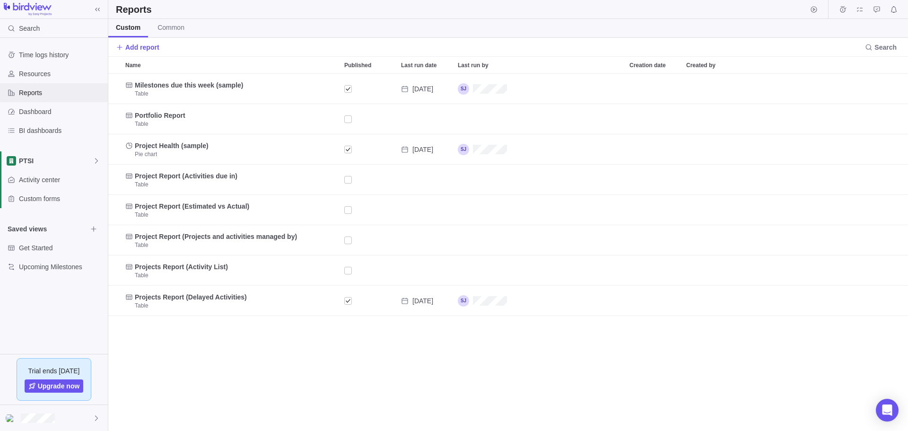
scroll to position [350, 792]
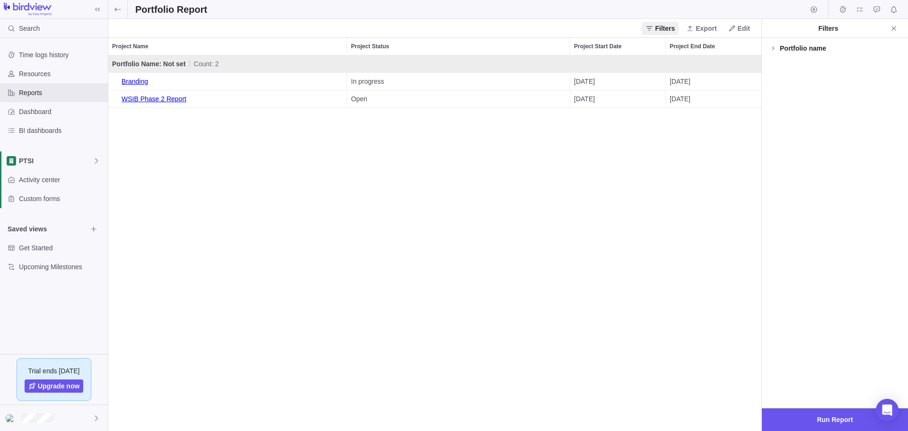
scroll to position [368, 646]
click at [147, 61] on span "Portfolio Name: Not set Count: 2" at bounding box center [227, 63] width 231 height 17
click at [174, 64] on span "Portfolio Name: Not set Count: 2" at bounding box center [227, 63] width 231 height 17
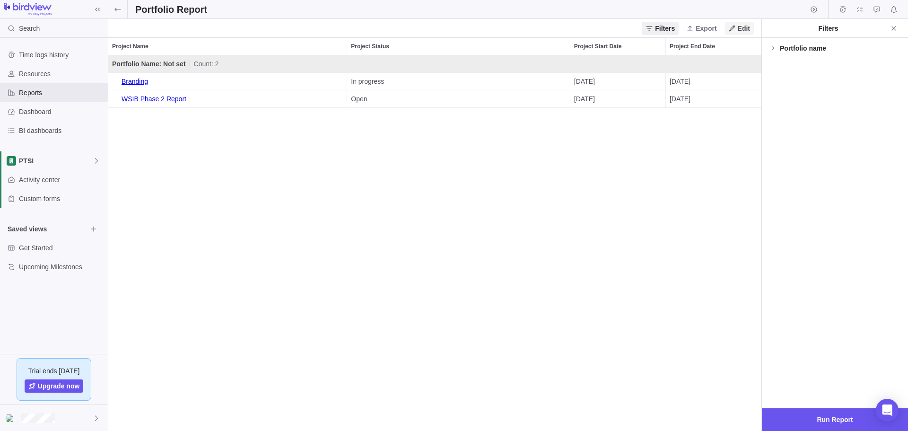
click at [743, 31] on span "Edit" at bounding box center [743, 28] width 12 height 9
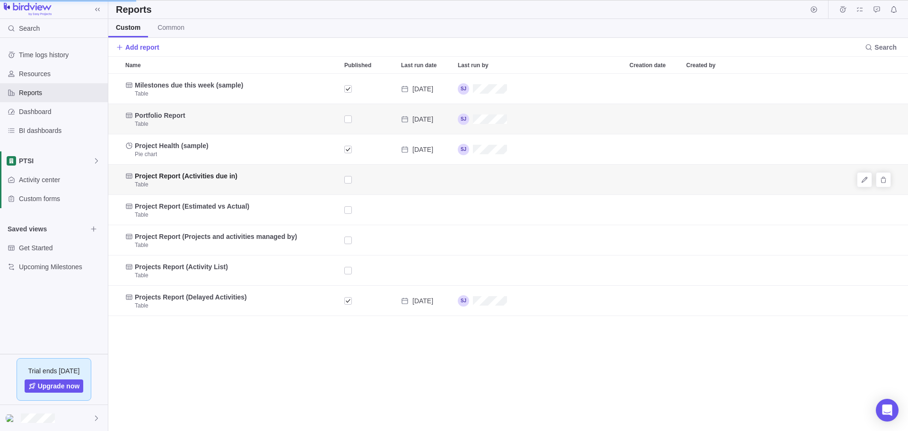
scroll to position [8, 8]
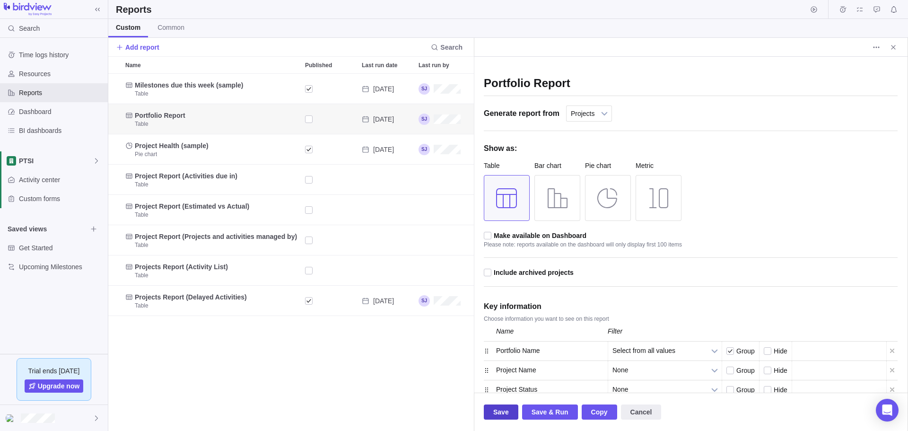
click at [498, 411] on span "Save" at bounding box center [501, 411] width 16 height 11
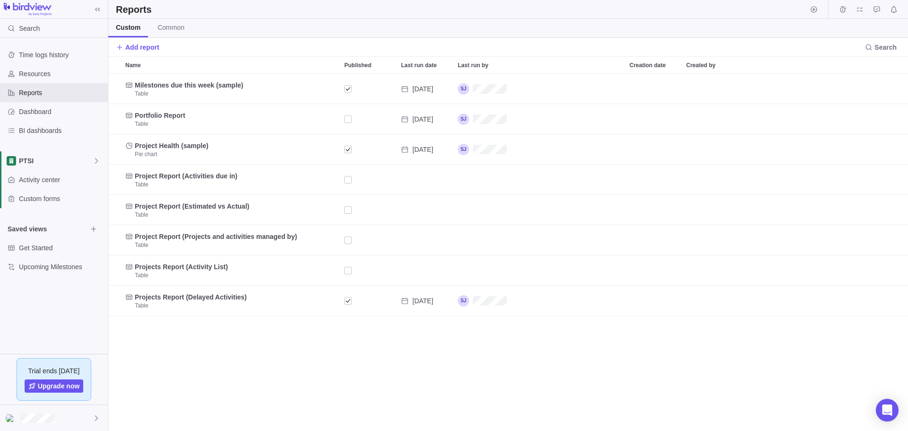
click at [291, 349] on div "Milestones due this week (sample) Table [DATE] Portfolio Report Table [DATE] Pr…" at bounding box center [507, 252] width 799 height 357
click at [58, 414] on div at bounding box center [54, 418] width 108 height 26
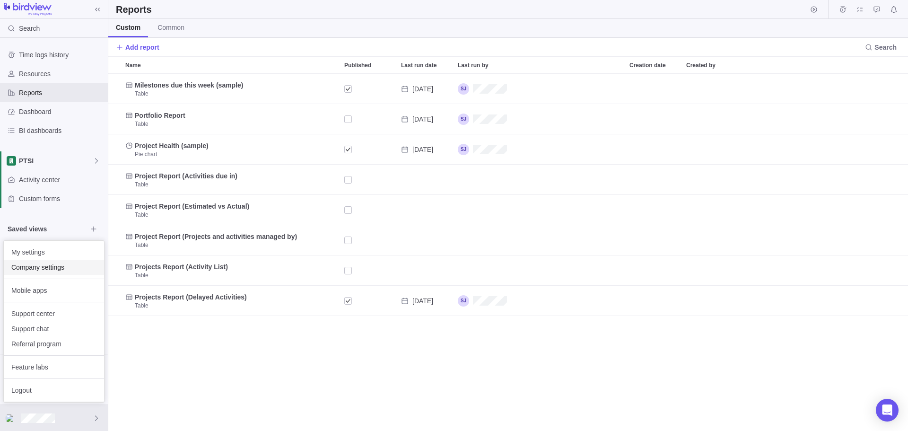
click at [87, 266] on span "Company settings" at bounding box center [53, 266] width 85 height 9
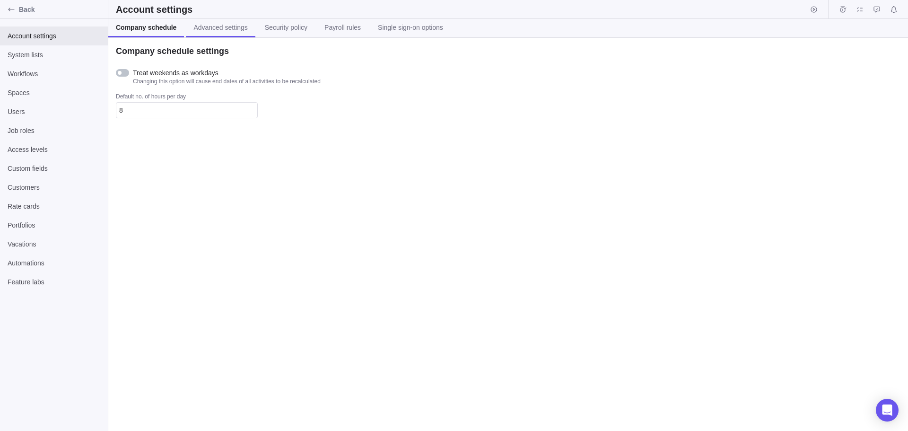
click at [229, 28] on span "Advanced settings" at bounding box center [220, 27] width 54 height 9
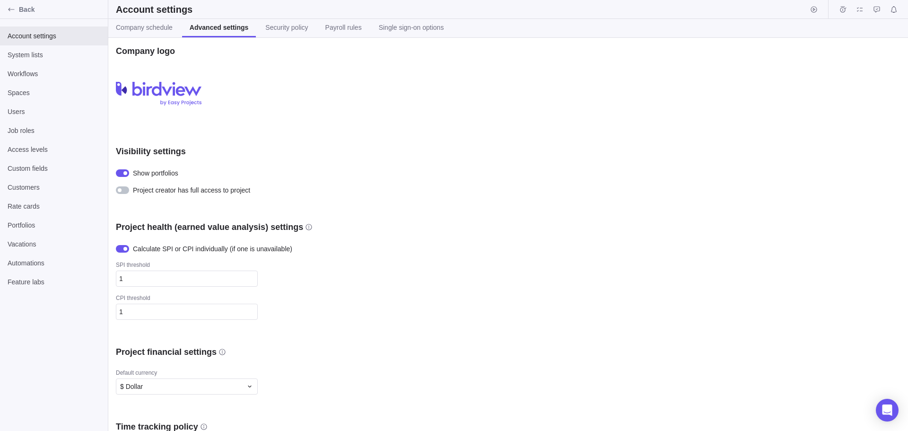
click at [122, 190] on div at bounding box center [122, 190] width 13 height 8
click at [54, 226] on span "Portfolios" at bounding box center [54, 224] width 93 height 9
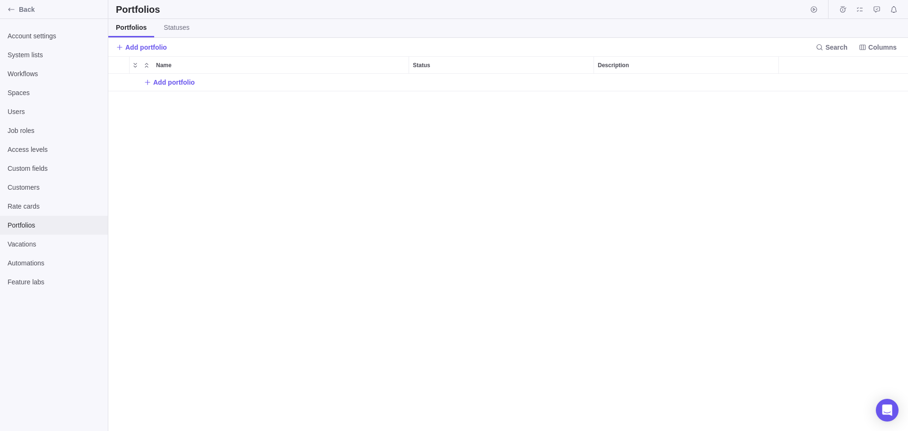
scroll to position [350, 792]
click at [171, 78] on span "Add portfolio" at bounding box center [174, 82] width 42 height 9
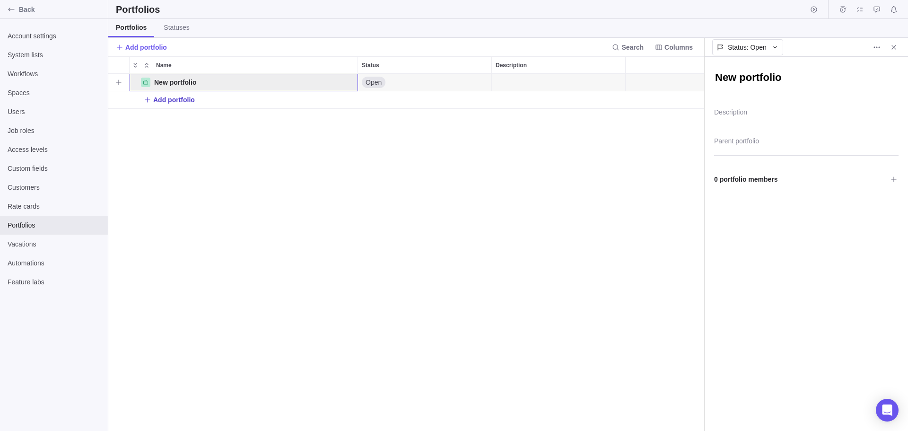
scroll to position [350, 589]
click at [792, 75] on textarea "New portfolio" at bounding box center [806, 78] width 184 height 16
drag, startPoint x: 825, startPoint y: 85, endPoint x: 715, endPoint y: 72, distance: 110.4
click at [715, 72] on textarea "New portfolio" at bounding box center [806, 78] width 184 height 16
type textarea "x"
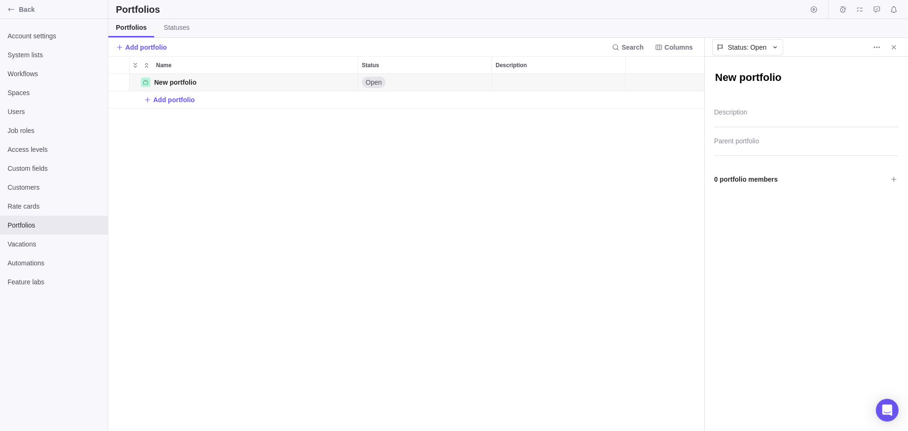
type textarea "P"
type textarea "x"
type textarea "PT"
type textarea "x"
type textarea "PTS"
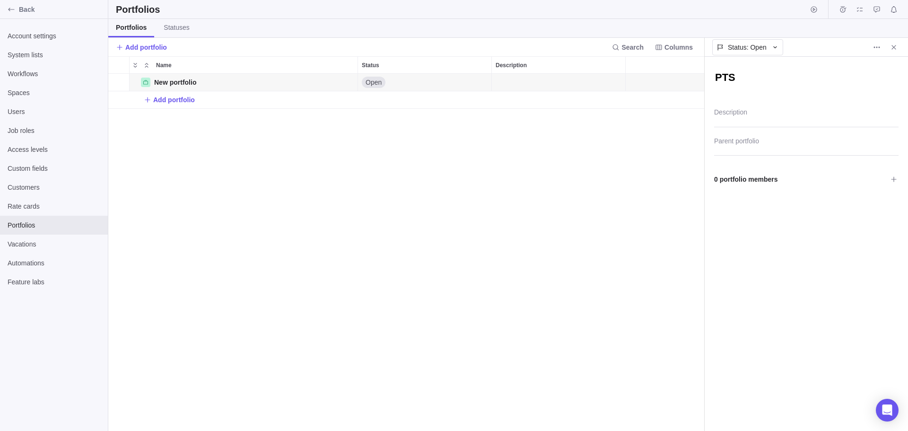
type textarea "x"
type textarea "PTSI"
click at [739, 117] on textarea "Description" at bounding box center [806, 115] width 184 height 24
type textarea "x"
type textarea "a"
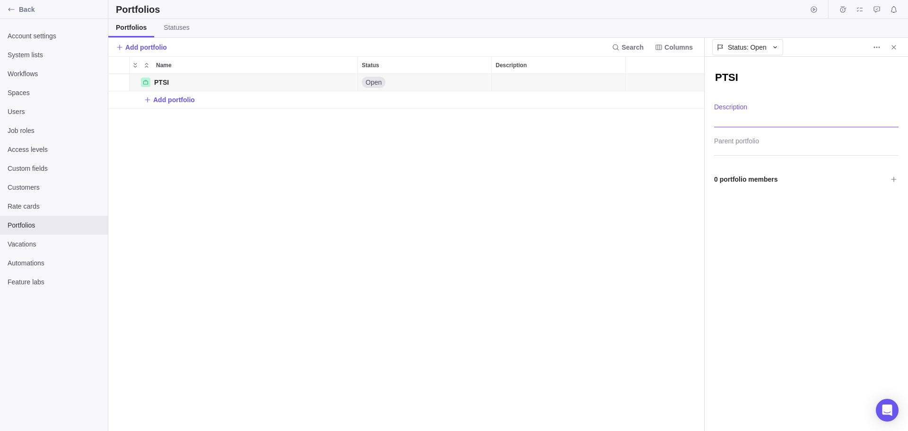
type textarea "x"
type textarea "A"
type textarea "x"
type textarea "A"
type textarea "x"
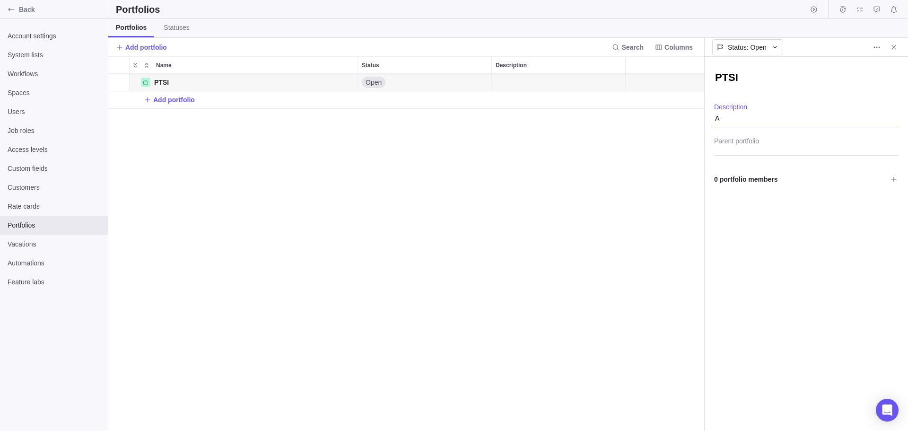
type textarea "A c"
type textarea "x"
type textarea "A co"
type textarea "x"
type textarea "A col"
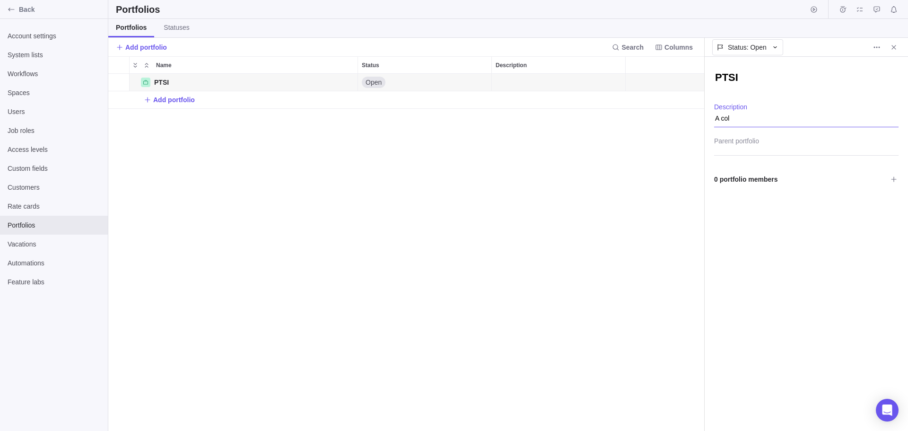
type textarea "x"
type textarea "A coll"
type textarea "x"
type textarea "A colle"
type textarea "x"
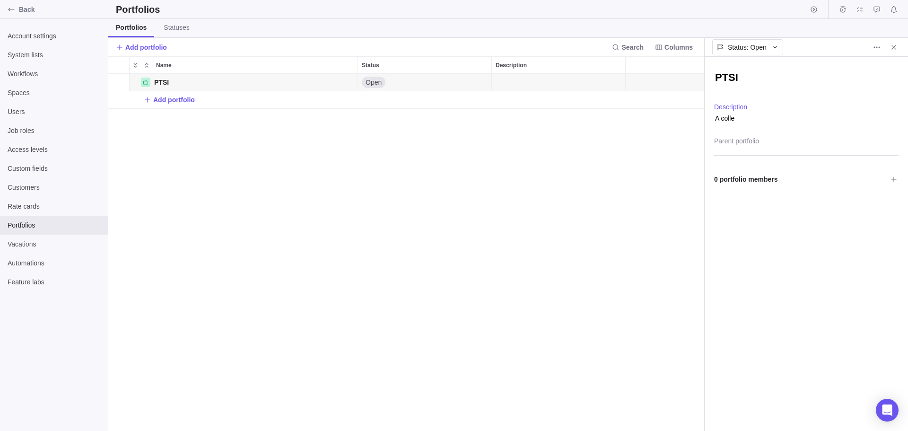
type textarea "A collec"
type textarea "x"
type textarea "A collect"
type textarea "x"
type textarea "A collecti"
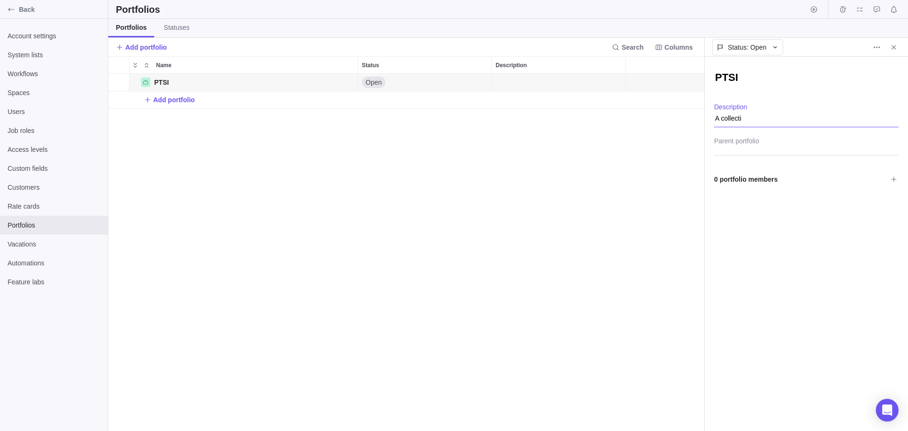
type textarea "x"
type textarea "A collectio"
type textarea "x"
type textarea "A collection"
type textarea "x"
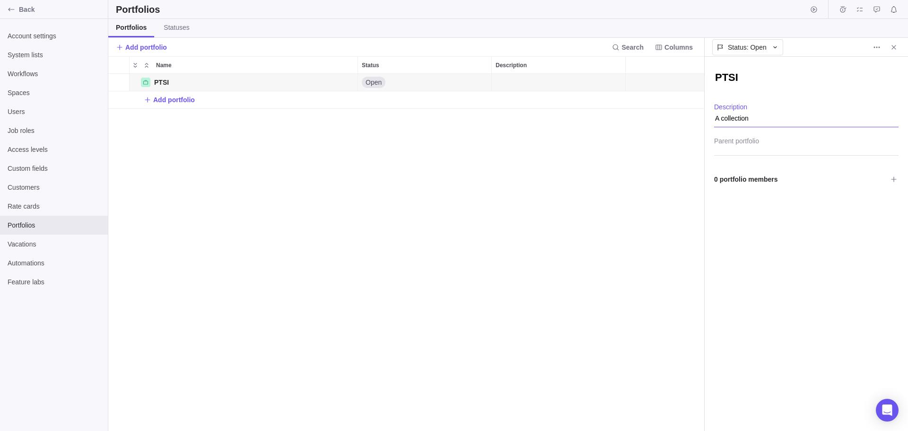
type textarea "A collection"
type textarea "x"
type textarea "A collection o"
type textarea "x"
type textarea "A collection of"
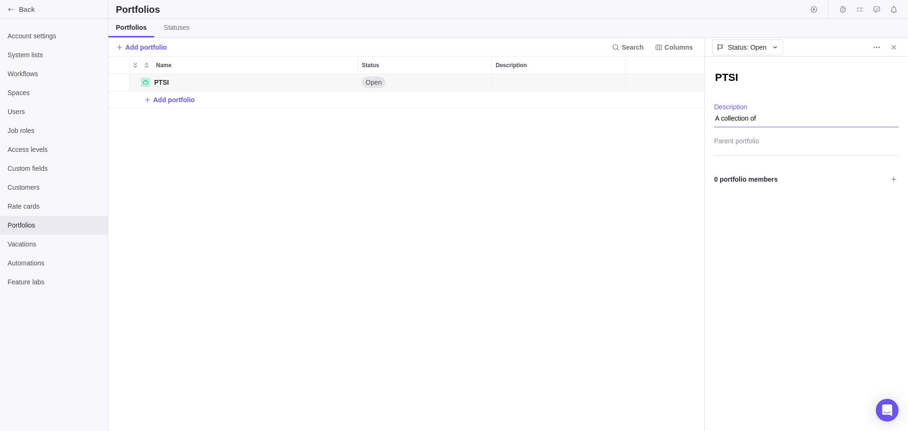
type textarea "x"
type textarea "A collection of"
type textarea "x"
type textarea "A collection of al"
type textarea "x"
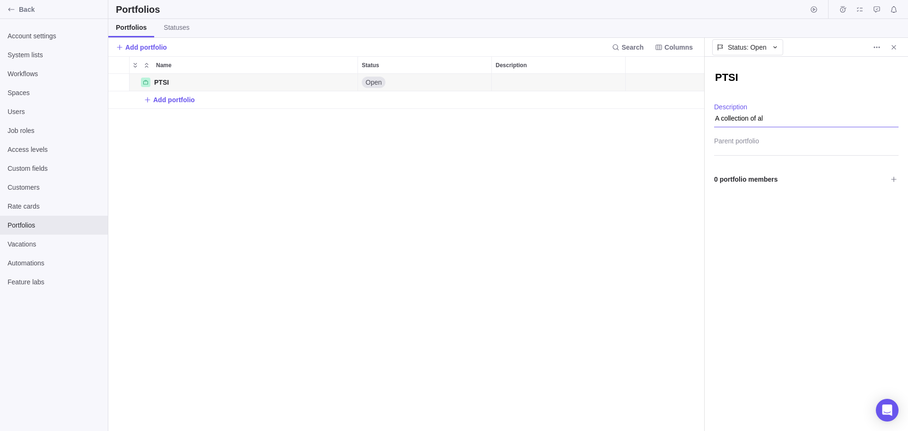
type textarea "A collection of all"
type textarea "x"
type textarea "A collection of all"
type textarea "x"
type textarea "A collection of all p"
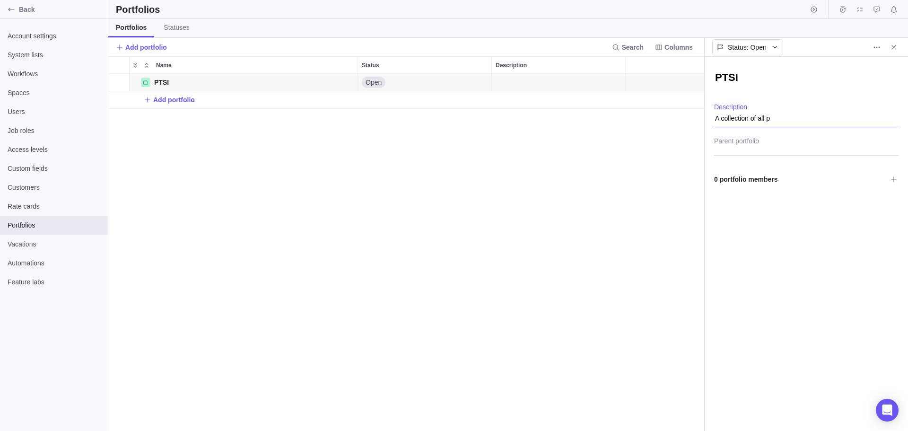
type textarea "x"
type textarea "A collection of all pr"
type textarea "x"
type textarea "A collection of all pro"
type textarea "x"
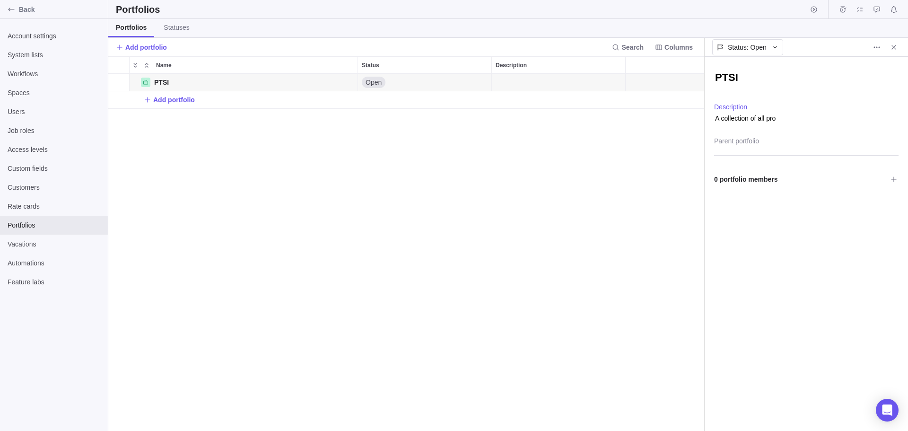
type textarea "A collection of all proj"
type textarea "x"
click at [897, 187] on span at bounding box center [893, 188] width 13 height 13
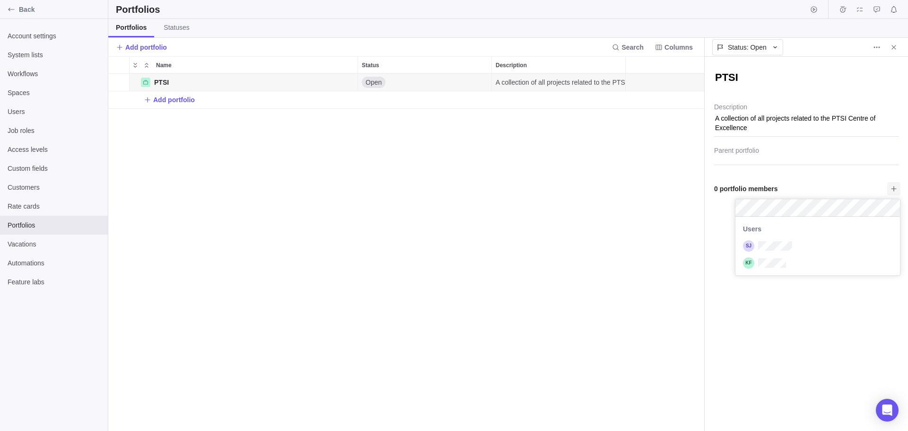
scroll to position [52, 157]
click at [824, 239] on div "grid" at bounding box center [817, 245] width 165 height 17
click at [842, 261] on div "grid" at bounding box center [817, 262] width 165 height 17
click at [850, 355] on div "PTSI A collection of all projects related to the PTSI Centre of Excellence Desc…" at bounding box center [805, 244] width 203 height 374
click at [766, 45] on div "Status: Open" at bounding box center [741, 47] width 51 height 9
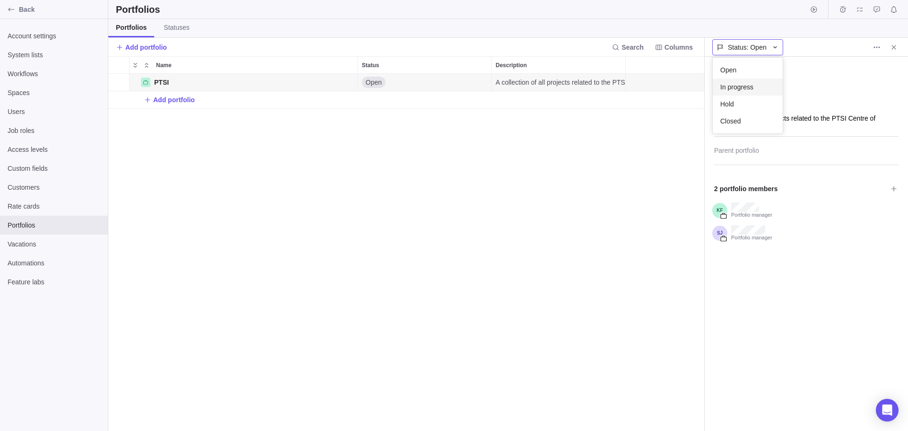
click at [754, 84] on div "In progress" at bounding box center [747, 86] width 70 height 17
click at [893, 48] on icon "Close" at bounding box center [893, 47] width 4 height 4
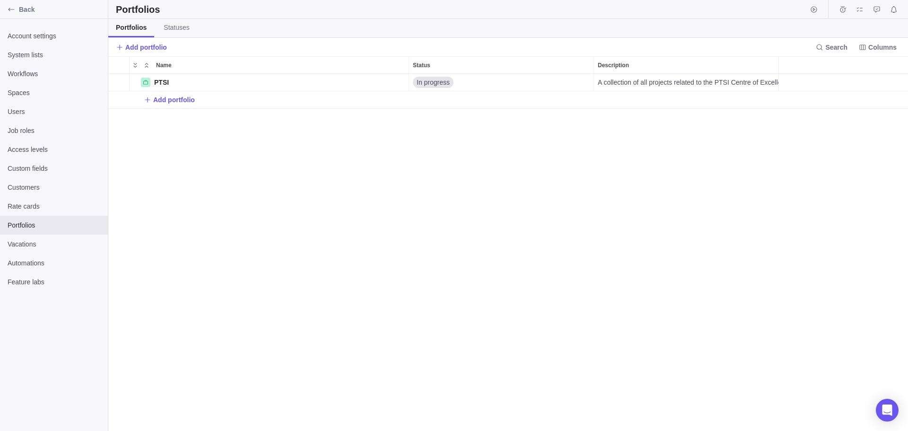
click at [335, 198] on div "PTSI Details In progress A collection of all projects related to the PTSI Centr…" at bounding box center [507, 252] width 799 height 357
click at [23, 7] on span "Back" at bounding box center [61, 9] width 85 height 9
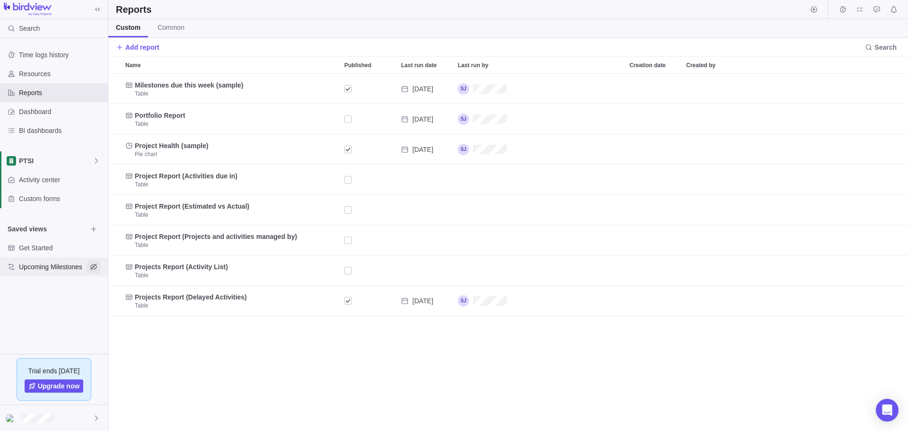
scroll to position [350, 792]
click at [53, 160] on span "PTSI" at bounding box center [56, 160] width 74 height 9
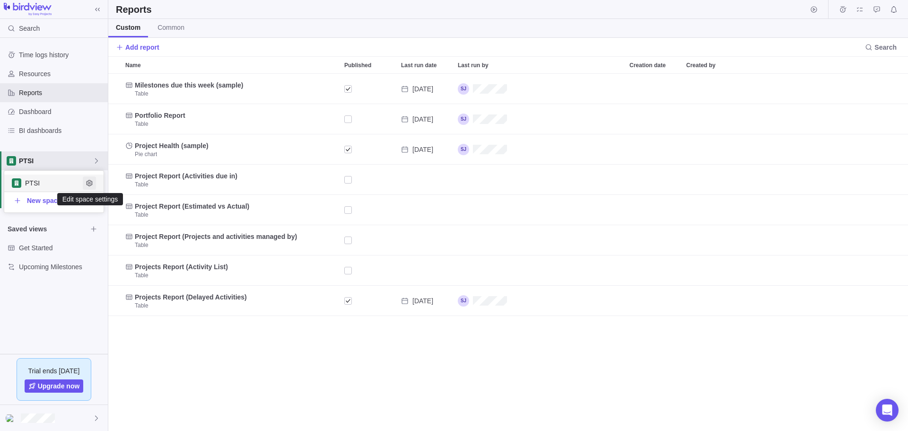
click at [87, 185] on icon "Edit space settings" at bounding box center [90, 183] width 8 height 8
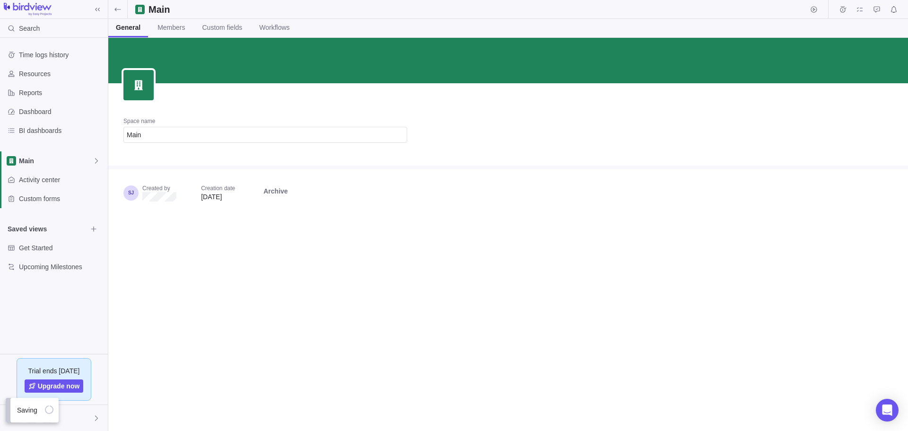
click at [235, 67] on div at bounding box center [507, 60] width 799 height 45
click at [269, 104] on div "Space name Main" at bounding box center [265, 133] width 314 height 63
click at [40, 162] on span "Main" at bounding box center [56, 160] width 74 height 9
click at [36, 184] on span "Main" at bounding box center [54, 182] width 58 height 9
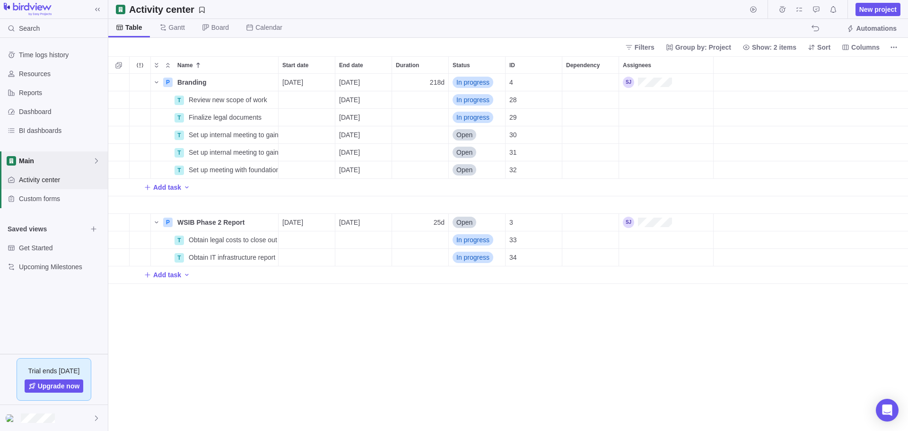
scroll to position [350, 792]
click at [875, 47] on span "Columns" at bounding box center [865, 47] width 28 height 9
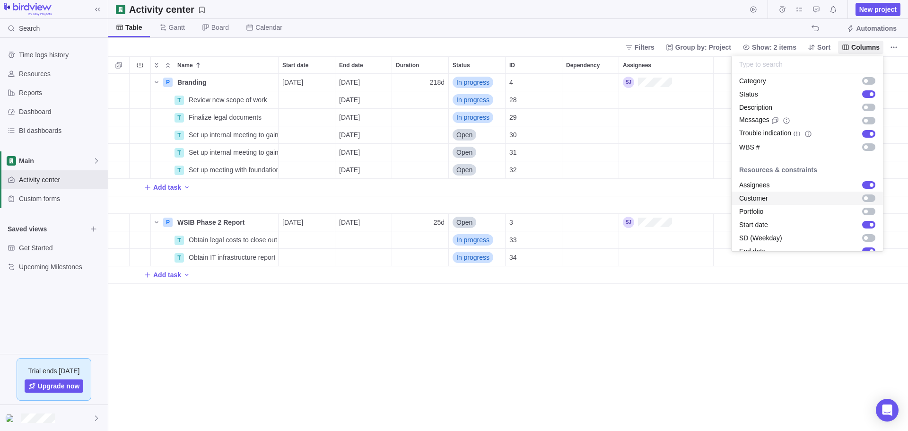
scroll to position [47, 0]
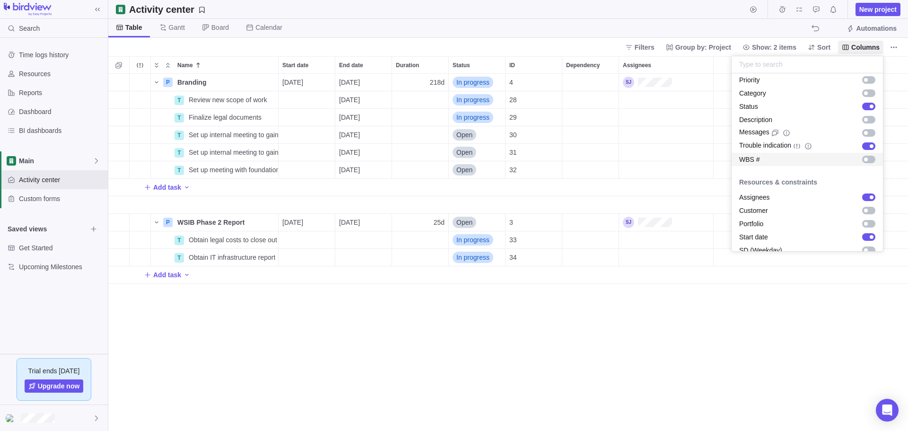
click at [862, 160] on div "grid" at bounding box center [868, 160] width 13 height 8
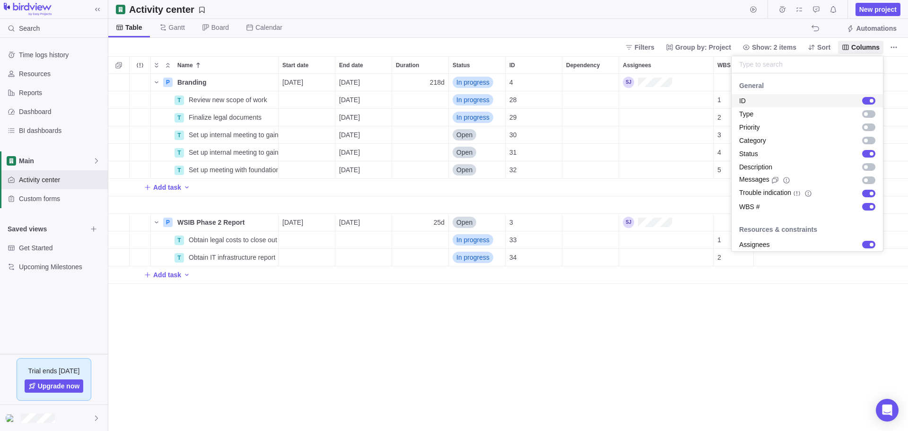
click at [869, 101] on div "grid" at bounding box center [871, 101] width 4 height 4
click at [864, 115] on div "grid" at bounding box center [866, 114] width 4 height 4
click at [862, 115] on div "grid" at bounding box center [868, 114] width 13 height 8
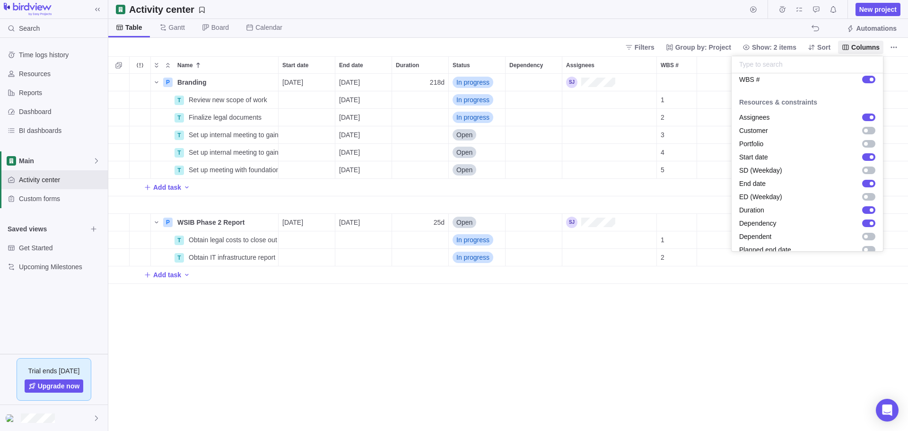
scroll to position [142, 0]
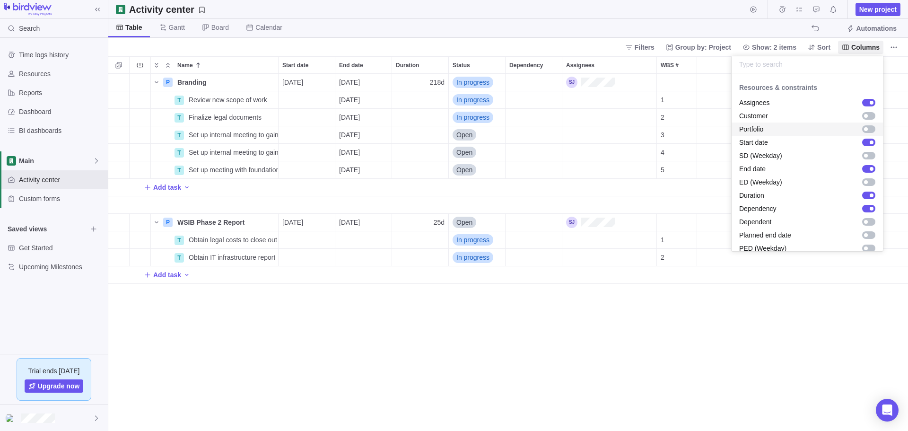
click at [864, 129] on div "grid" at bounding box center [866, 129] width 4 height 4
click at [869, 141] on div "grid" at bounding box center [871, 142] width 4 height 4
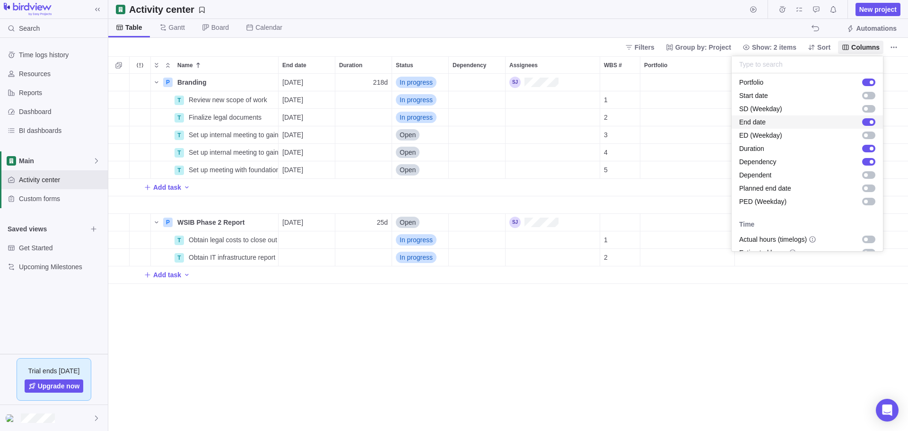
scroll to position [189, 0]
click at [864, 174] on div "grid" at bounding box center [866, 175] width 4 height 4
click at [864, 188] on div "grid" at bounding box center [866, 188] width 4 height 4
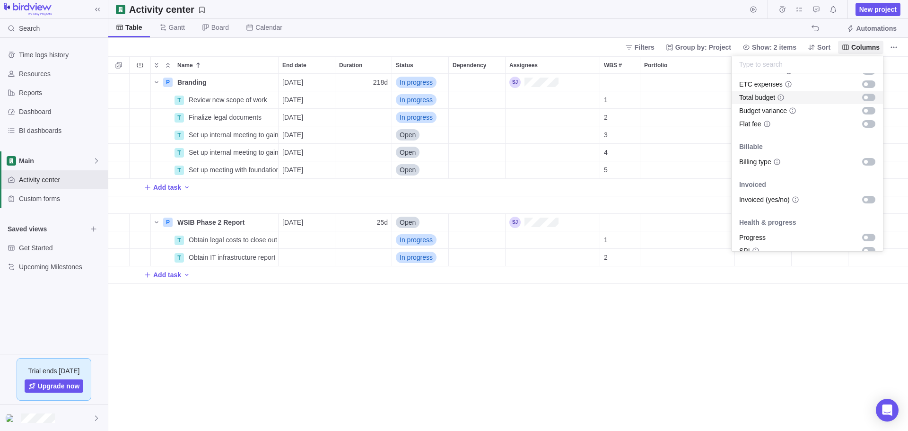
scroll to position [520, 0]
click at [793, 310] on body "Search Time logs history Resources Reports Dashboard BI dashboards Main Activit…" at bounding box center [454, 215] width 908 height 431
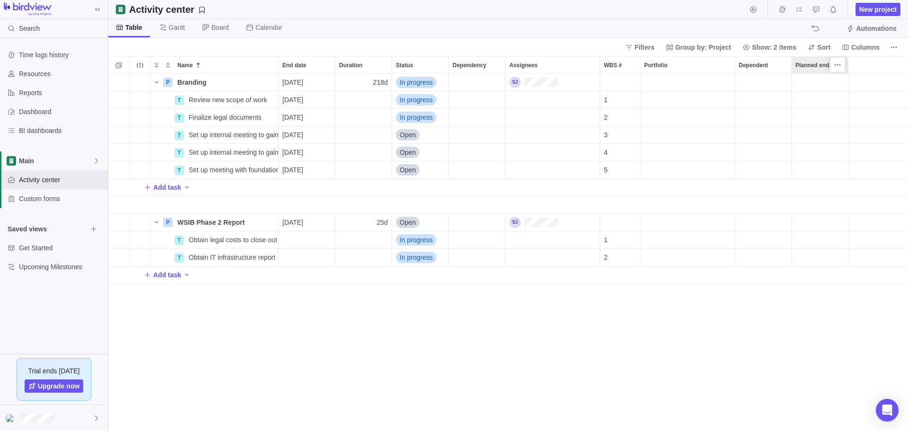
click at [811, 68] on span "Planned end date" at bounding box center [815, 65] width 40 height 9
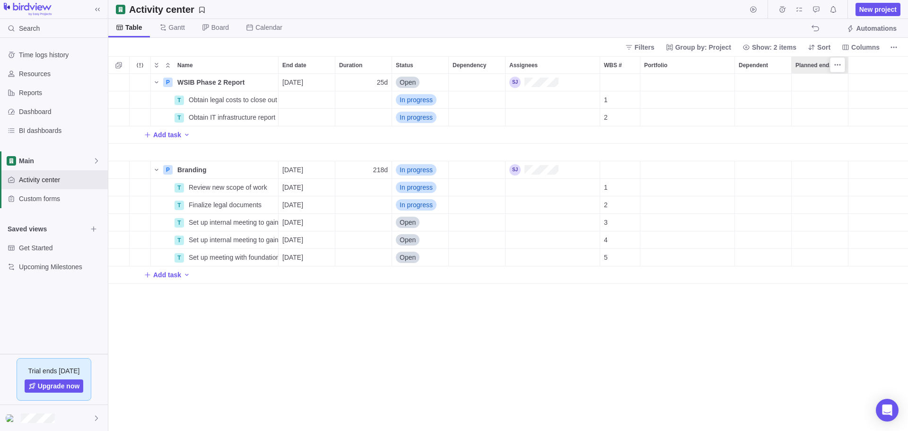
scroll to position [350, 792]
click at [835, 67] on icon "More actions" at bounding box center [837, 65] width 8 height 8
click at [841, 96] on icon at bounding box center [843, 100] width 8 height 8
click at [839, 61] on icon "More actions" at bounding box center [837, 65] width 8 height 8
click at [845, 87] on icon at bounding box center [843, 85] width 8 height 8
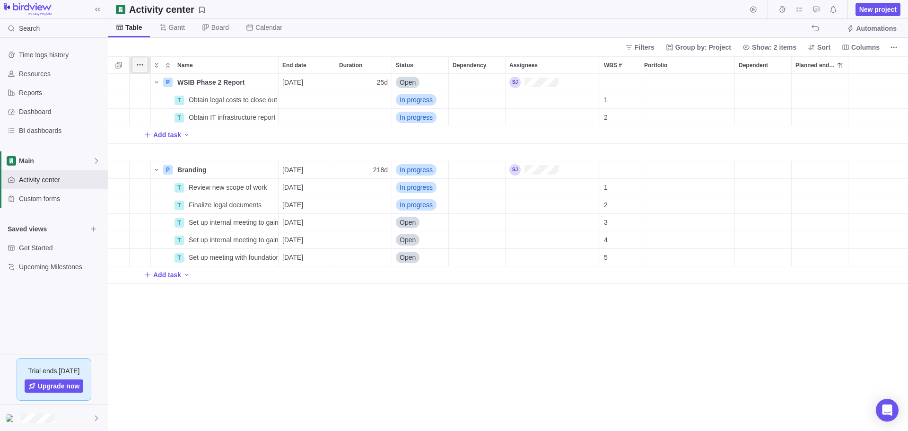
click at [138, 63] on icon "More actions" at bounding box center [140, 65] width 8 height 8
click at [150, 123] on div "About Trouble indication" at bounding box center [182, 123] width 97 height 15
click at [672, 78] on div "Portfolio" at bounding box center [687, 82] width 94 height 17
click at [677, 137] on div "PTSI" at bounding box center [702, 138] width 108 height 10
click at [678, 95] on div "Portfolio" at bounding box center [687, 99] width 95 height 17
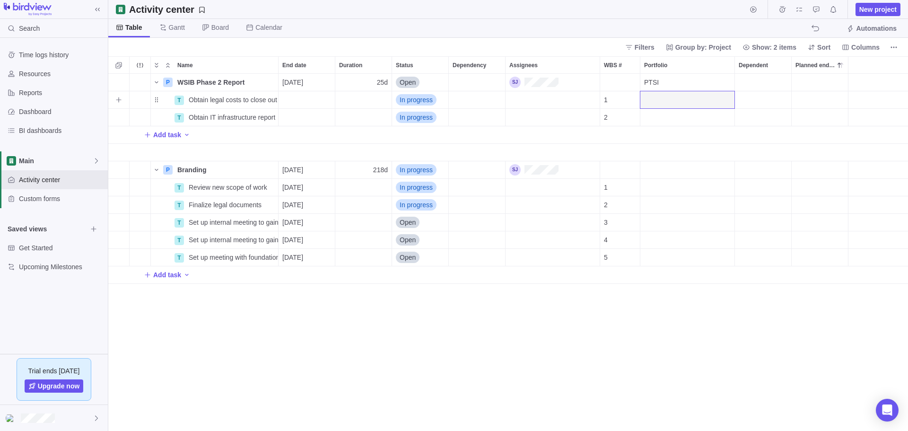
click at [670, 104] on div "Portfolio" at bounding box center [687, 99] width 95 height 17
click at [646, 105] on div "Portfolio" at bounding box center [687, 99] width 95 height 17
click at [662, 230] on div "Portfolio" at bounding box center [687, 222] width 95 height 17
click at [661, 201] on div "Portfolio" at bounding box center [687, 204] width 95 height 17
click at [658, 177] on div "Portfolio" at bounding box center [687, 169] width 94 height 17
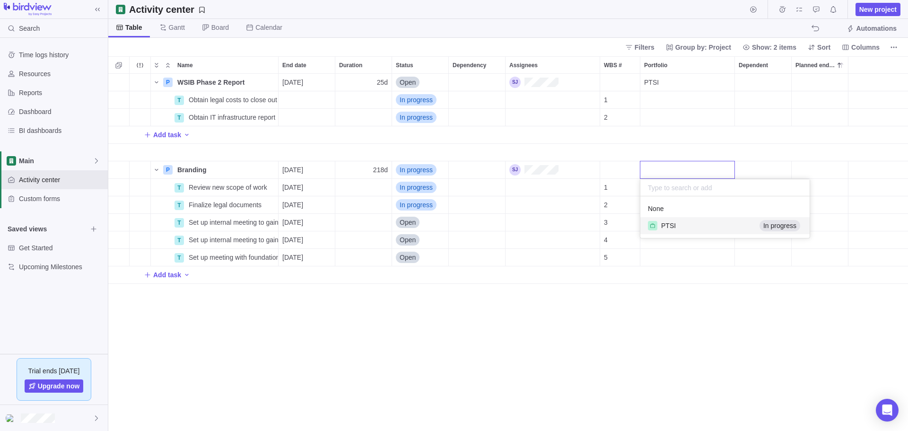
click at [657, 225] on div at bounding box center [652, 225] width 9 height 9
click at [667, 282] on div "Add task" at bounding box center [507, 274] width 799 height 17
click at [506, 379] on div "Name End date Duration Status Dependency Assignees WBS # Portfolio Dependent Pl…" at bounding box center [507, 243] width 799 height 374
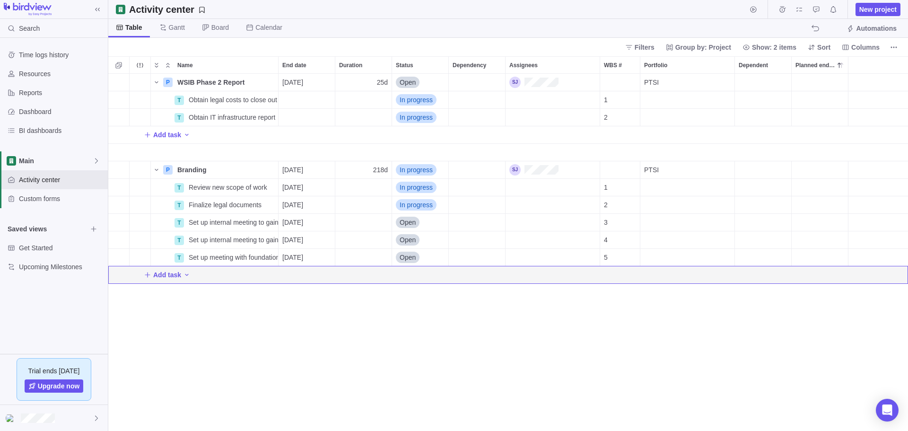
click at [253, 343] on div "P WSIB Phase 2 Report Details [DATE] 25d Open PTSI T Obtain legal costs to clos…" at bounding box center [507, 252] width 799 height 357
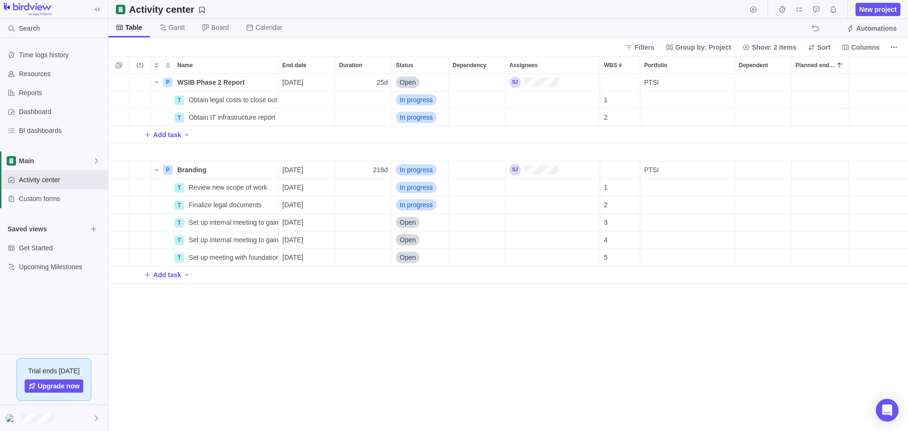
click at [540, 329] on div "P WSIB Phase 2 Report Details [DATE] 25d Open PTSI T Obtain legal costs to clos…" at bounding box center [507, 252] width 799 height 357
click at [121, 67] on icon "Selection mode" at bounding box center [119, 65] width 8 height 8
click at [122, 63] on div at bounding box center [118, 65] width 17 height 11
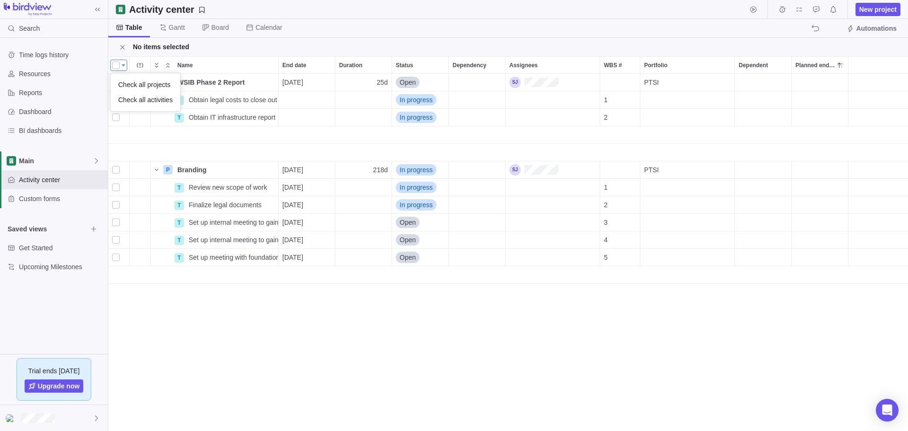
click at [140, 55] on body "Search Time logs history Resources Reports Dashboard BI dashboards Main Activit…" at bounding box center [454, 215] width 908 height 431
click at [121, 43] on icon "Close" at bounding box center [123, 47] width 8 height 8
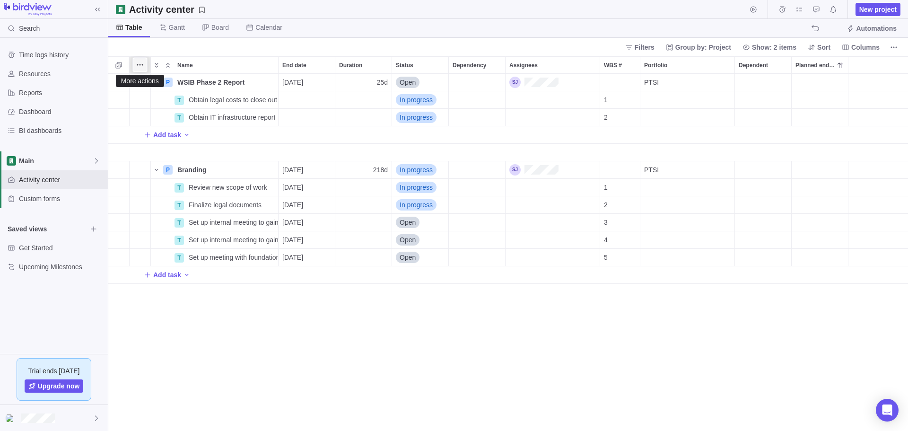
click at [135, 63] on span "More actions" at bounding box center [139, 64] width 13 height 13
click at [155, 104] on span "Hide" at bounding box center [160, 99] width 14 height 9
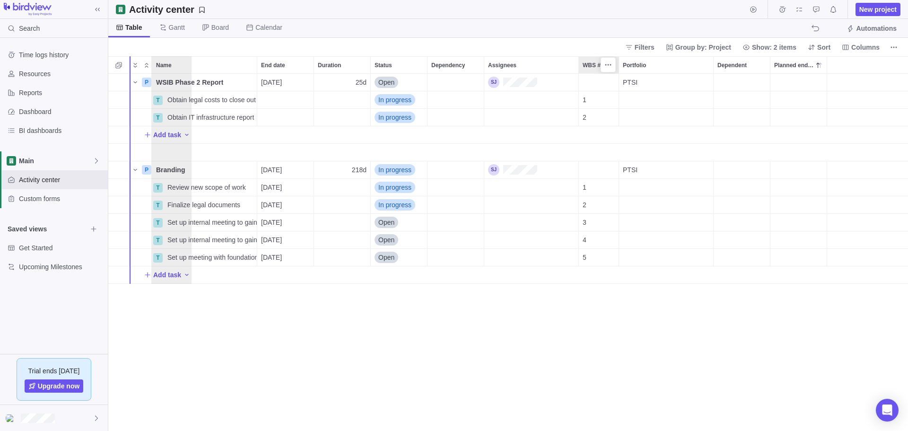
drag, startPoint x: 592, startPoint y: 63, endPoint x: 161, endPoint y: 45, distance: 432.0
click at [161, 45] on div "Activity center New project Table [PERSON_NAME] Board Calendar Automations Filt…" at bounding box center [507, 215] width 799 height 431
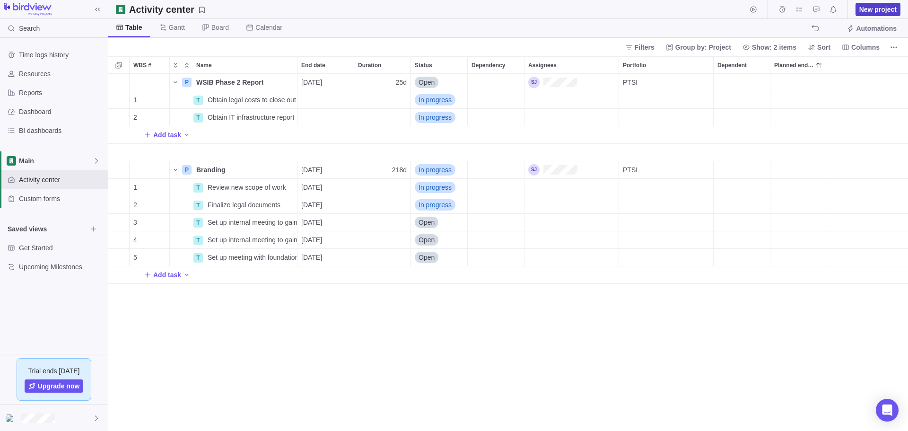
click at [879, 5] on span "New project" at bounding box center [877, 9] width 37 height 9
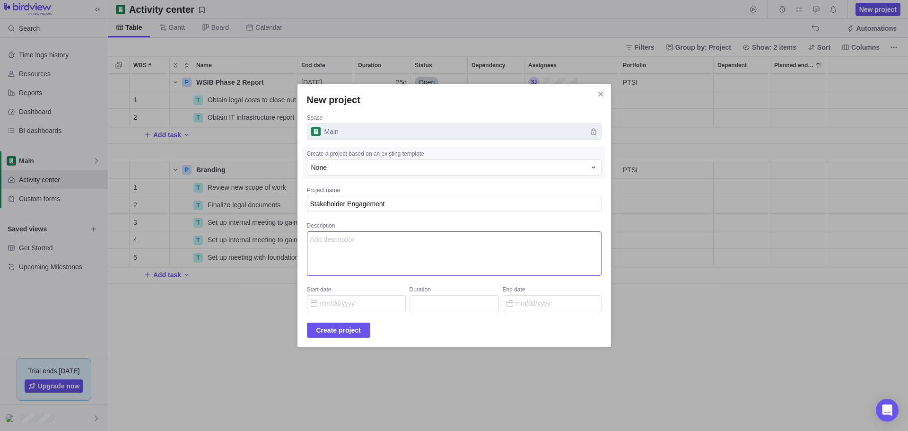
click at [410, 255] on textarea "Description" at bounding box center [454, 253] width 295 height 44
click at [386, 239] on textarea "This a tracker of staekholder meetings and partnerships towards the" at bounding box center [454, 253] width 295 height 44
click at [529, 241] on textarea "This a tracker of stakeholder meetings and partnerships towards the" at bounding box center [454, 253] width 295 height 44
click at [462, 250] on textarea "This a tracker of stakeholder meetings and partnerships towards the PTSI [PERSO…" at bounding box center [454, 253] width 295 height 44
click at [348, 332] on span "Create project" at bounding box center [338, 329] width 44 height 11
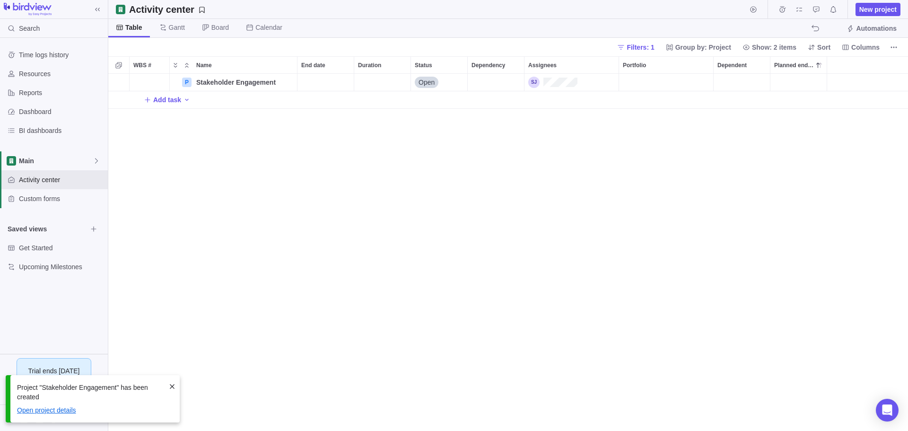
click at [68, 411] on link "Open project details" at bounding box center [46, 410] width 59 height 8
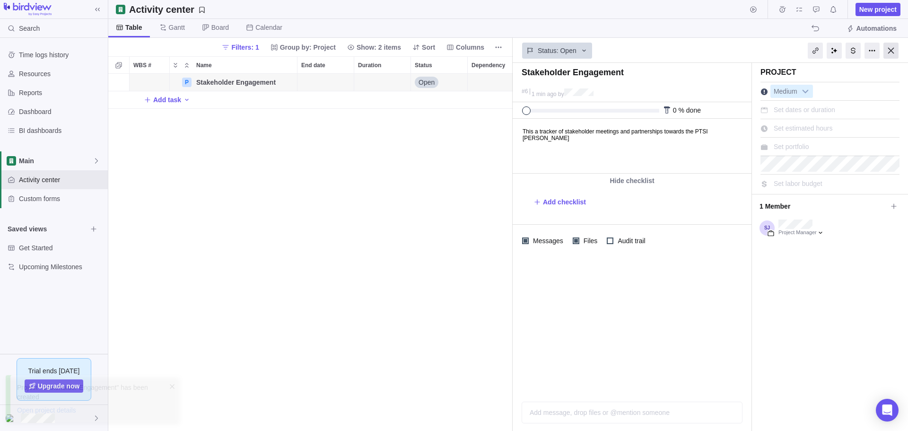
click at [891, 49] on div at bounding box center [890, 51] width 15 height 16
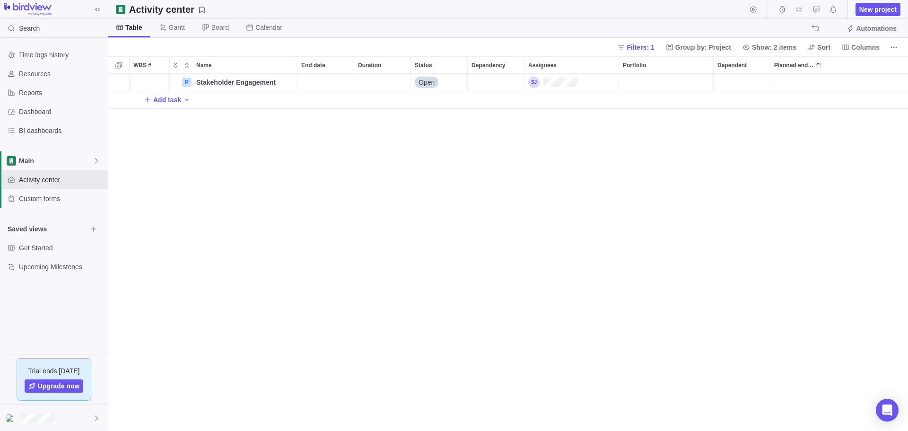
click at [382, 152] on div "P Stakeholder Engagement Details Open Add task" at bounding box center [507, 252] width 799 height 357
click at [183, 63] on icon "Collapse" at bounding box center [187, 65] width 8 height 8
click at [188, 61] on icon "Collapse" at bounding box center [187, 65] width 8 height 8
click at [178, 66] on icon "Expand" at bounding box center [176, 65] width 8 height 8
click at [175, 64] on icon "Expand" at bounding box center [175, 65] width 3 height 5
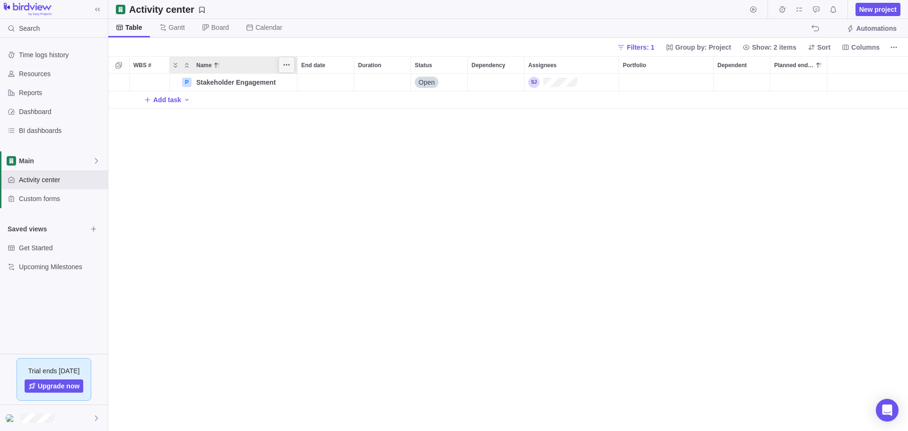
click at [291, 62] on span "More actions" at bounding box center [286, 64] width 13 height 13
click at [311, 113] on span "Unfreeze column" at bounding box center [324, 115] width 50 height 9
click at [286, 68] on icon "More actions" at bounding box center [287, 65] width 8 height 8
click at [214, 189] on div "WBS # Name End date Duration Status Dependency Assignees Portfolio Dependent Pl…" at bounding box center [507, 243] width 799 height 374
click at [68, 161] on span "Main" at bounding box center [56, 160] width 74 height 9
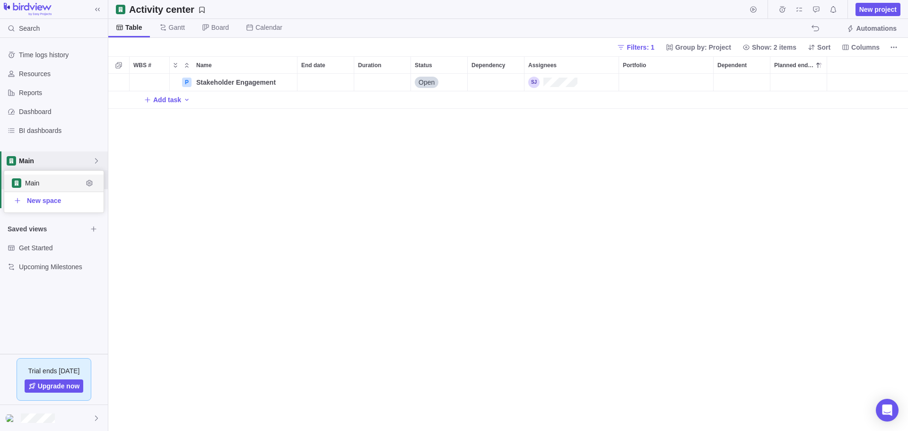
scroll to position [35, 92]
click at [369, 204] on body "Search Time logs history Resources Reports Dashboard BI dashboards Main Activit…" at bounding box center [454, 215] width 908 height 431
click at [669, 76] on div "Portfolio" at bounding box center [666, 82] width 94 height 17
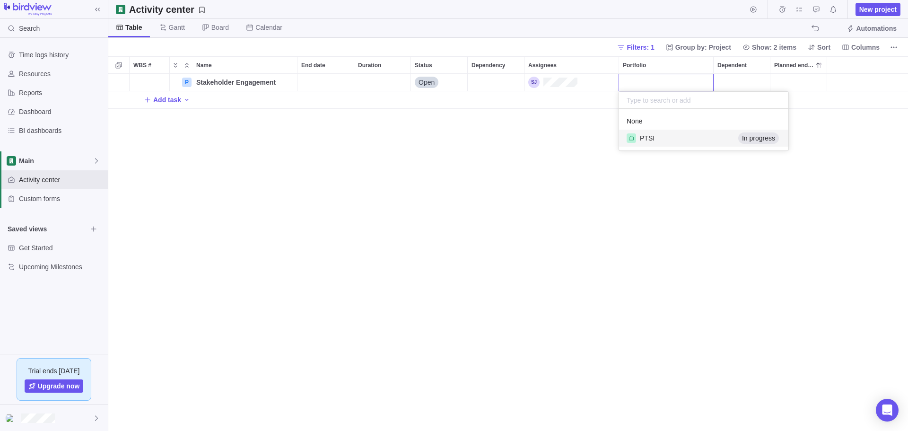
click at [657, 138] on div "PTSI" at bounding box center [680, 138] width 108 height 10
click at [539, 169] on div "P Stakeholder Engagement Details Open PTSI Add task" at bounding box center [507, 252] width 799 height 357
click at [720, 43] on span "Group by: Project" at bounding box center [703, 47] width 56 height 9
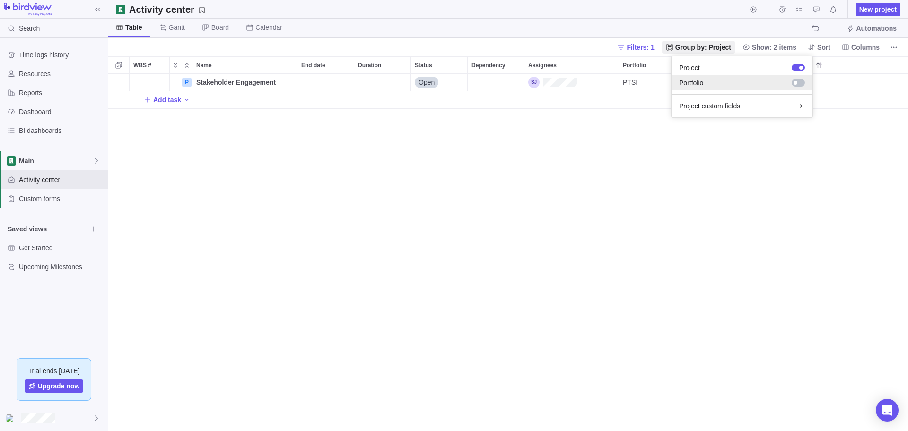
click at [790, 82] on div at bounding box center [796, 82] width 17 height 9
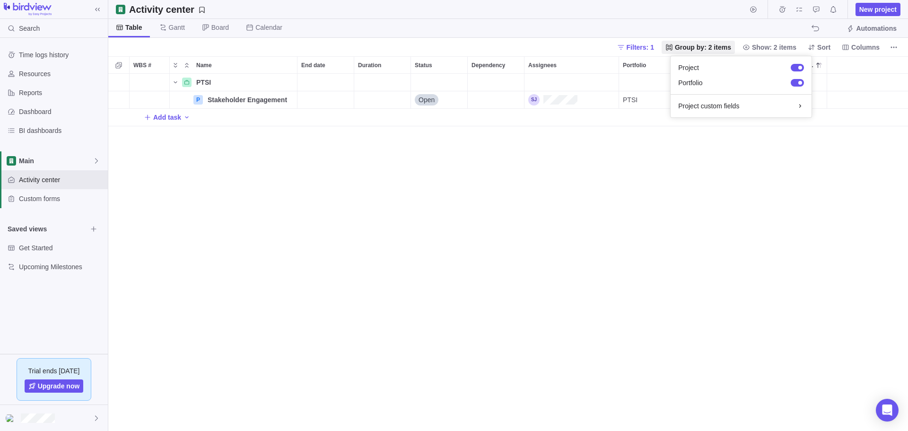
click at [775, 156] on body "Search Time logs history Resources Reports Dashboard BI dashboards Main Activit…" at bounding box center [454, 215] width 908 height 431
click at [176, 81] on icon "Name" at bounding box center [176, 82] width 8 height 8
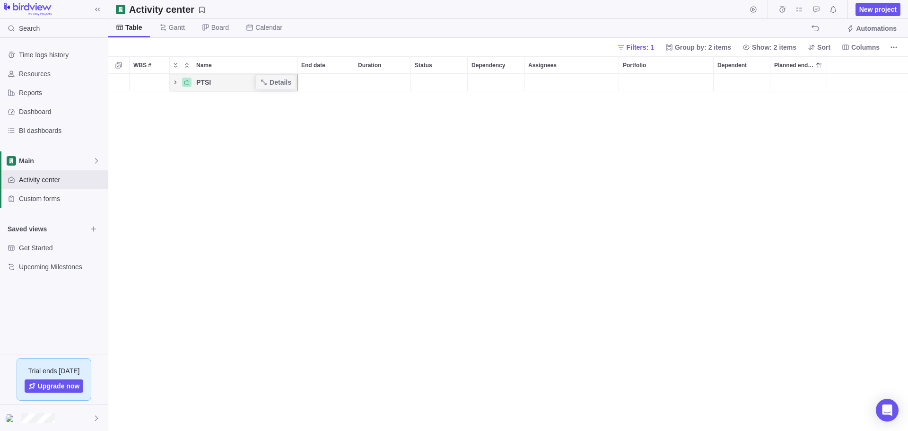
click at [176, 81] on icon "Name" at bounding box center [176, 82] width 8 height 8
click at [228, 122] on div "Add task" at bounding box center [507, 117] width 799 height 17
click at [224, 102] on div "WBS # Name End date Duration Status Dependency Assignees Portfolio Dependent Pl…" at bounding box center [507, 243] width 799 height 374
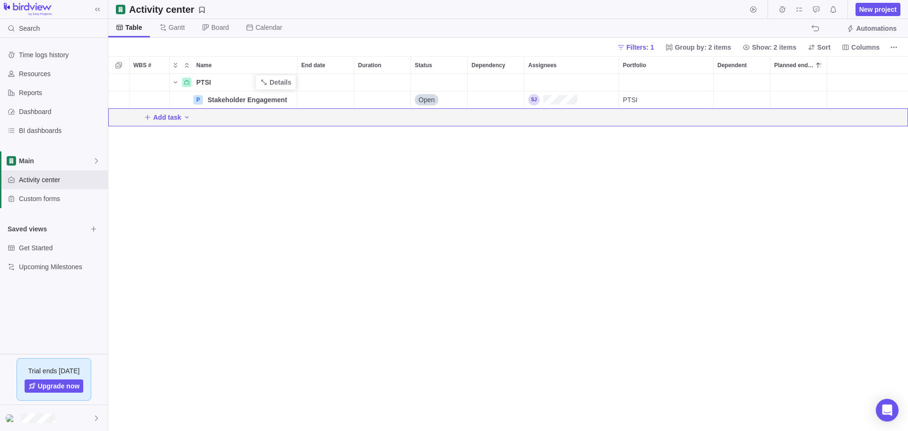
click at [226, 89] on div "PTSI" at bounding box center [244, 82] width 104 height 17
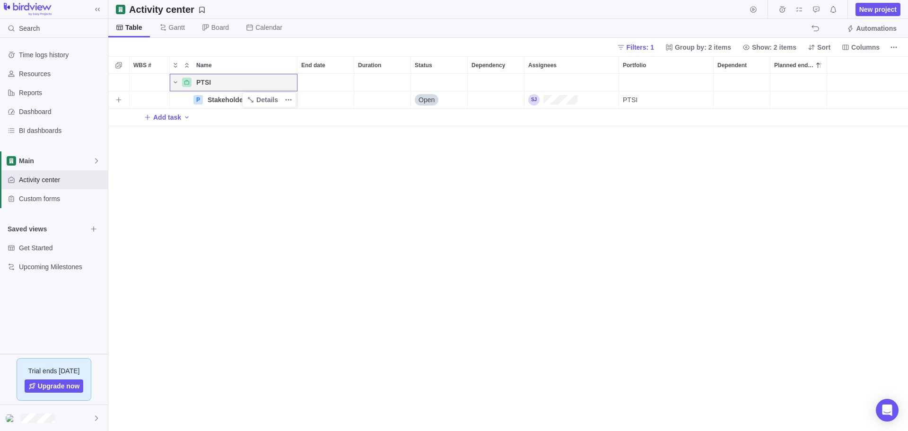
click at [218, 96] on span "Stakeholder Engagement" at bounding box center [247, 99] width 79 height 9
click at [206, 83] on div "WBS # Name End date Duration Status Dependency Assignees Portfolio Dependent Pl…" at bounding box center [507, 243] width 799 height 374
click at [269, 167] on div "PTSI Details P Stakeholder Engagement Details Open PTSI Add task" at bounding box center [507, 252] width 799 height 357
click at [55, 154] on div "Main" at bounding box center [54, 160] width 108 height 19
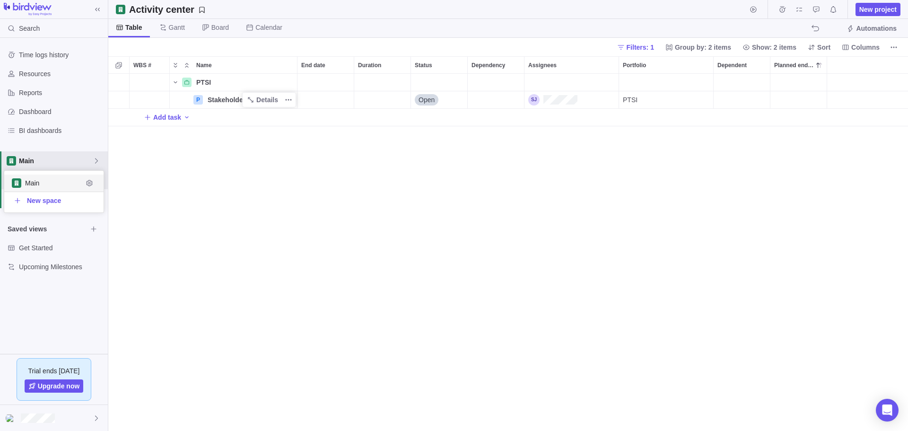
click at [56, 182] on span "Main" at bounding box center [54, 182] width 58 height 9
click at [276, 217] on div "PTSI Details P Stakeholder Engagement Details Open PTSI Add task" at bounding box center [507, 252] width 799 height 357
click at [266, 78] on icon "Name" at bounding box center [264, 82] width 8 height 8
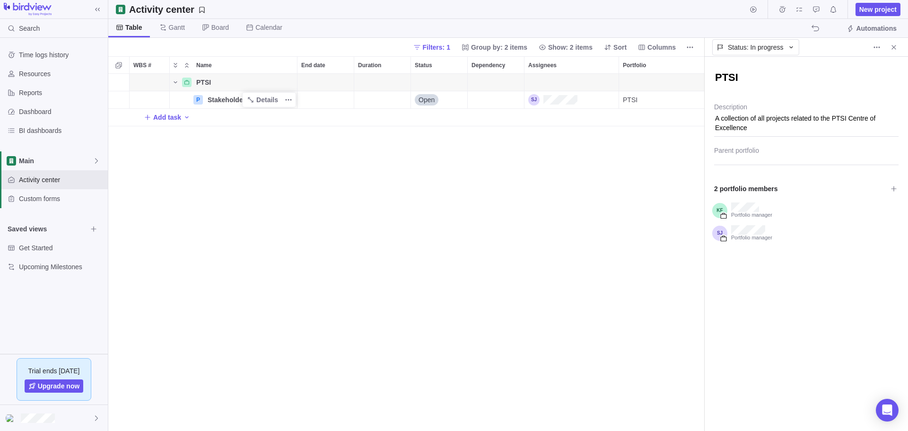
click at [586, 173] on div "PTSI Details P Stakeholder Engagement Details Open PTSI Add task" at bounding box center [406, 252] width 596 height 357
click at [897, 46] on span "Close" at bounding box center [893, 47] width 13 height 13
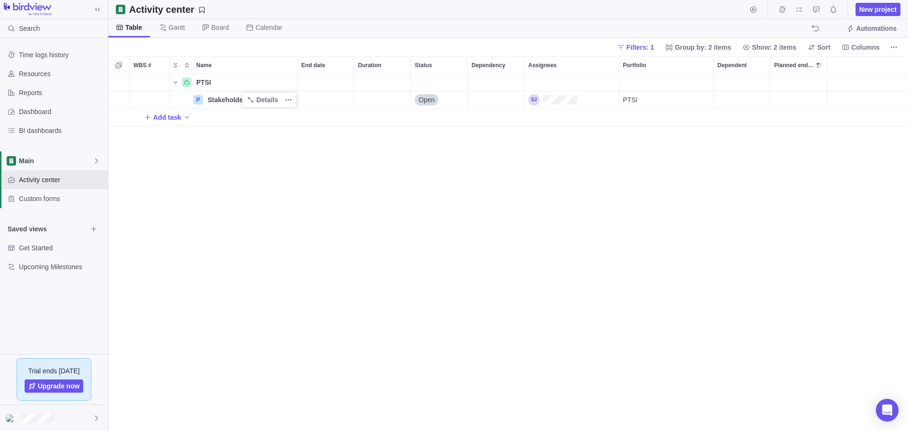
click at [507, 208] on div "PTSI Details P Stakeholder Engagement Details Open PTSI Add task" at bounding box center [507, 252] width 799 height 357
click at [798, 9] on icon "My assignments" at bounding box center [799, 10] width 8 height 8
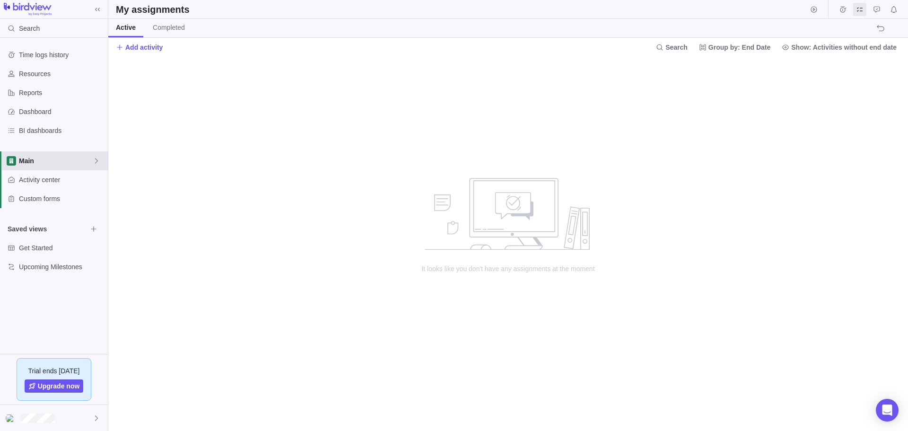
click at [61, 160] on span "Main" at bounding box center [56, 160] width 74 height 9
click at [45, 180] on span "Main" at bounding box center [54, 182] width 58 height 9
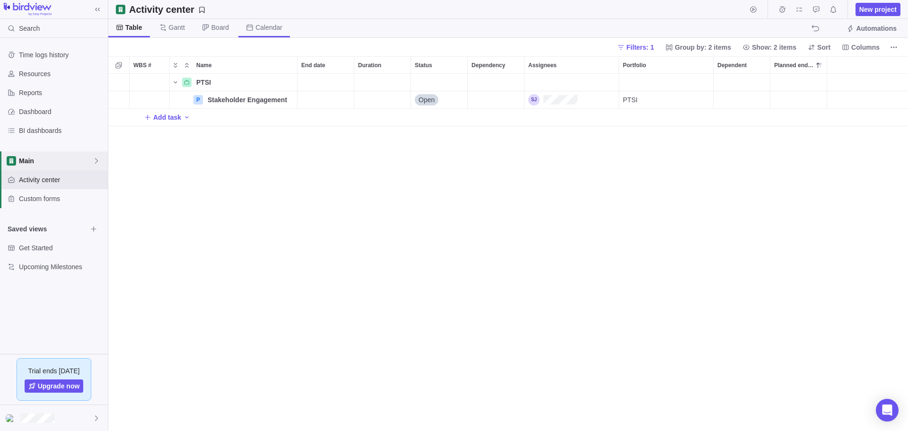
scroll to position [350, 792]
click at [342, 236] on div "PTSI Details P Stakeholder Engagement Details Open PTSI Add task" at bounding box center [507, 252] width 799 height 357
click at [198, 80] on span "PTSI" at bounding box center [203, 82] width 15 height 9
click at [255, 218] on div "PTSI Details P Stakeholder Engagement Details Open PTSI Add task" at bounding box center [507, 252] width 799 height 357
click at [30, 249] on span "Get Started" at bounding box center [53, 247] width 68 height 9
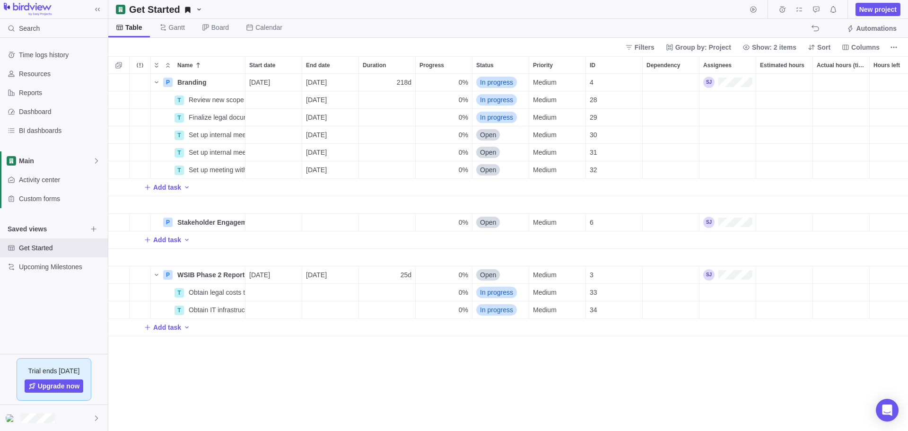
click at [220, 197] on div "Name" at bounding box center [198, 204] width 95 height 17
click at [161, 188] on span "Add task" at bounding box center [167, 186] width 28 height 9
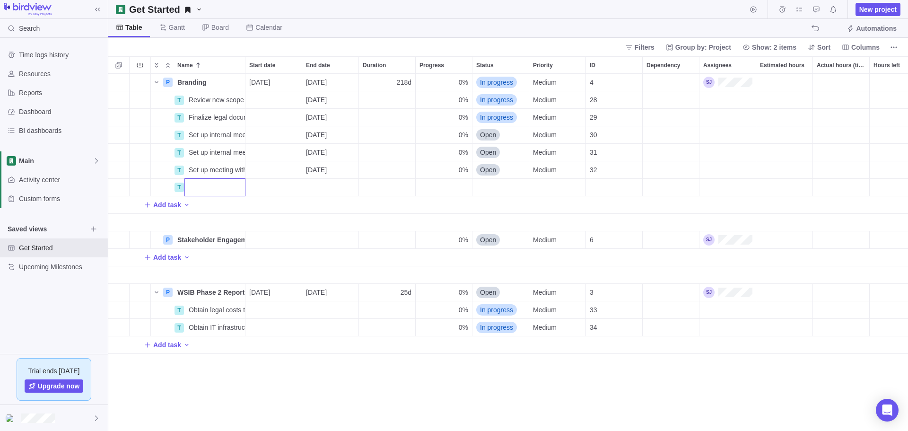
click at [217, 188] on input "Name" at bounding box center [214, 187] width 61 height 18
click at [856, 48] on span "Columns" at bounding box center [865, 47] width 28 height 9
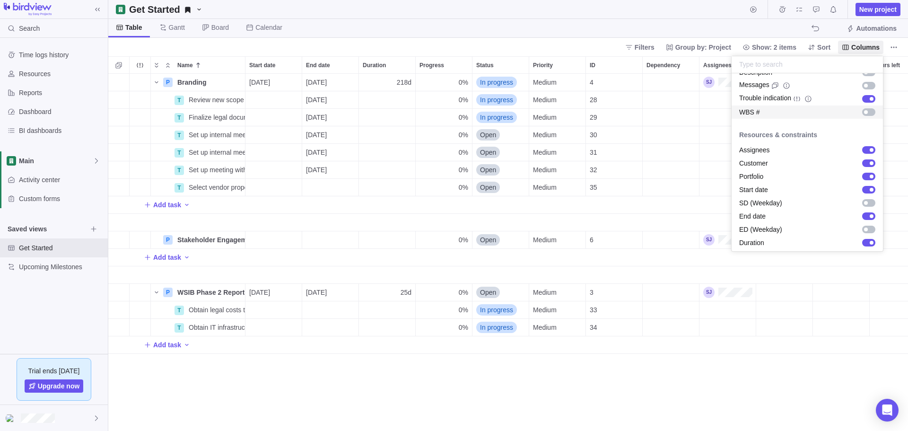
scroll to position [142, 0]
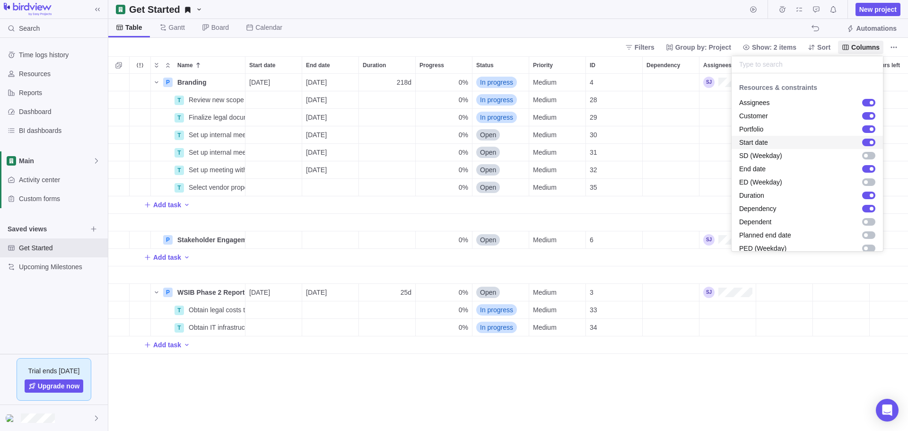
click at [866, 143] on div "grid" at bounding box center [868, 143] width 13 height 8
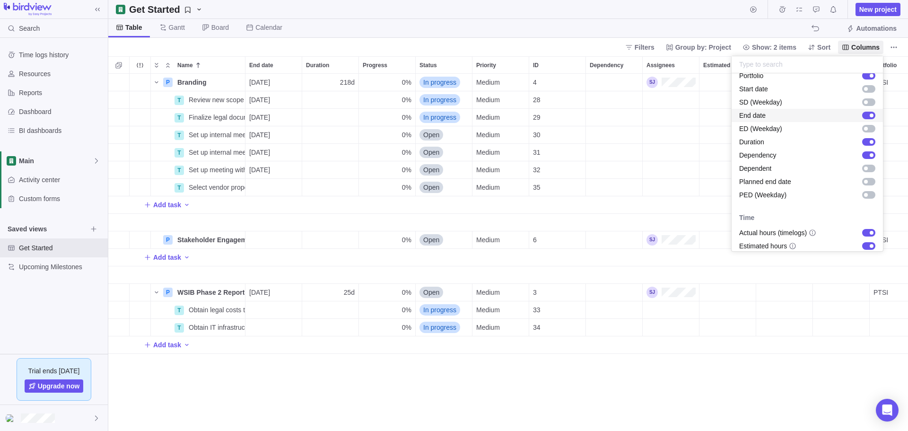
scroll to position [189, 0]
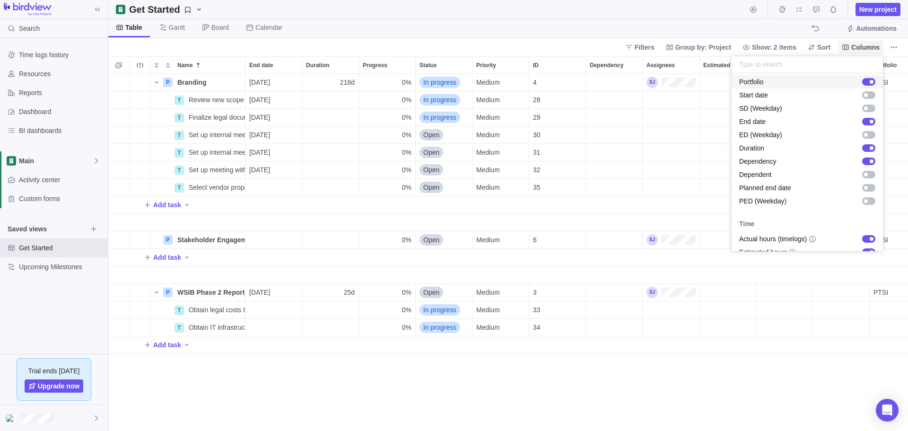
click at [867, 47] on span "Columns" at bounding box center [865, 47] width 28 height 9
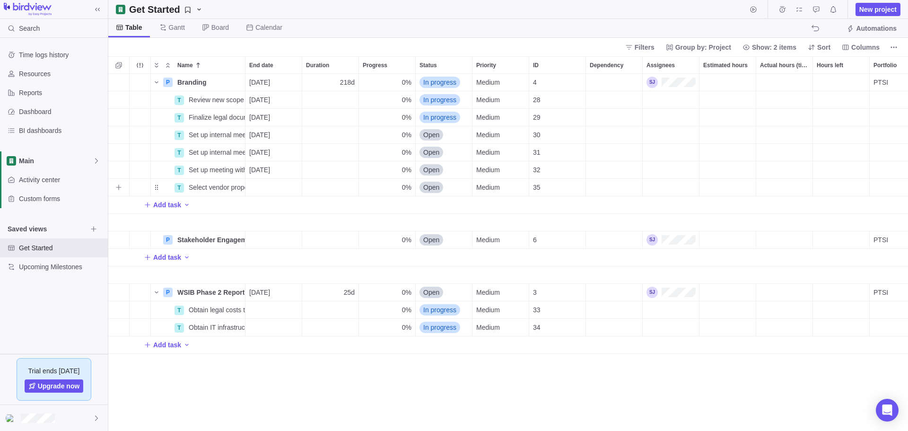
click at [276, 186] on div "End date" at bounding box center [273, 187] width 56 height 17
click at [263, 216] on span "Prev" at bounding box center [265, 216] width 5 height 5
click at [351, 275] on link "8" at bounding box center [352, 279] width 19 height 19
click at [431, 187] on span "Open" at bounding box center [431, 186] width 16 height 9
click at [433, 274] on span "Closed" at bounding box center [437, 276] width 21 height 9
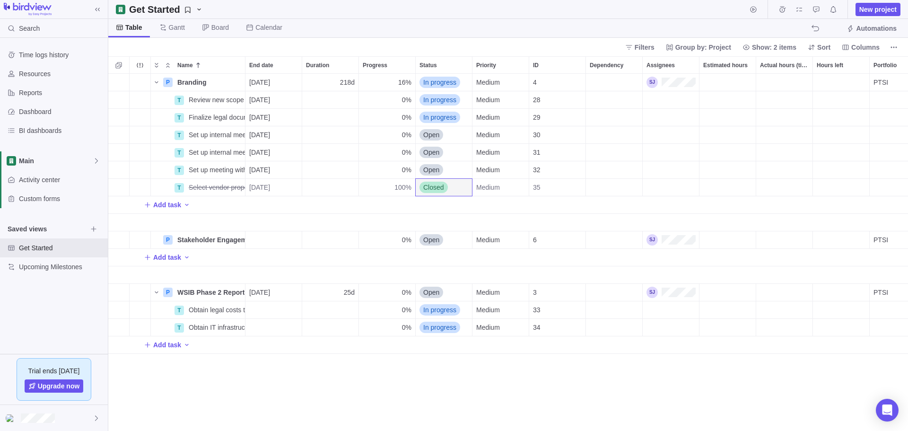
click at [446, 204] on div "Add task" at bounding box center [545, 204] width 875 height 17
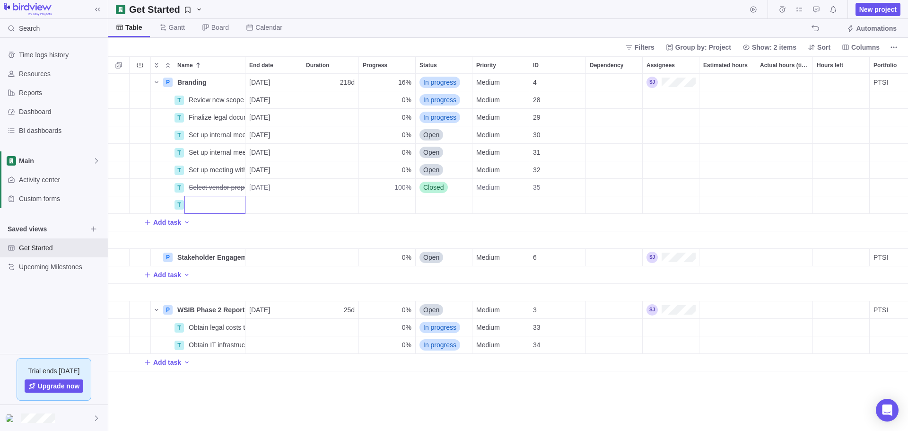
click at [855, 42] on body "Search Time logs history Resources Reports Dashboard BI dashboards Main Activit…" at bounding box center [454, 215] width 908 height 431
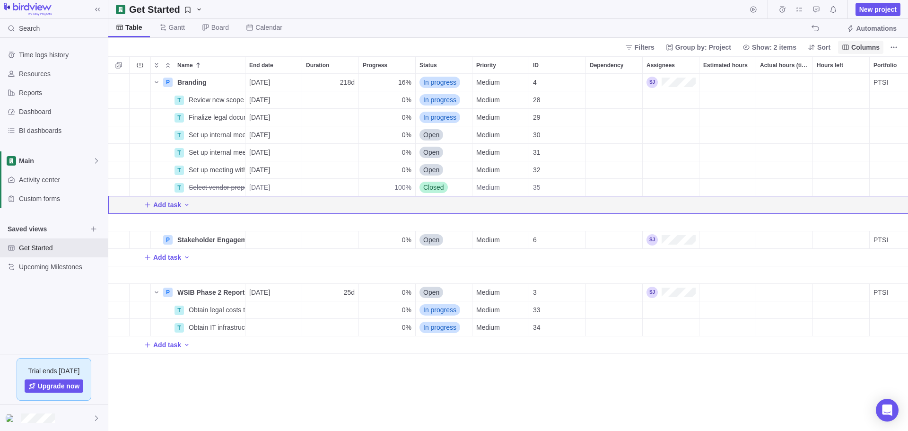
click at [865, 46] on span "Columns" at bounding box center [865, 47] width 28 height 9
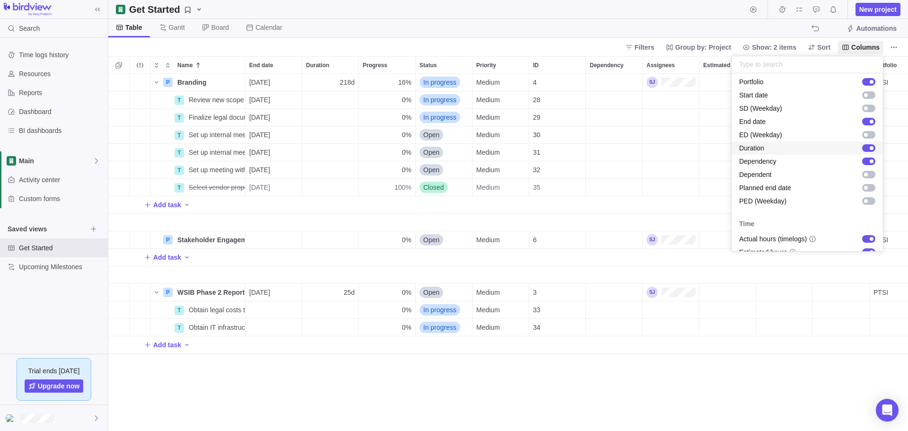
click at [869, 149] on div "grid" at bounding box center [871, 148] width 4 height 4
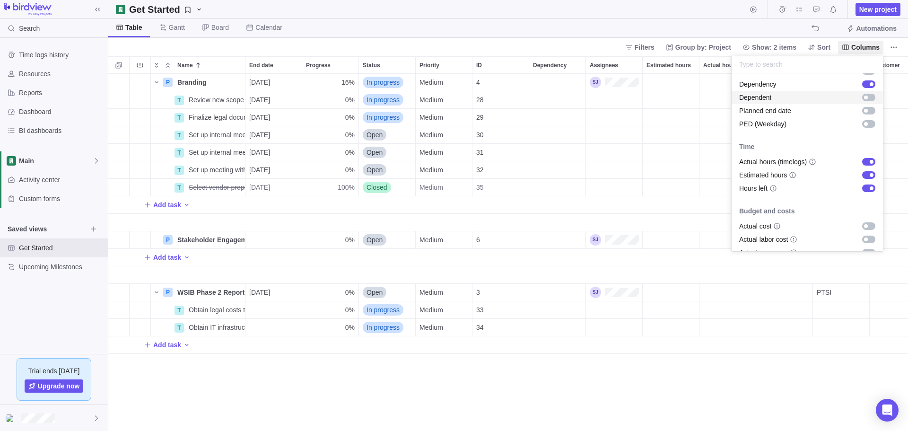
scroll to position [284, 0]
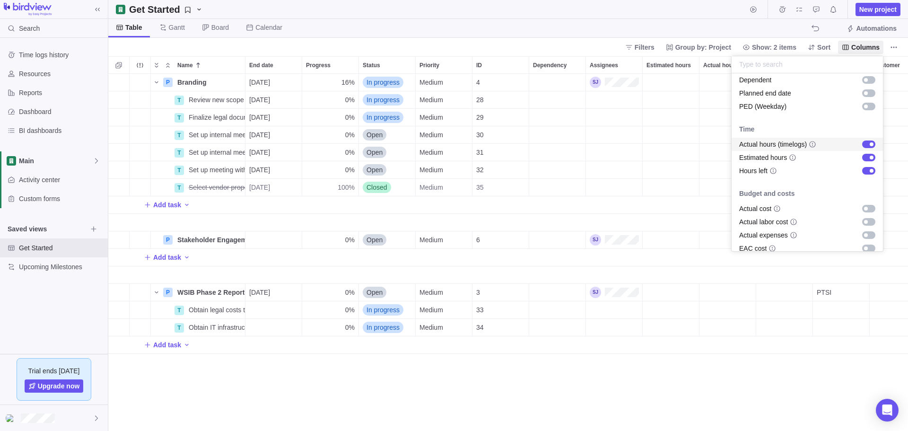
drag, startPoint x: 867, startPoint y: 144, endPoint x: 866, endPoint y: 163, distance: 18.9
click at [867, 145] on div "grid" at bounding box center [868, 144] width 13 height 8
click at [866, 156] on div "grid" at bounding box center [868, 158] width 13 height 8
click at [869, 171] on div "grid" at bounding box center [871, 171] width 4 height 4
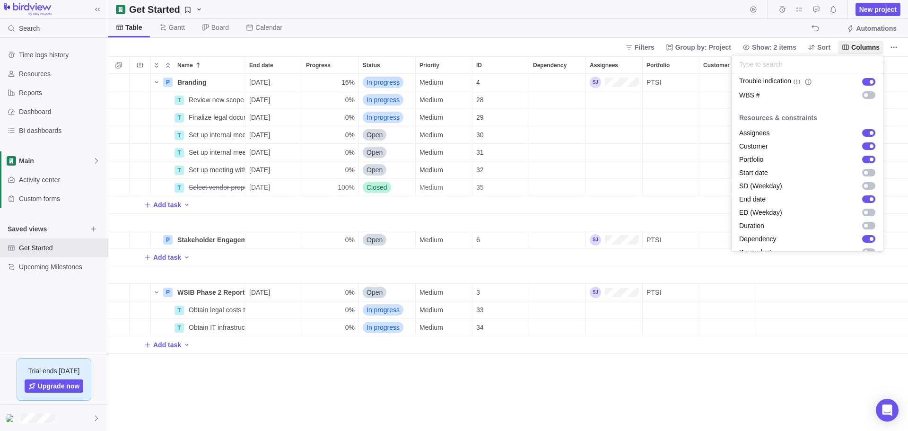
scroll to position [64, 0]
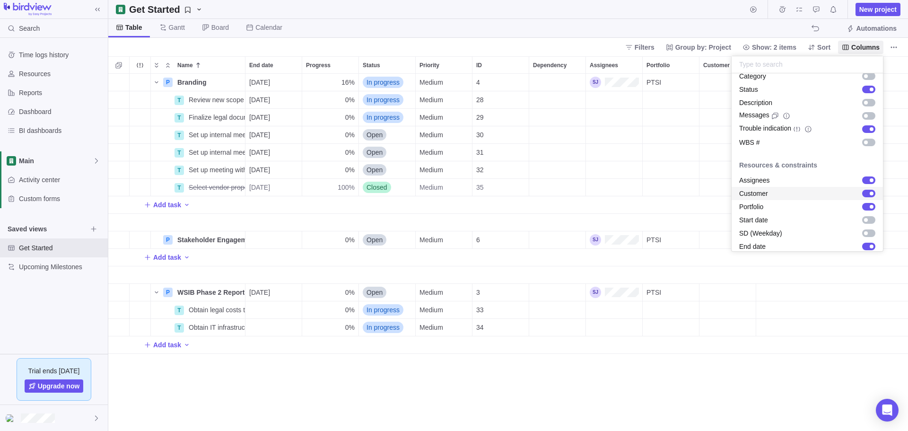
click at [869, 191] on div "grid" at bounding box center [871, 193] width 4 height 4
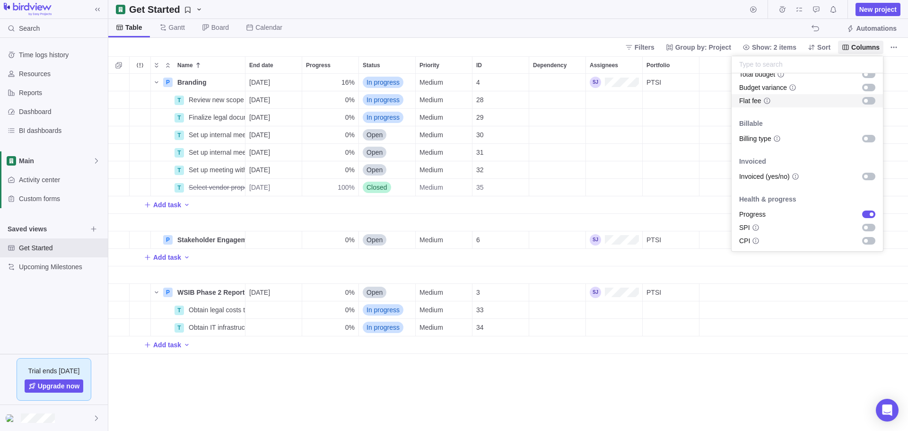
scroll to position [531, 0]
click at [860, 48] on span "Columns" at bounding box center [865, 47] width 28 height 9
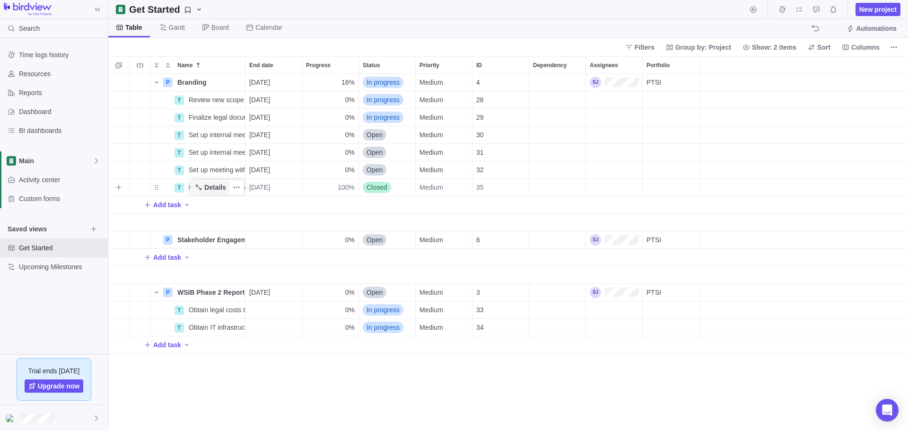
click at [216, 188] on span "Details" at bounding box center [215, 186] width 22 height 9
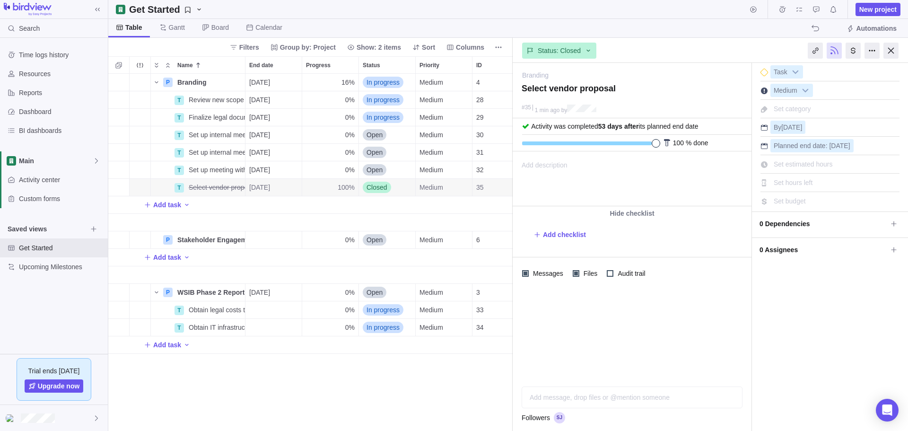
click at [598, 163] on div "Add description ... read all" at bounding box center [631, 179] width 236 height 54
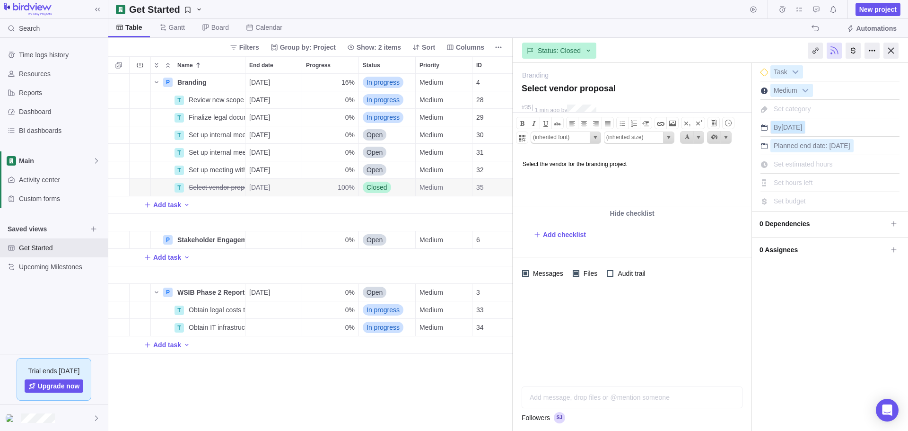
click at [786, 128] on span "[DATE]" at bounding box center [791, 127] width 21 height 8
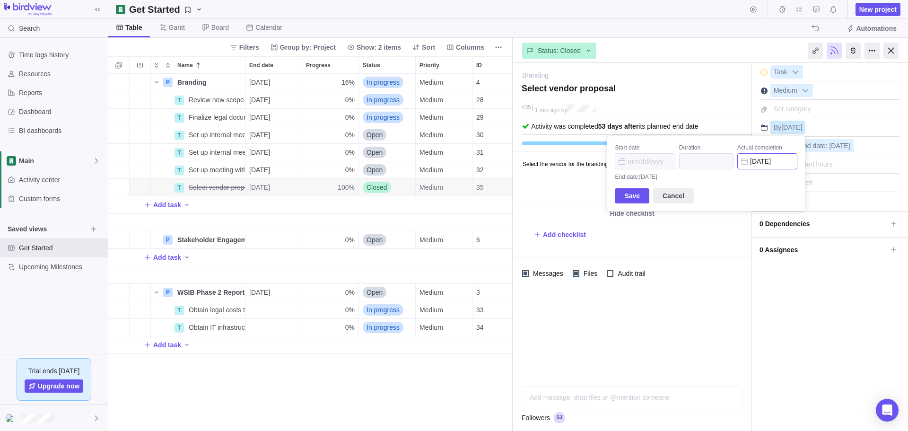
click at [789, 162] on input "[DATE]" at bounding box center [767, 161] width 60 height 16
click at [755, 191] on span "Prev" at bounding box center [756, 189] width 5 height 5
click at [843, 252] on link "8" at bounding box center [843, 252] width 19 height 19
click at [632, 184] on span "Save" at bounding box center [632, 184] width 16 height 11
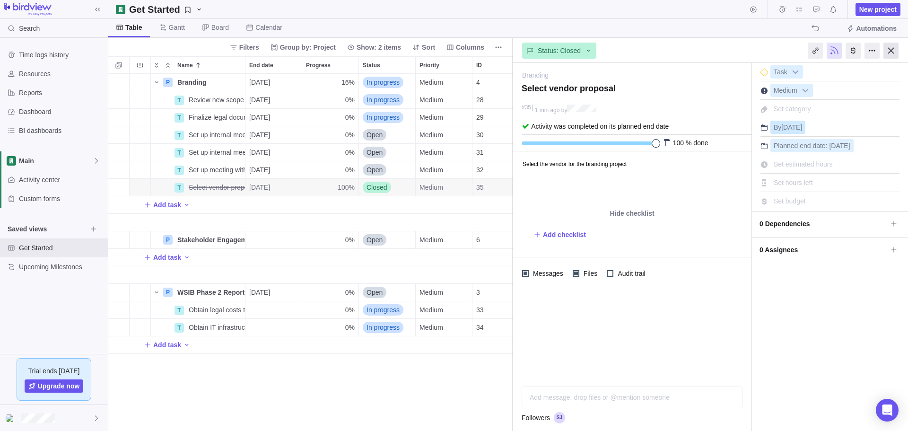
click at [889, 48] on div at bounding box center [890, 51] width 15 height 16
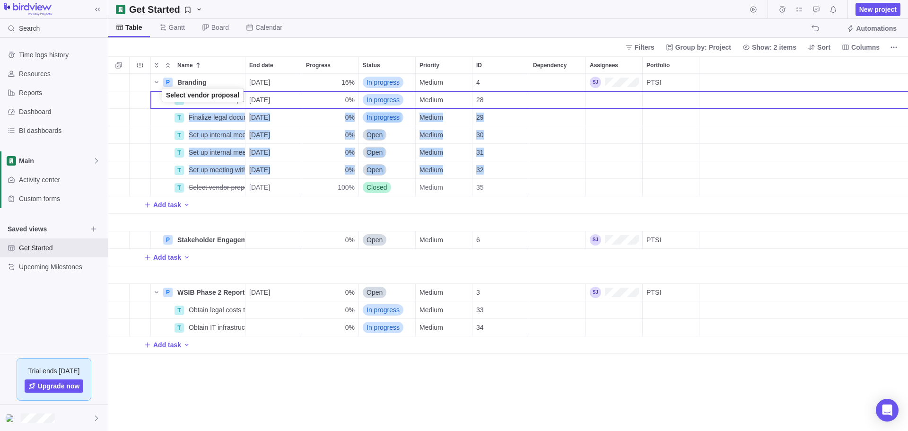
drag, startPoint x: 158, startPoint y: 191, endPoint x: 165, endPoint y: 100, distance: 91.0
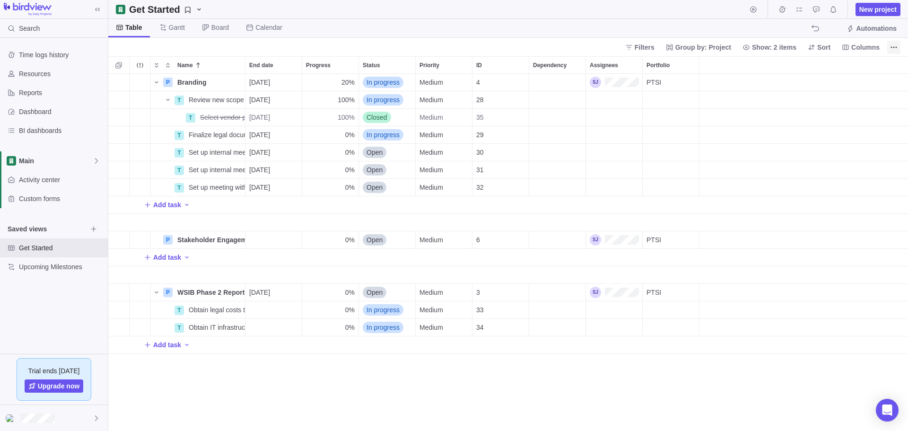
click at [892, 46] on icon "More actions" at bounding box center [894, 47] width 8 height 8
click at [869, 50] on body "Search Time logs history Resources Reports Dashboard BI dashboards Main Activit…" at bounding box center [454, 215] width 908 height 431
click at [869, 48] on span "Columns" at bounding box center [865, 47] width 28 height 9
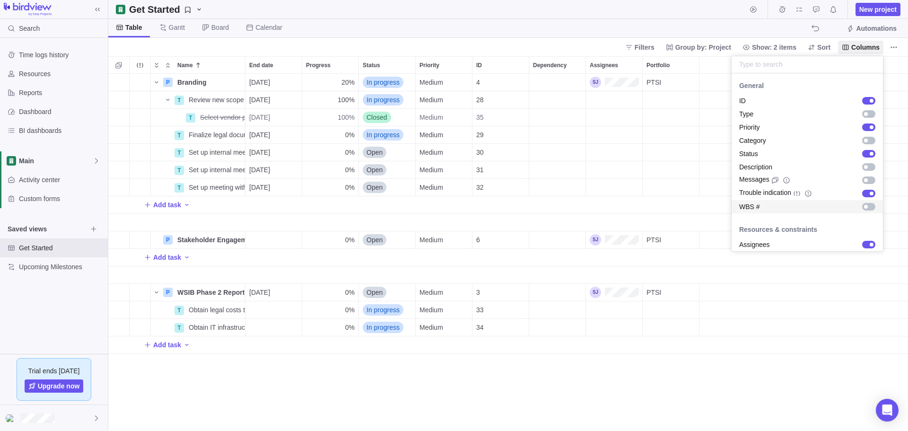
click at [862, 205] on div "grid" at bounding box center [868, 207] width 13 height 8
click at [719, 58] on body "Search Time logs history Resources Reports Dashboard BI dashboards Main Activit…" at bounding box center [454, 215] width 908 height 431
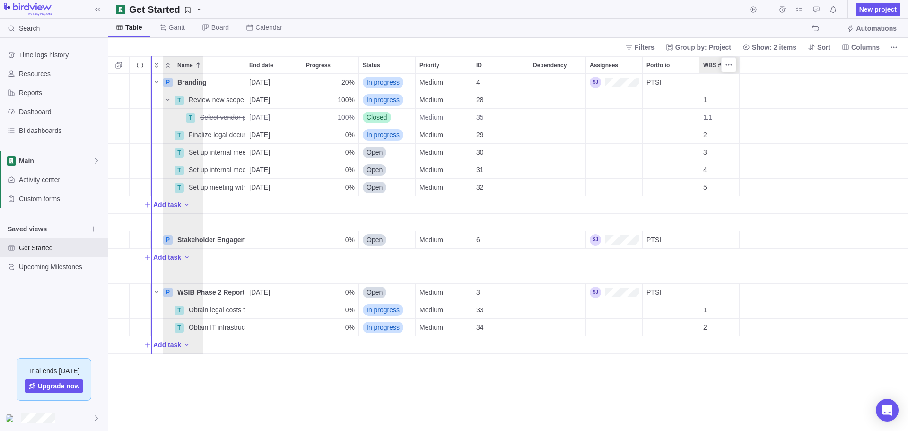
drag, startPoint x: 716, startPoint y: 61, endPoint x: 176, endPoint y: 40, distance: 540.8
click at [176, 40] on div "Get Started New project Table [PERSON_NAME] Board Calendar Automations Filters …" at bounding box center [507, 215] width 799 height 431
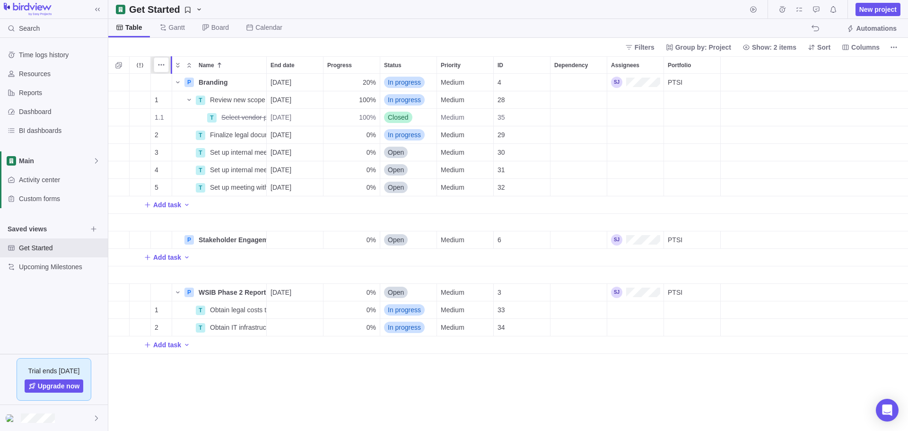
drag, startPoint x: 190, startPoint y: 61, endPoint x: 169, endPoint y: 60, distance: 21.3
click at [169, 60] on div "WBS # Name End date Progress Status Priority ID Dependency Assignees Portfolio …" at bounding box center [507, 243] width 799 height 374
drag, startPoint x: 179, startPoint y: 117, endPoint x: 169, endPoint y: 117, distance: 9.9
click at [255, 115] on icon "More actions" at bounding box center [258, 117] width 8 height 8
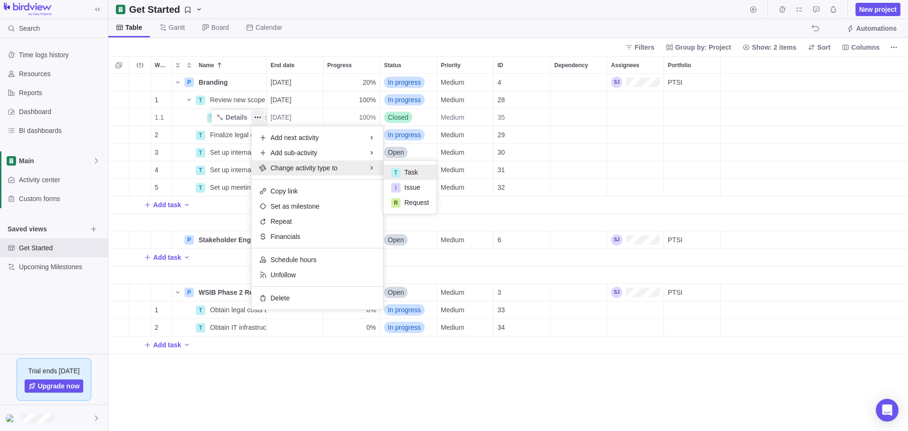
click at [192, 114] on div "WBS # Name End date Progress Status Priority ID Dependency Assignees Portfolio …" at bounding box center [507, 243] width 799 height 374
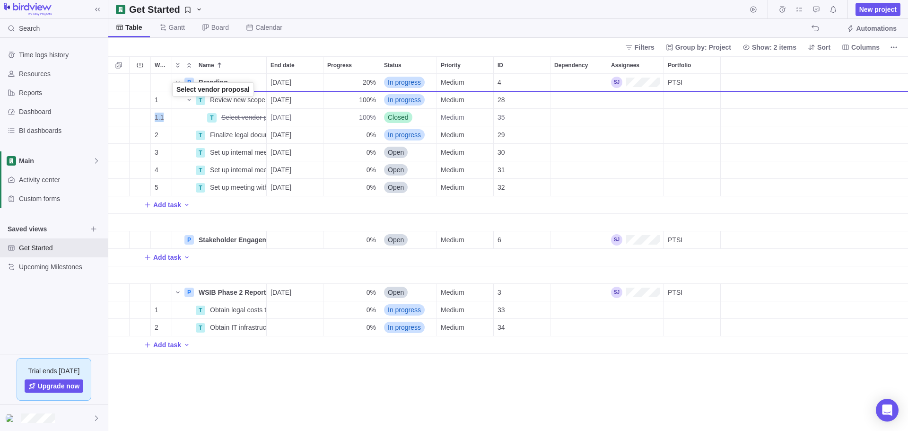
drag, startPoint x: 178, startPoint y: 118, endPoint x: 173, endPoint y: 91, distance: 26.9
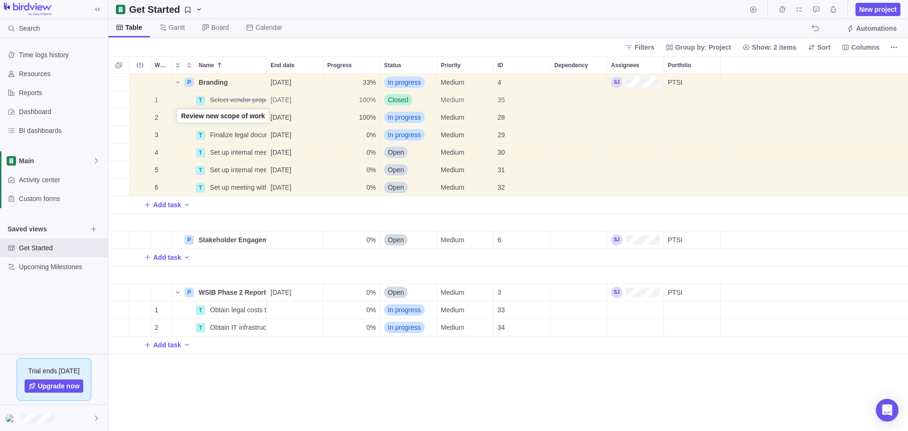
click at [178, 120] on div "Name" at bounding box center [183, 117] width 23 height 8
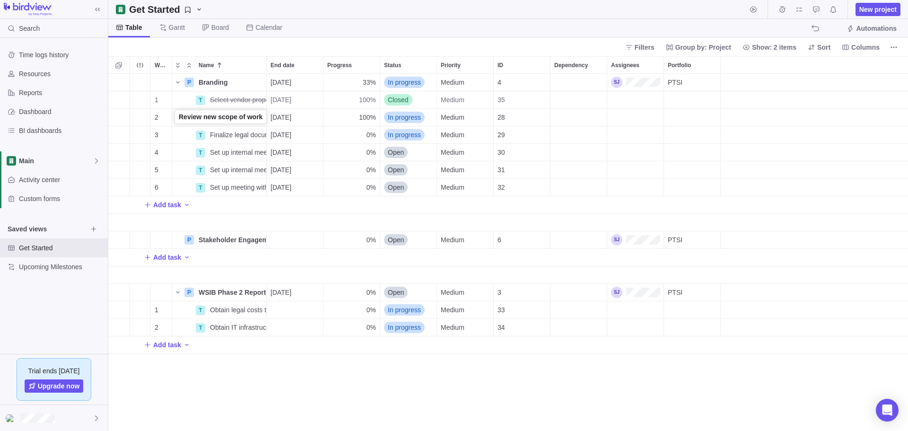
click at [177, 120] on div "Name" at bounding box center [183, 117] width 23 height 8
click at [233, 100] on span "Details" at bounding box center [237, 99] width 22 height 9
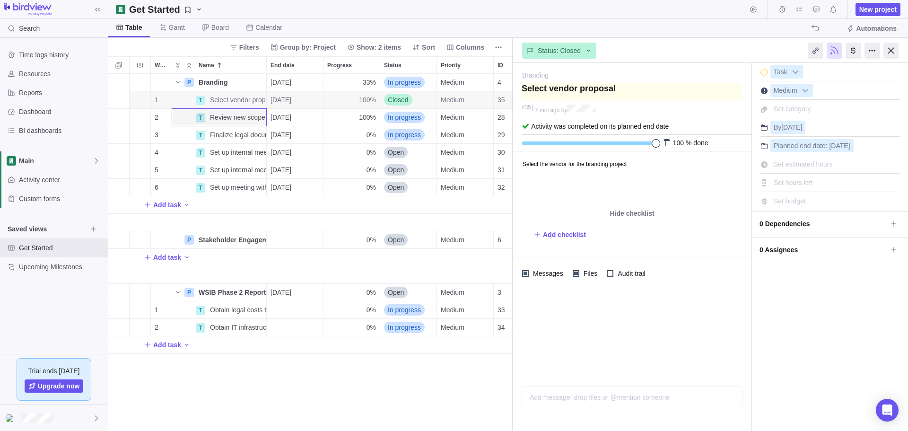
click at [661, 92] on textarea at bounding box center [631, 91] width 220 height 17
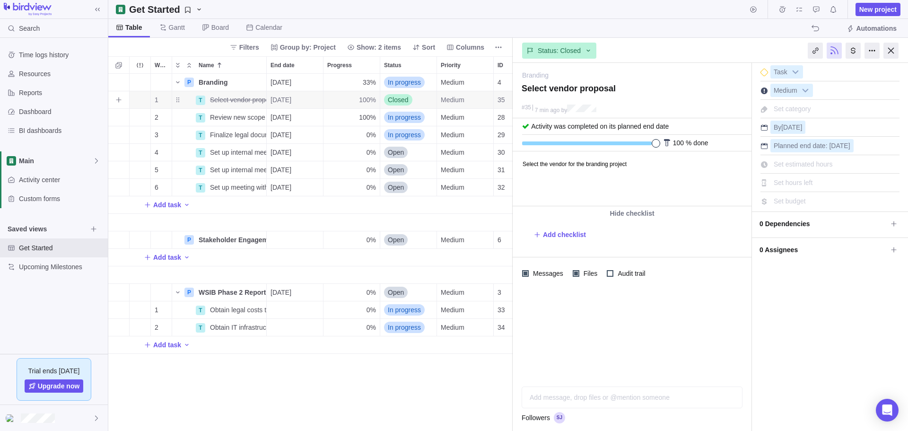
drag, startPoint x: 671, startPoint y: 89, endPoint x: 510, endPoint y: 93, distance: 161.3
click at [510, 93] on div "Get Started New project Table [PERSON_NAME] Board Calendar Automations Filters …" at bounding box center [507, 215] width 799 height 431
click at [889, 48] on div at bounding box center [890, 51] width 15 height 16
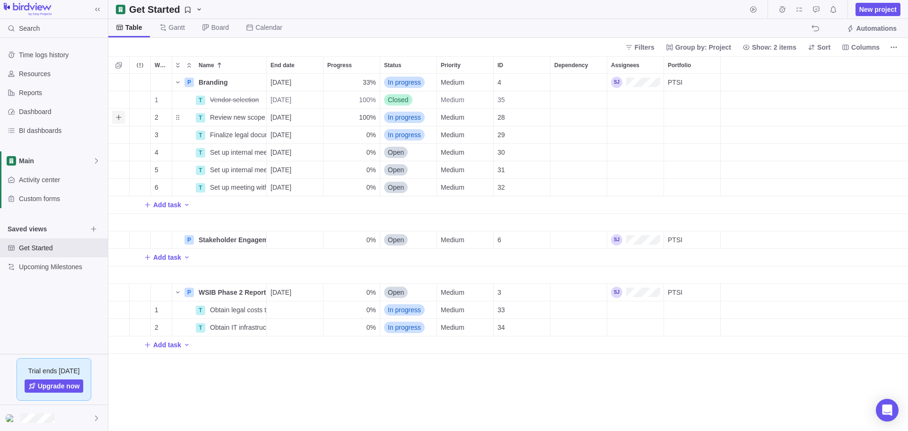
click at [119, 118] on icon "Add sub-activity" at bounding box center [118, 116] width 5 height 5
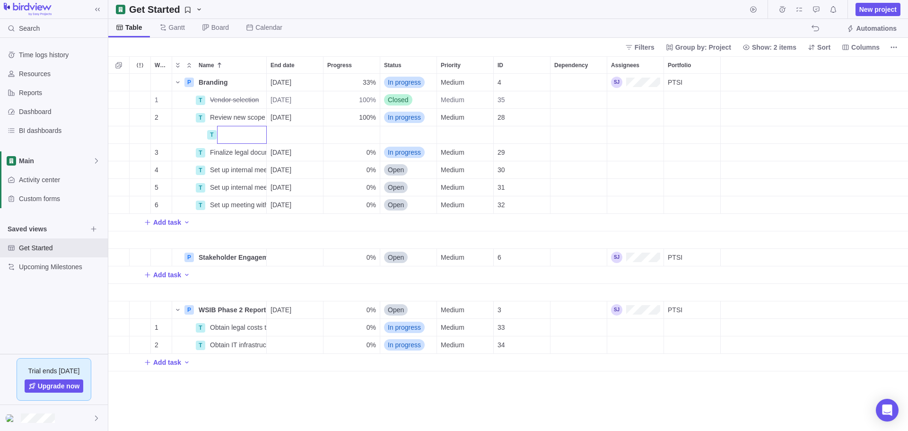
click at [819, 27] on body "Search Time logs history Resources Reports Dashboard BI dashboards Main Activit…" at bounding box center [454, 215] width 908 height 431
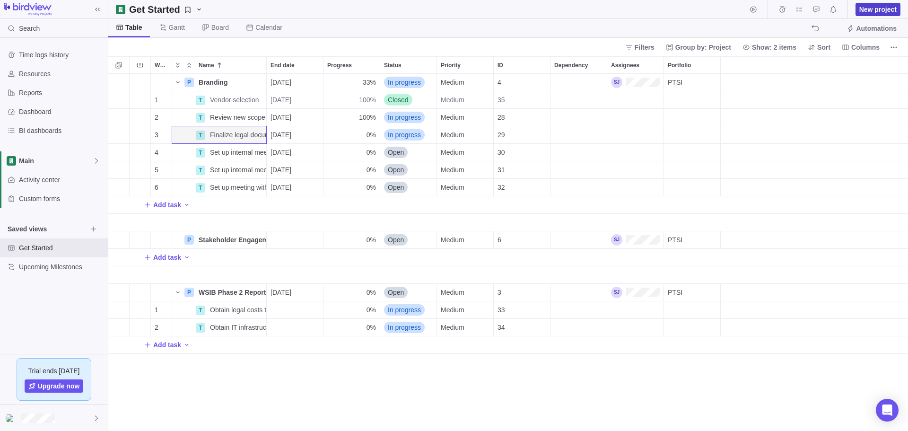
click at [886, 9] on span "New project" at bounding box center [877, 9] width 37 height 9
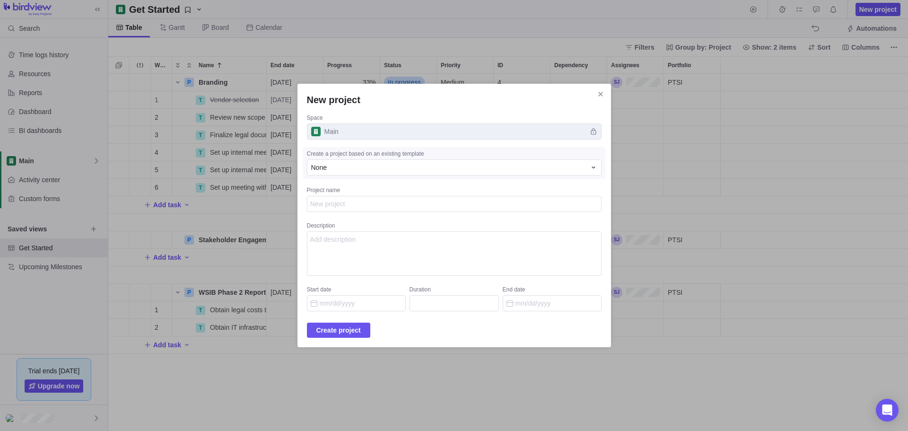
click at [382, 200] on textarea "Project name" at bounding box center [454, 204] width 295 height 16
click at [597, 94] on icon "Close" at bounding box center [601, 94] width 8 height 8
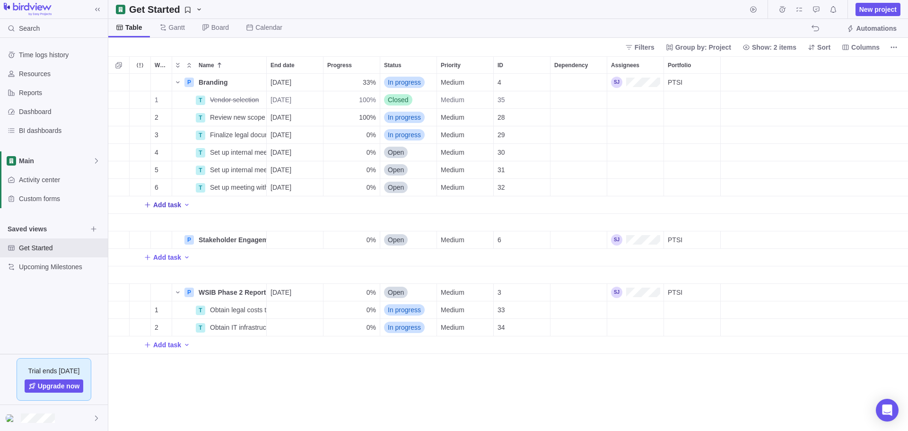
click at [165, 203] on span "Add task" at bounding box center [167, 204] width 28 height 9
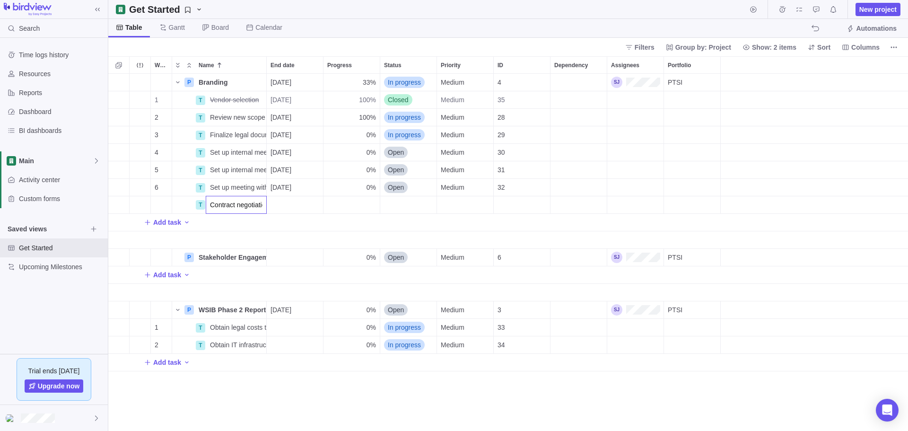
scroll to position [0, 8]
click at [304, 206] on div "WBS # Name End date Progress Status Priority ID Dependency Assignees Portfolio …" at bounding box center [507, 243] width 799 height 374
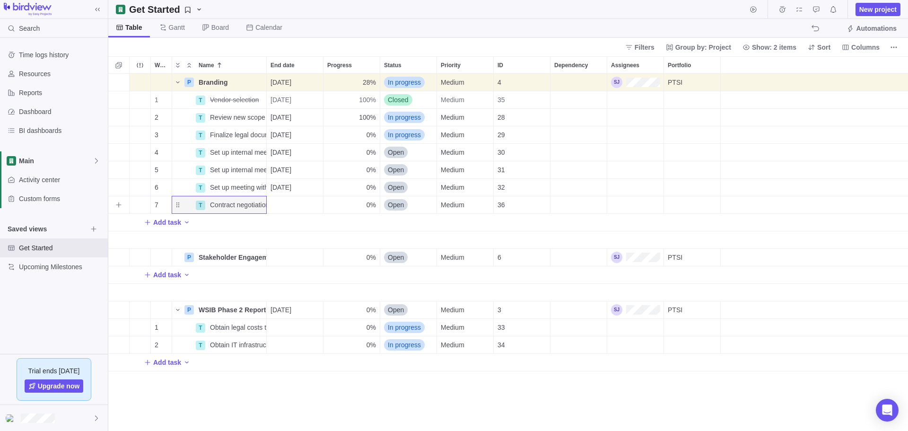
click at [297, 207] on div "End date" at bounding box center [295, 204] width 56 height 17
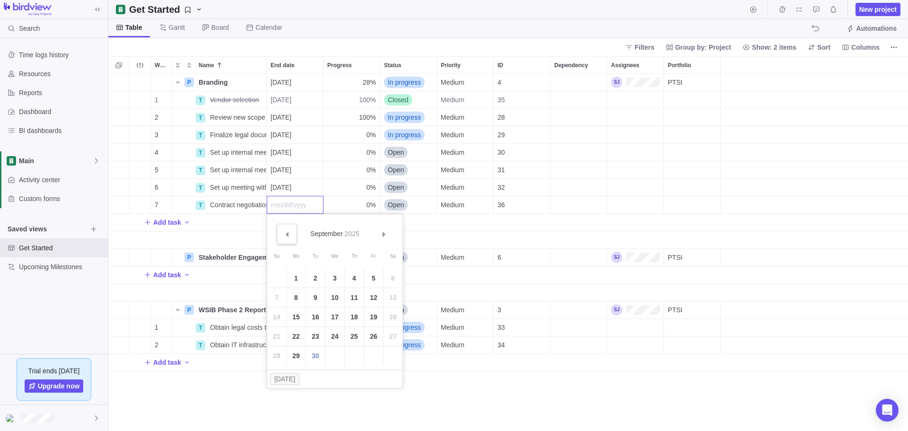
click at [286, 234] on span "Prev" at bounding box center [286, 234] width 5 height 5
click at [354, 319] on link "14" at bounding box center [354, 316] width 19 height 19
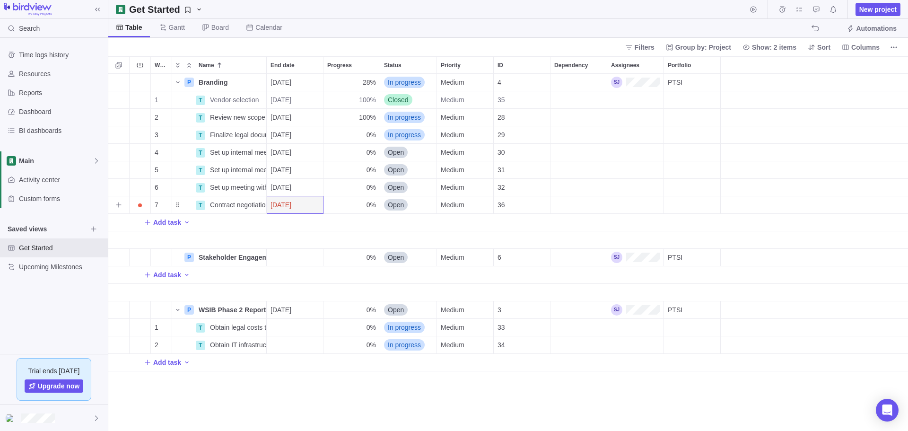
click at [389, 203] on span "Open" at bounding box center [396, 204] width 16 height 9
click at [399, 291] on span "Closed" at bounding box center [401, 294] width 21 height 9
click at [239, 206] on span "Details" at bounding box center [237, 204] width 22 height 9
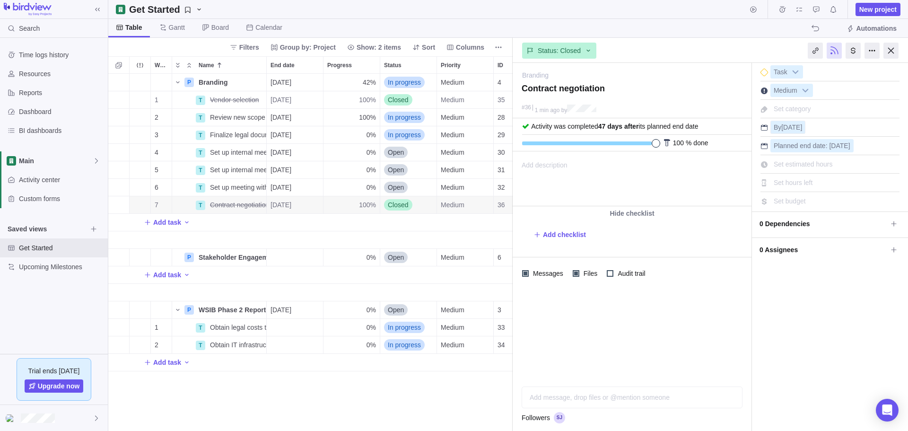
click at [791, 125] on span "[DATE]" at bounding box center [791, 127] width 21 height 8
click at [742, 162] on input "[DATE]" at bounding box center [767, 161] width 60 height 16
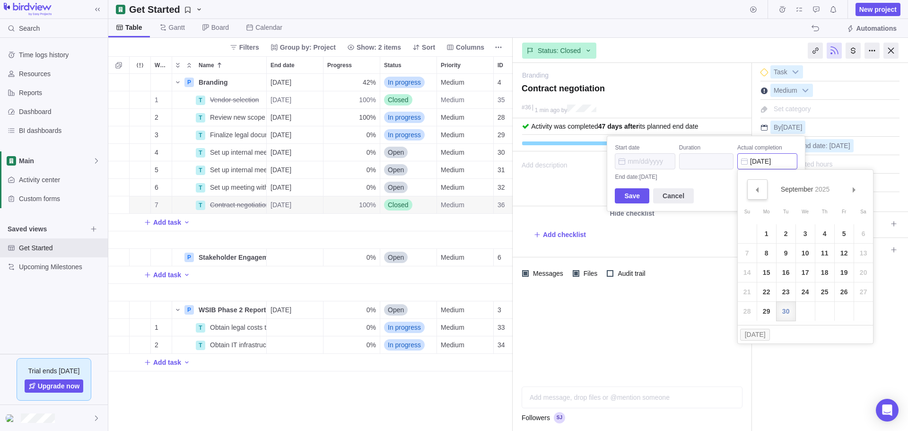
click at [757, 187] on span "Prev" at bounding box center [756, 189] width 5 height 5
click at [824, 270] on link "14" at bounding box center [824, 272] width 19 height 19
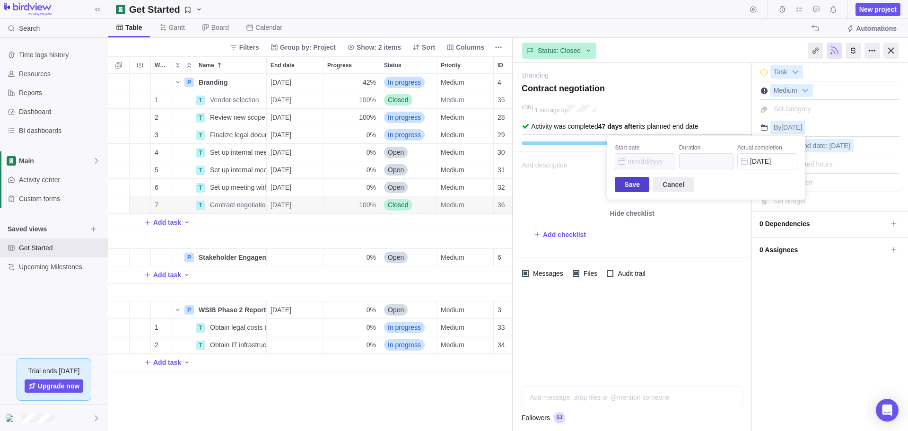
click at [631, 185] on span "Save" at bounding box center [632, 184] width 16 height 11
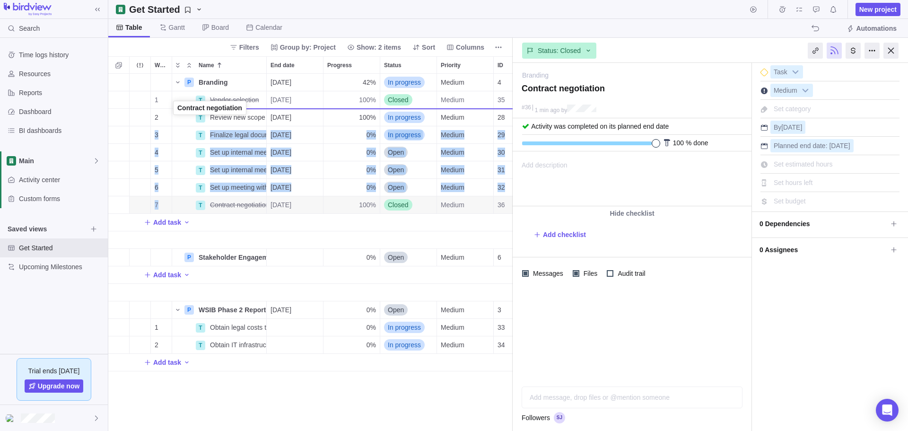
drag, startPoint x: 177, startPoint y: 205, endPoint x: 173, endPoint y: 110, distance: 95.6
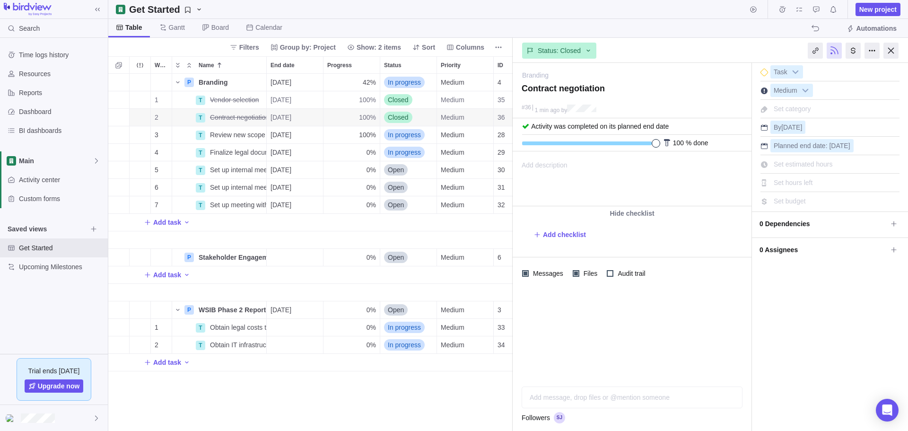
drag, startPoint x: 162, startPoint y: 223, endPoint x: 204, endPoint y: 223, distance: 42.1
click at [162, 223] on span "Add task" at bounding box center [167, 221] width 28 height 9
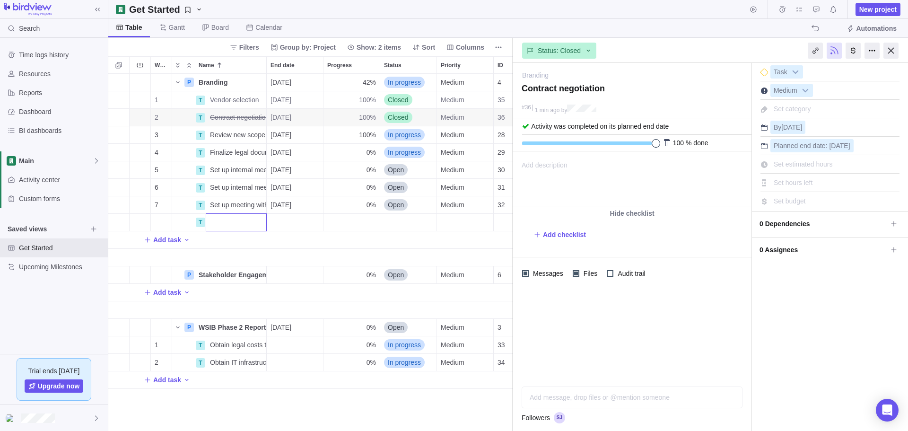
click at [890, 51] on body "Search Time logs history Resources Reports Dashboard BI dashboards Main Activit…" at bounding box center [454, 215] width 908 height 431
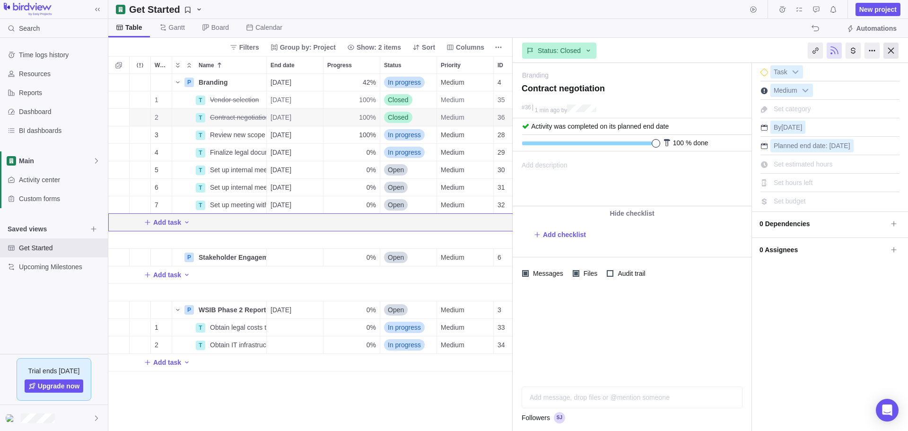
click at [890, 49] on div at bounding box center [890, 51] width 15 height 16
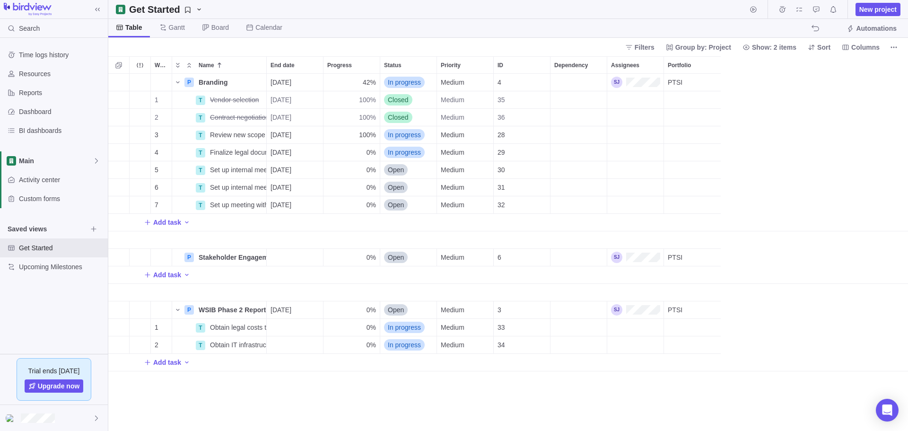
scroll to position [350, 792]
click at [169, 218] on span "Add task" at bounding box center [167, 221] width 28 height 9
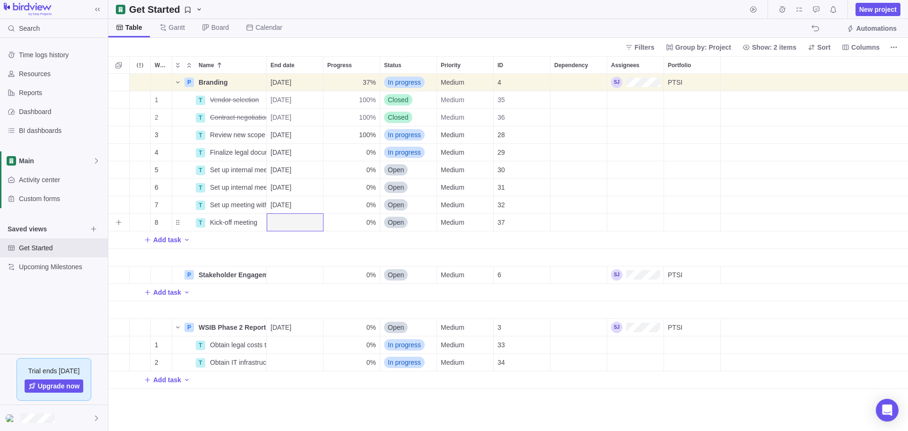
click at [286, 224] on div "End date" at bounding box center [295, 222] width 56 height 17
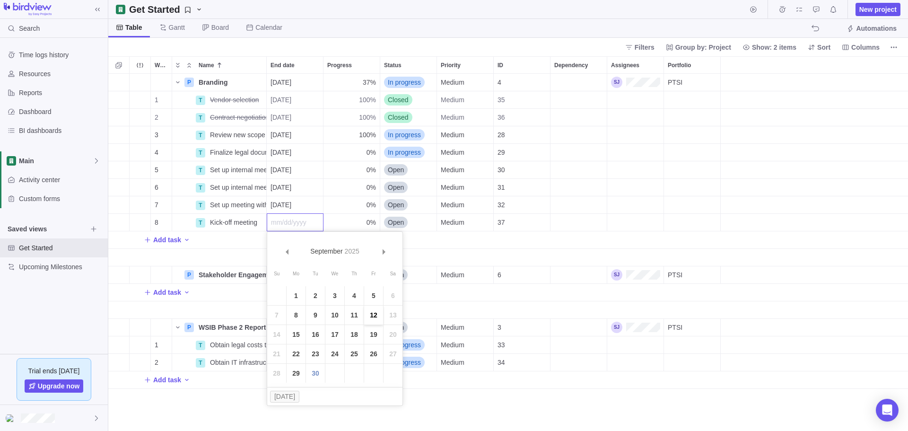
click at [372, 314] on link "12" at bounding box center [373, 314] width 19 height 19
click at [399, 223] on span "Open" at bounding box center [396, 221] width 16 height 9
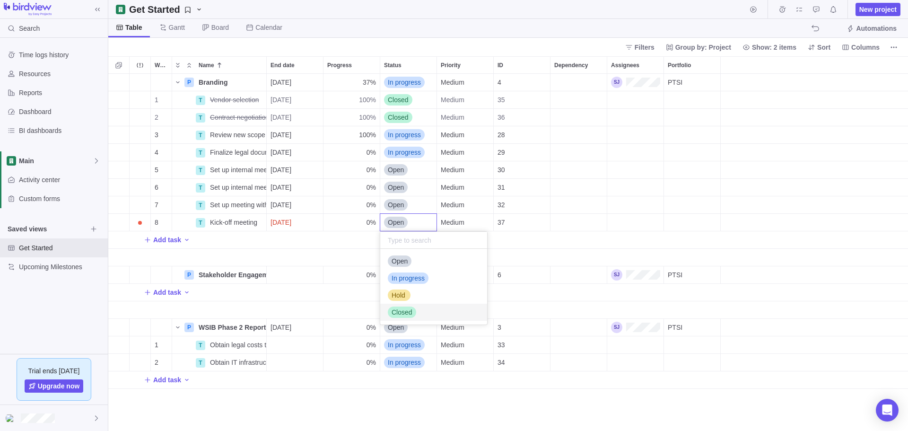
click at [401, 314] on span "Closed" at bounding box center [401, 311] width 21 height 9
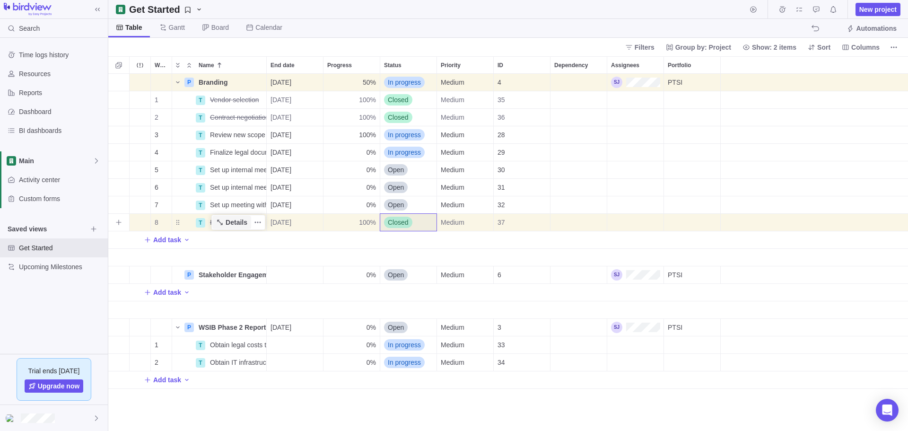
click at [242, 223] on span "Details" at bounding box center [237, 221] width 22 height 9
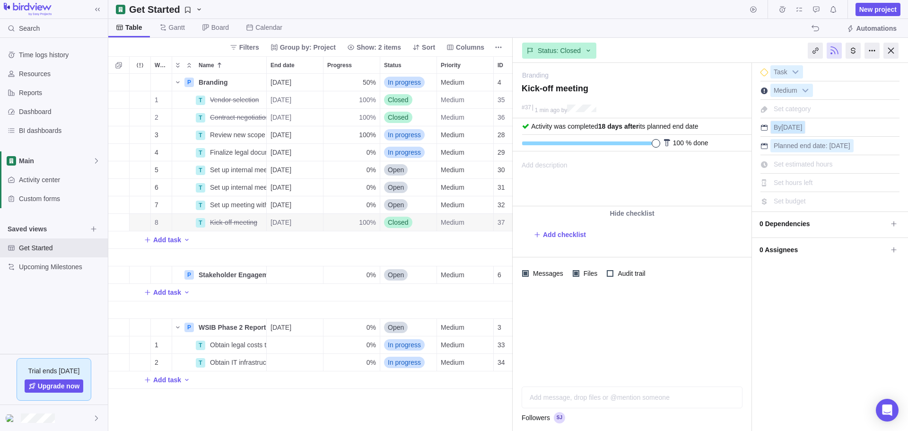
click at [785, 131] on span "[DATE]" at bounding box center [791, 127] width 21 height 8
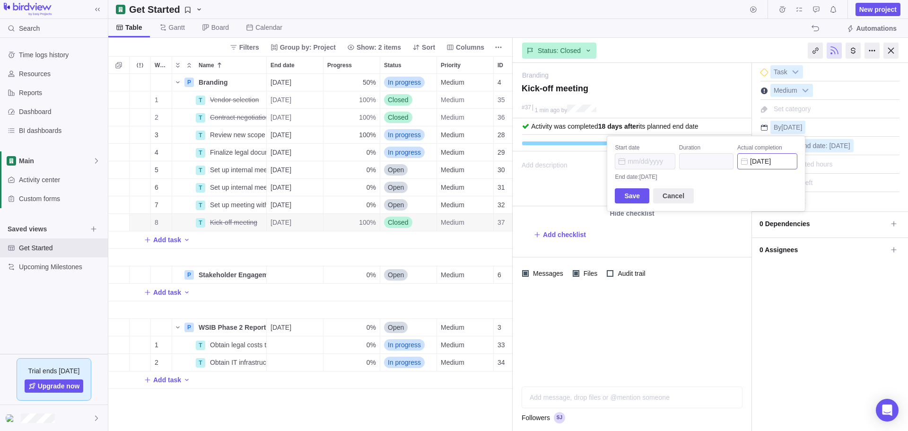
click at [745, 163] on input "[DATE]" at bounding box center [767, 161] width 60 height 16
click at [759, 191] on span "Prev" at bounding box center [756, 189] width 5 height 5
click at [854, 191] on span "Next" at bounding box center [853, 189] width 5 height 5
click at [846, 254] on link "12" at bounding box center [843, 252] width 19 height 19
click at [637, 184] on span "Save" at bounding box center [632, 184] width 16 height 11
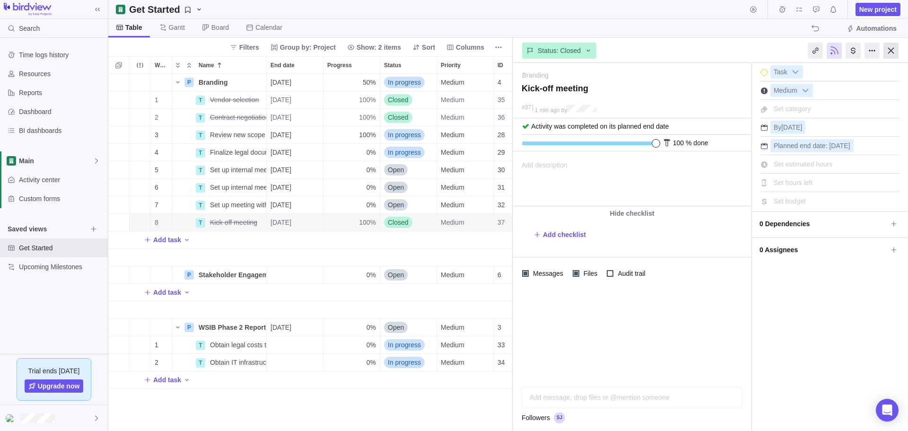
click at [890, 49] on div at bounding box center [890, 51] width 15 height 16
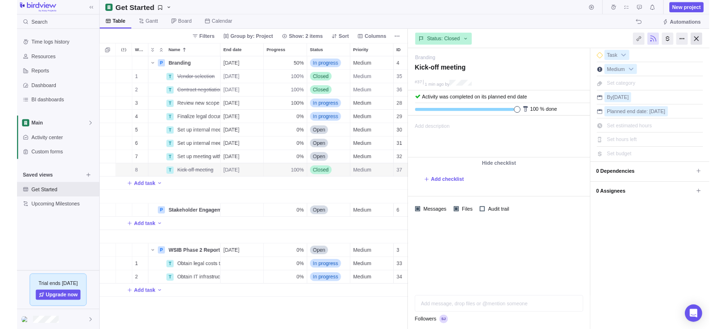
scroll to position [350, 792]
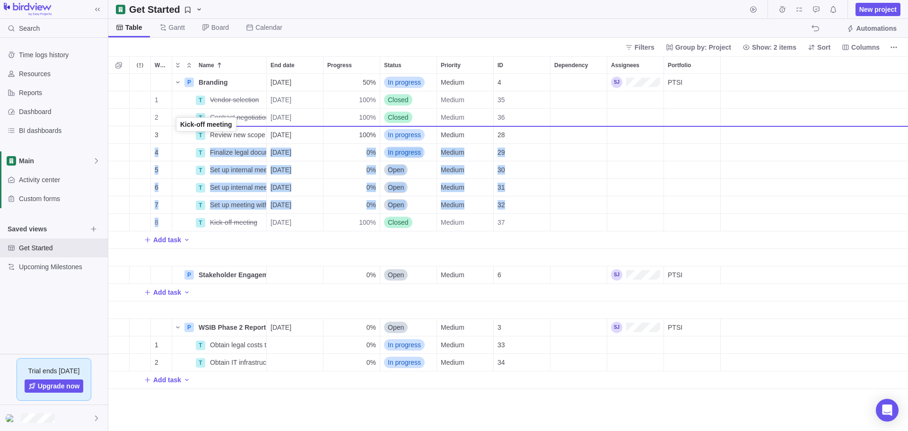
drag, startPoint x: 176, startPoint y: 223, endPoint x: 175, endPoint y: 127, distance: 96.4
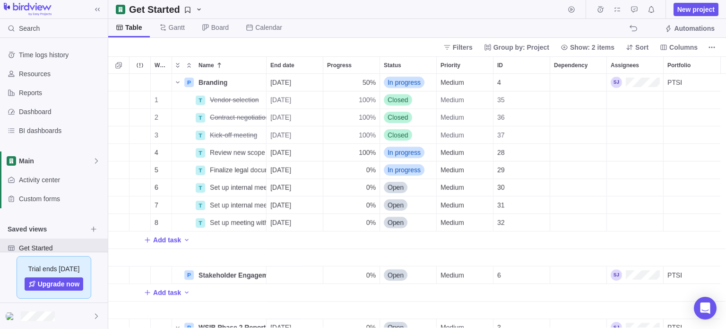
scroll to position [248, 611]
click at [57, 285] on span "Upgrade now" at bounding box center [59, 283] width 42 height 9
